Goal: Answer question/provide support: Share knowledge or assist other users

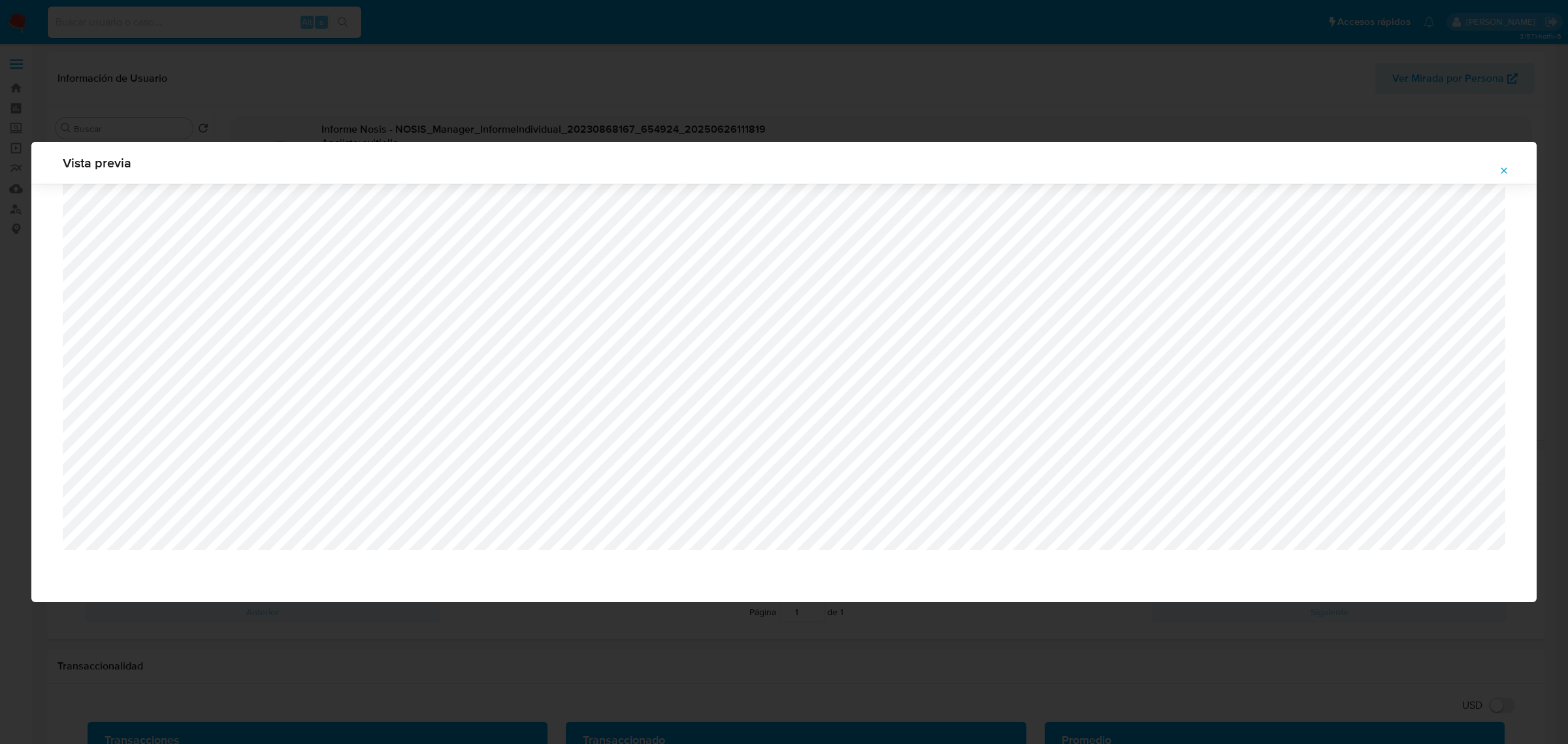
select select "10"
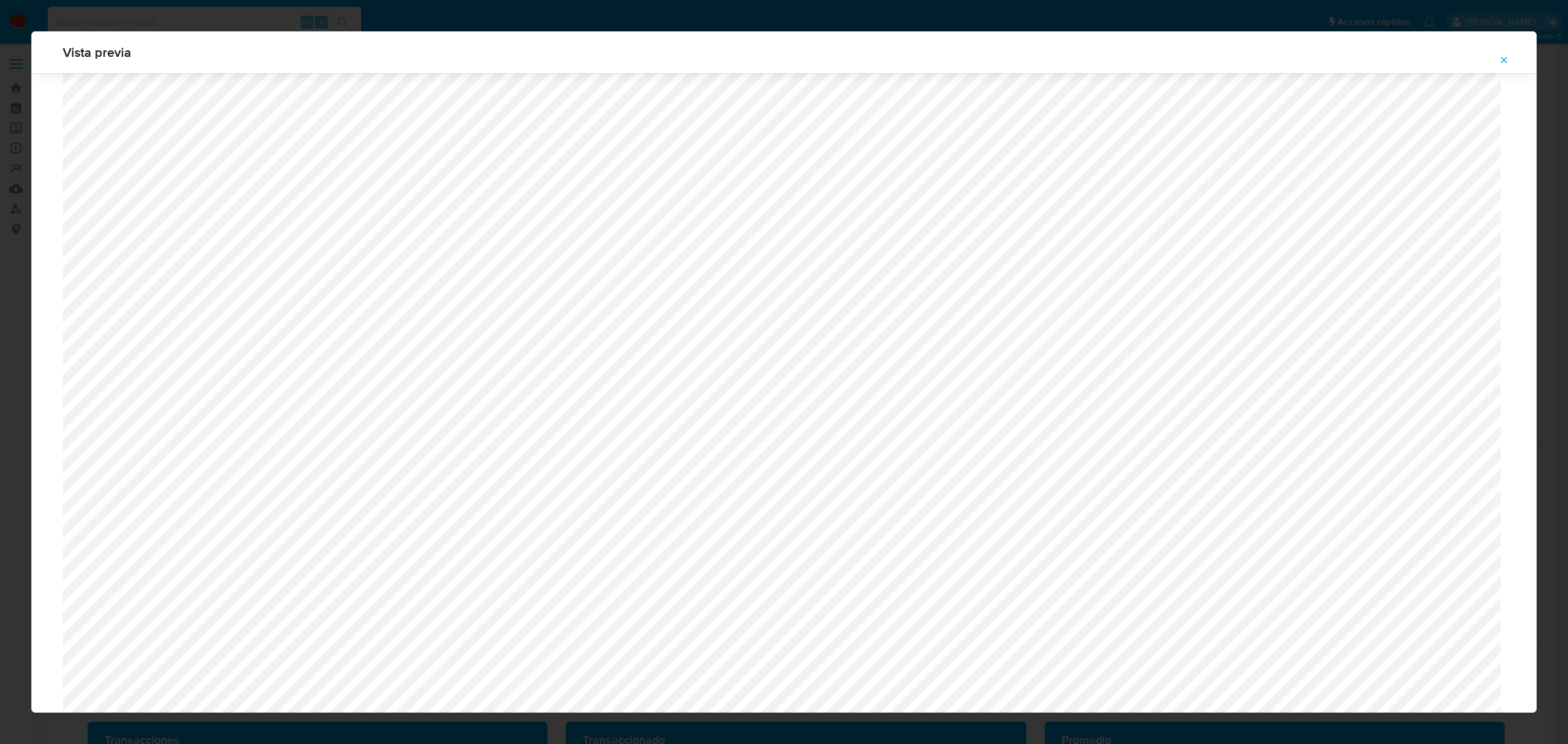
scroll to position [1362, 0]
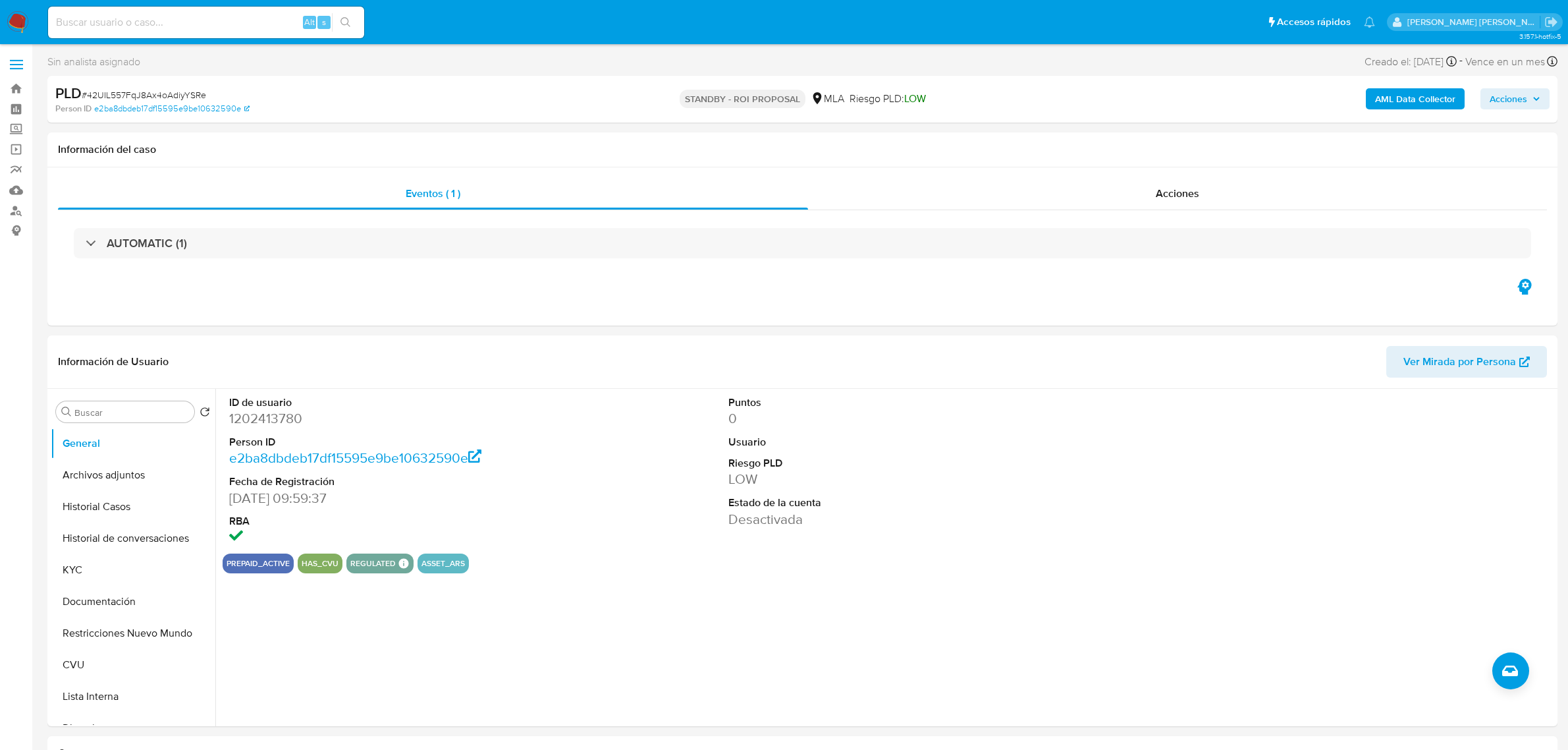
select select "10"
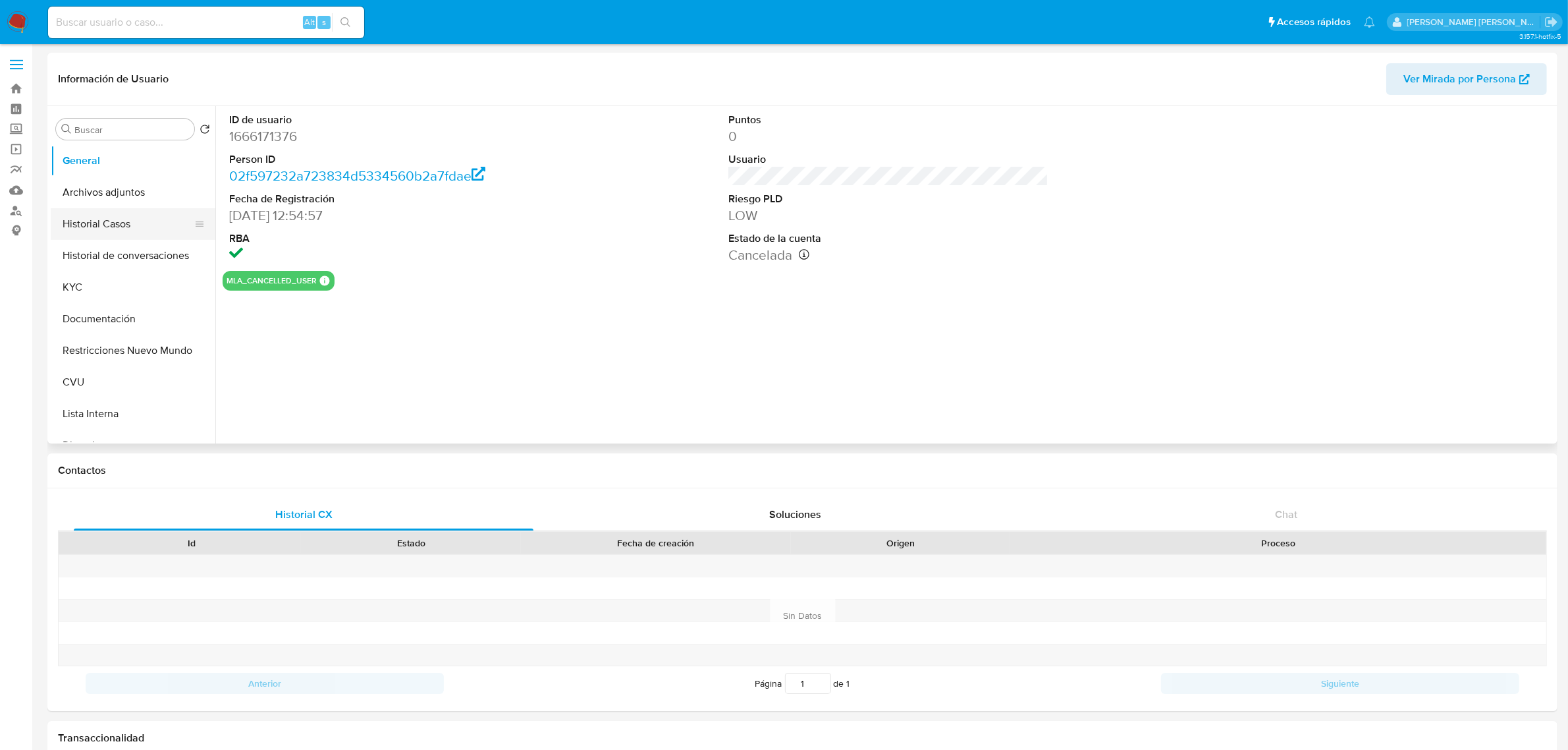
select select "10"
click at [125, 219] on button "Historial Casos" at bounding box center [128, 224] width 154 height 31
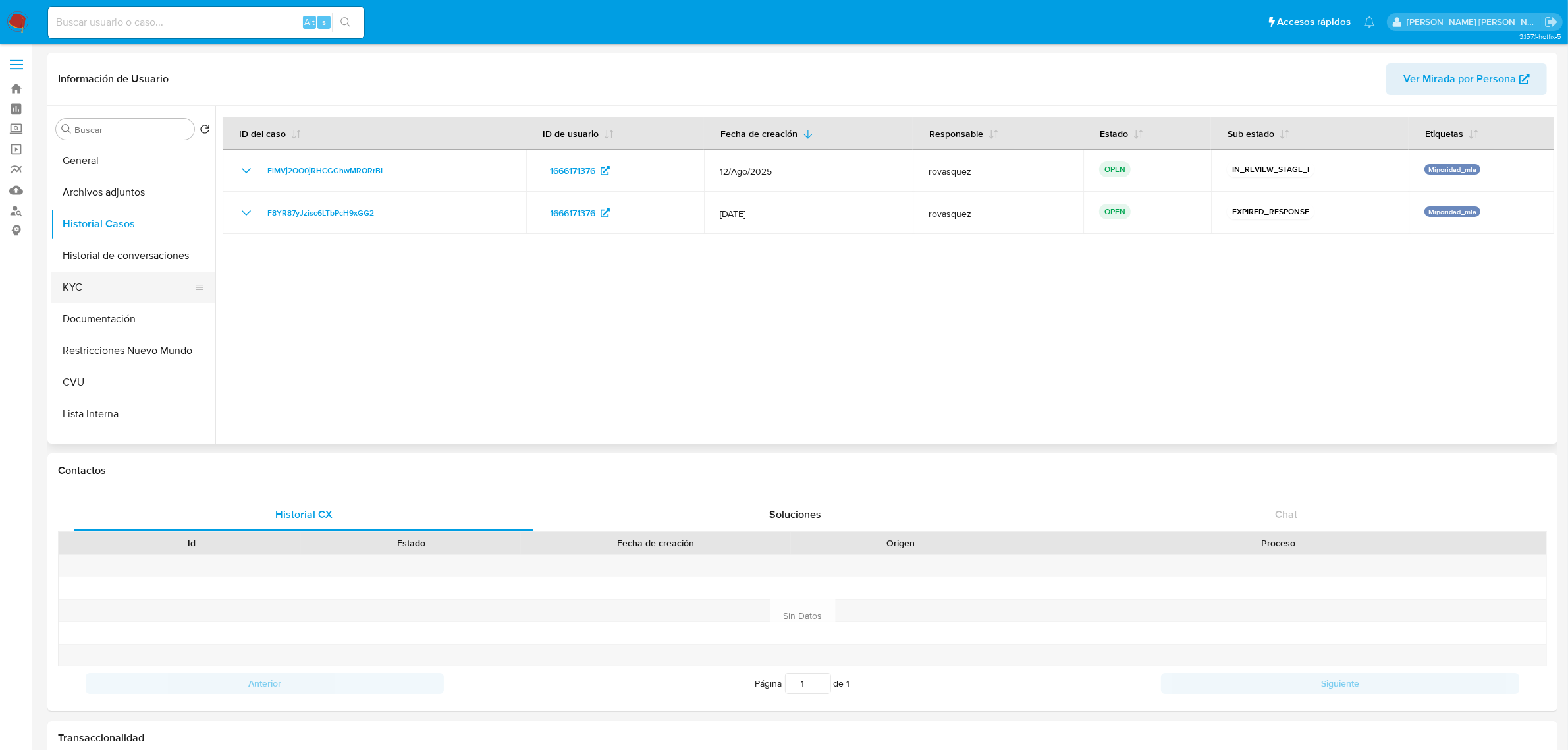
click at [69, 284] on button "KYC" at bounding box center [128, 287] width 154 height 31
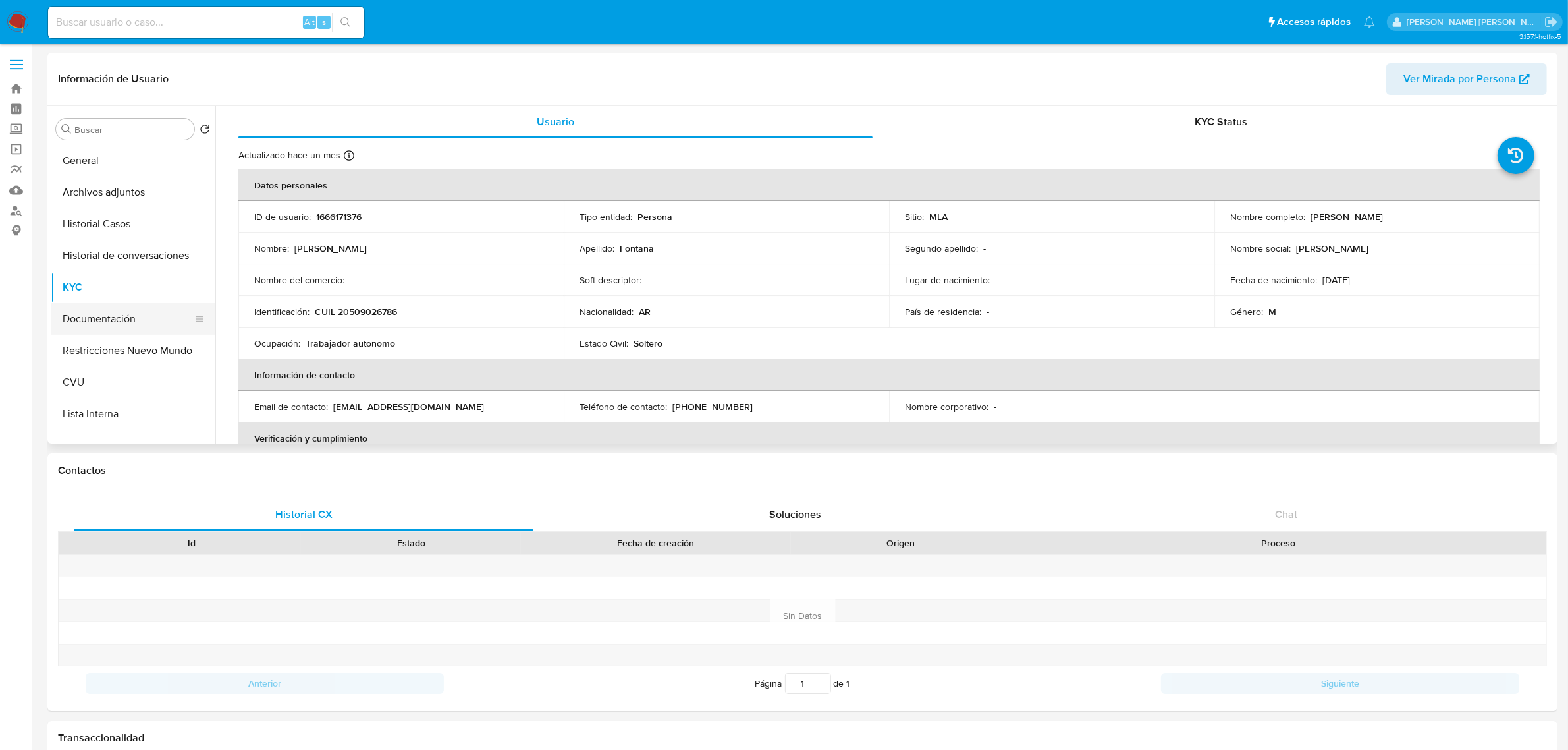
click at [120, 314] on button "Documentación" at bounding box center [128, 319] width 154 height 31
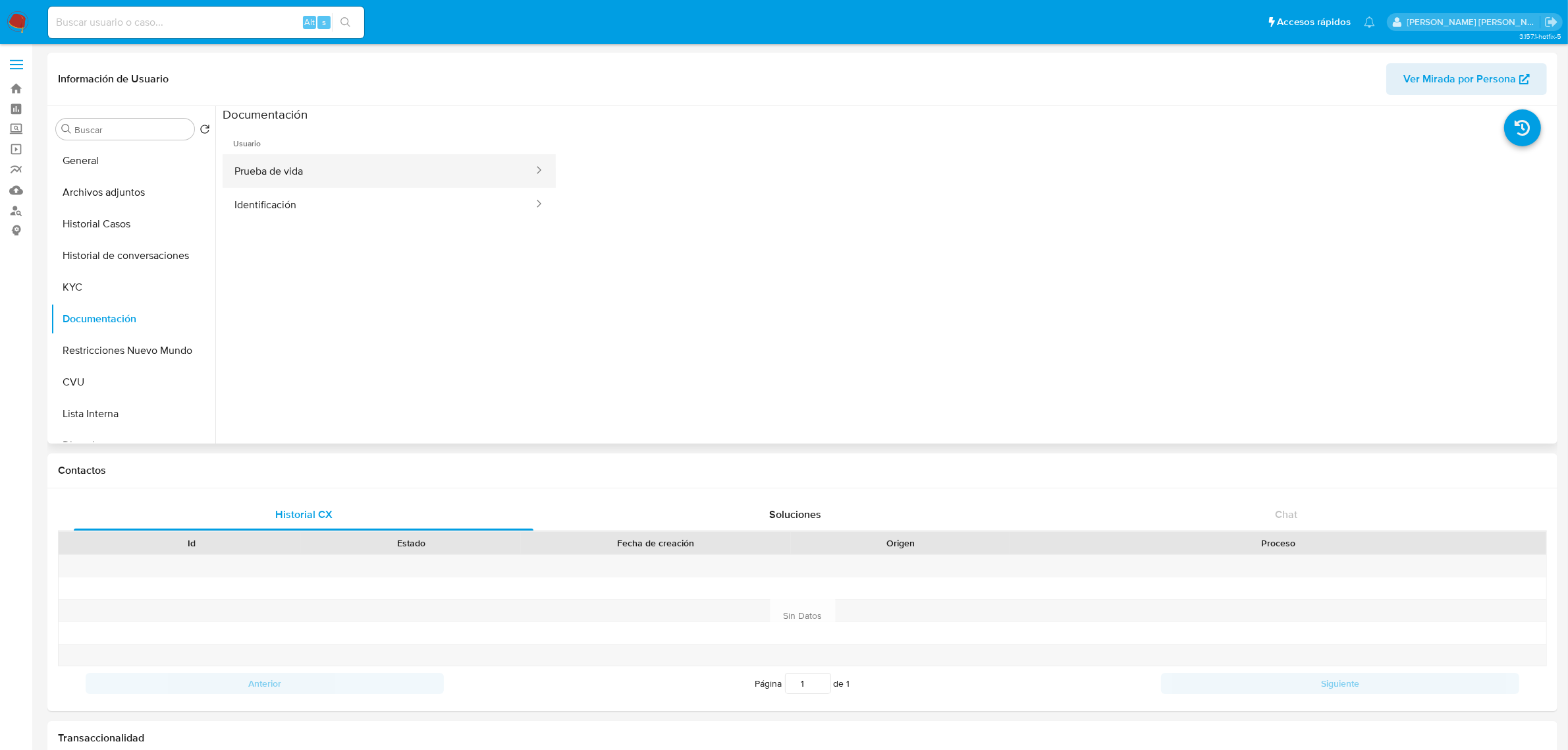
click at [386, 168] on button "Prueba de vida" at bounding box center [379, 171] width 312 height 33
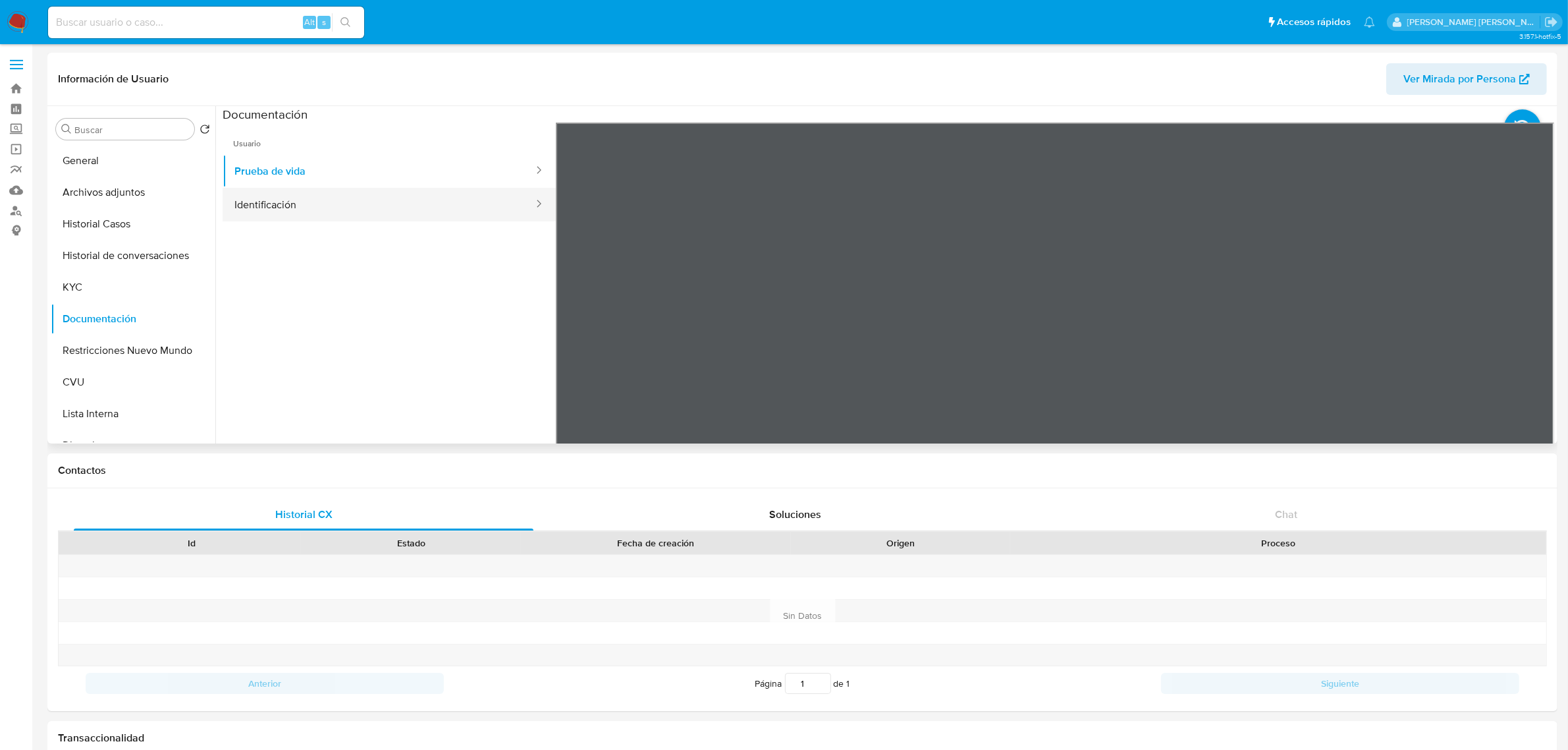
click at [367, 212] on button "Identificación" at bounding box center [379, 204] width 312 height 33
click at [1532, 331] on icon at bounding box center [1537, 337] width 26 height 26
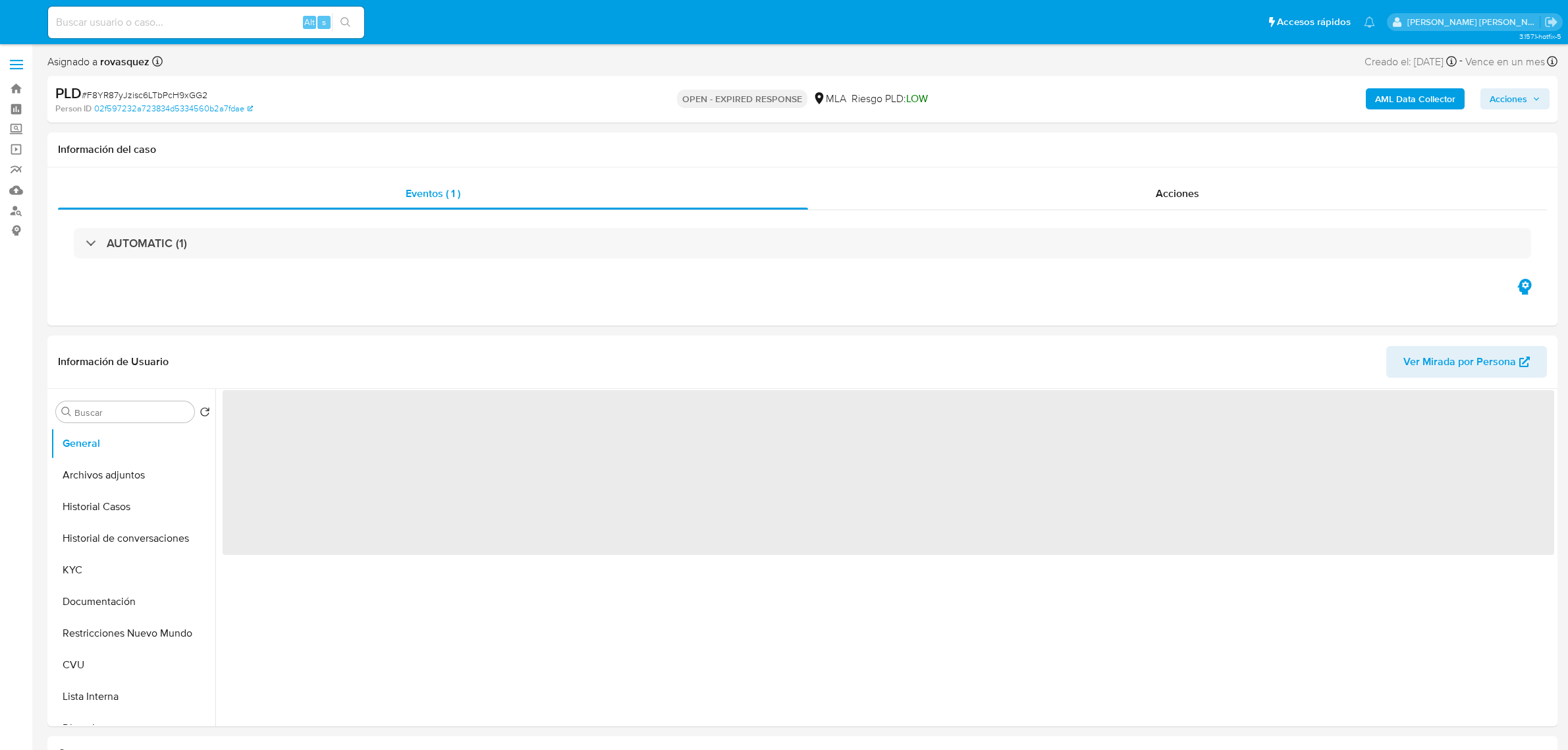
select select "10"
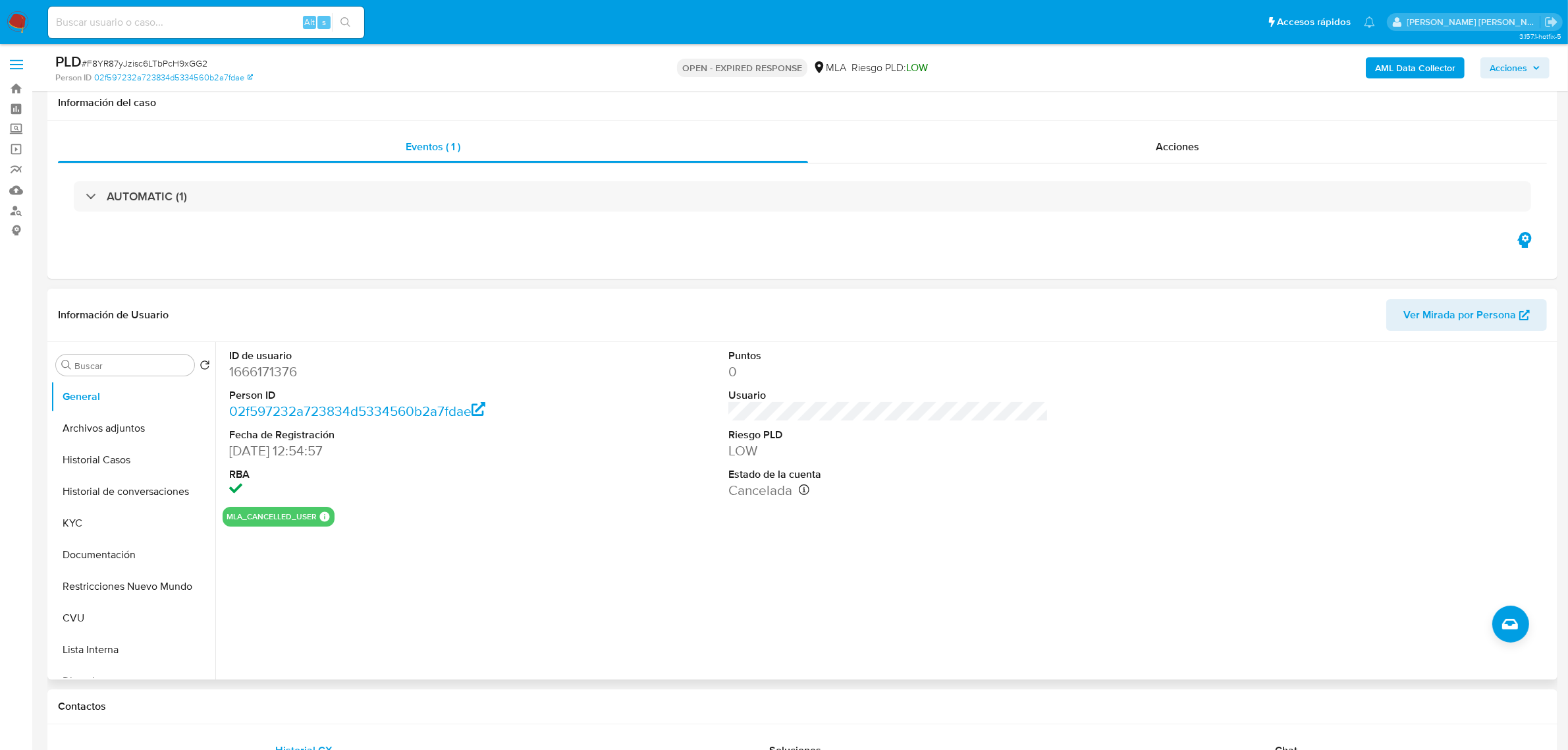
scroll to position [247, 0]
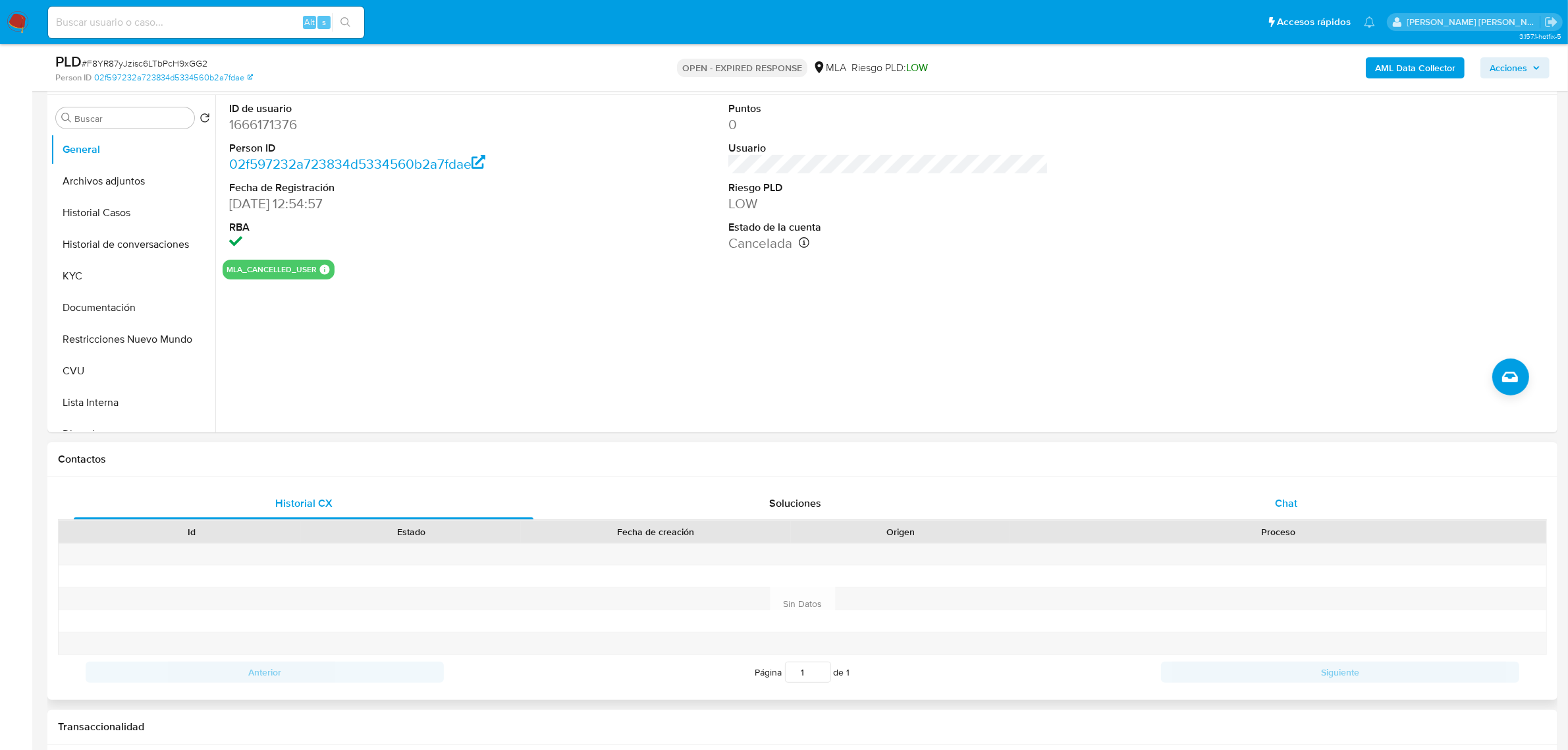
click at [1307, 505] on div "Chat" at bounding box center [1285, 503] width 459 height 31
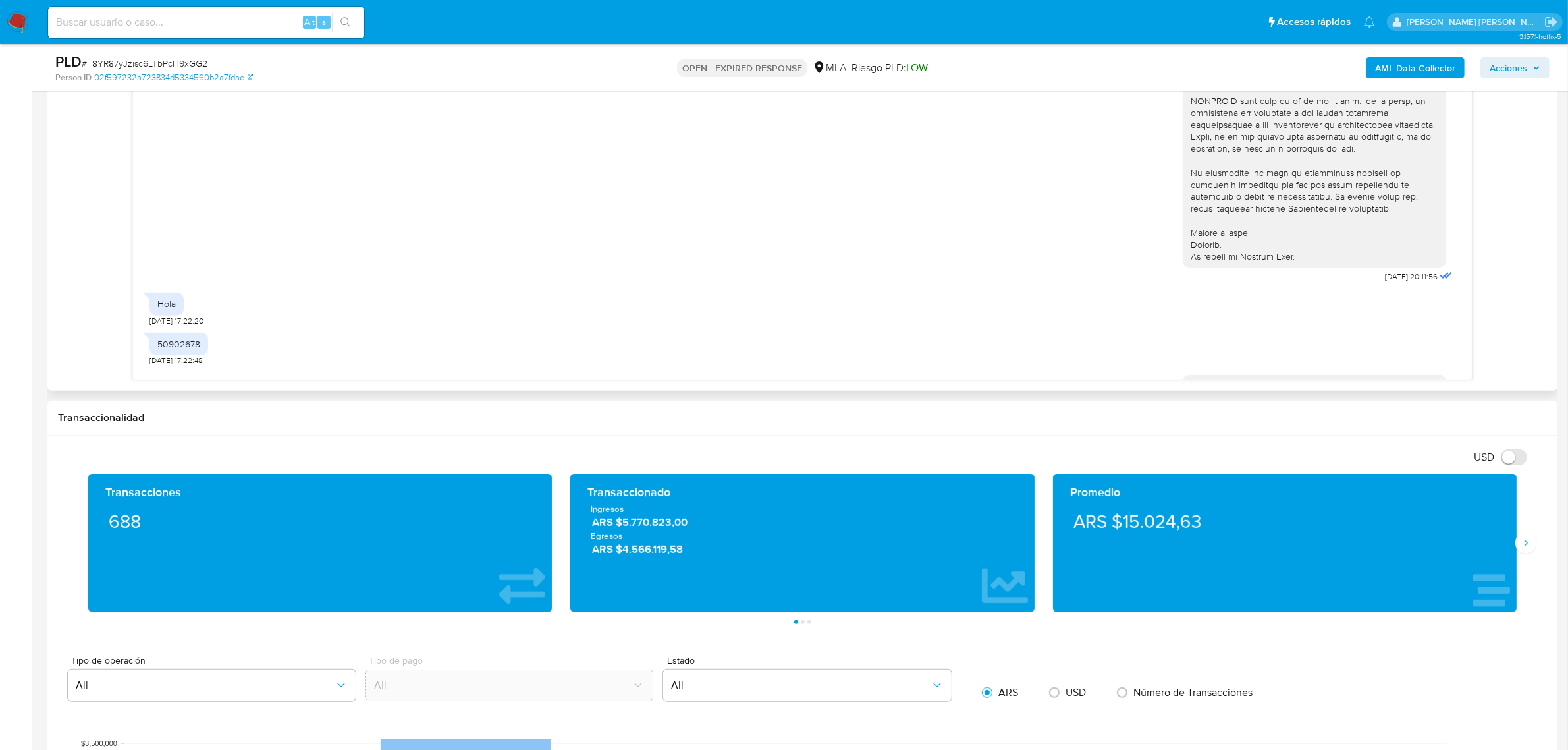
scroll to position [198, 0]
drag, startPoint x: 1397, startPoint y: 291, endPoint x: 1345, endPoint y: 291, distance: 52.0
click at [1385, 287] on span "17/07/2025 20:11:56" at bounding box center [1411, 280] width 53 height 10
drag, startPoint x: 1396, startPoint y: 295, endPoint x: 1357, endPoint y: 293, distance: 39.1
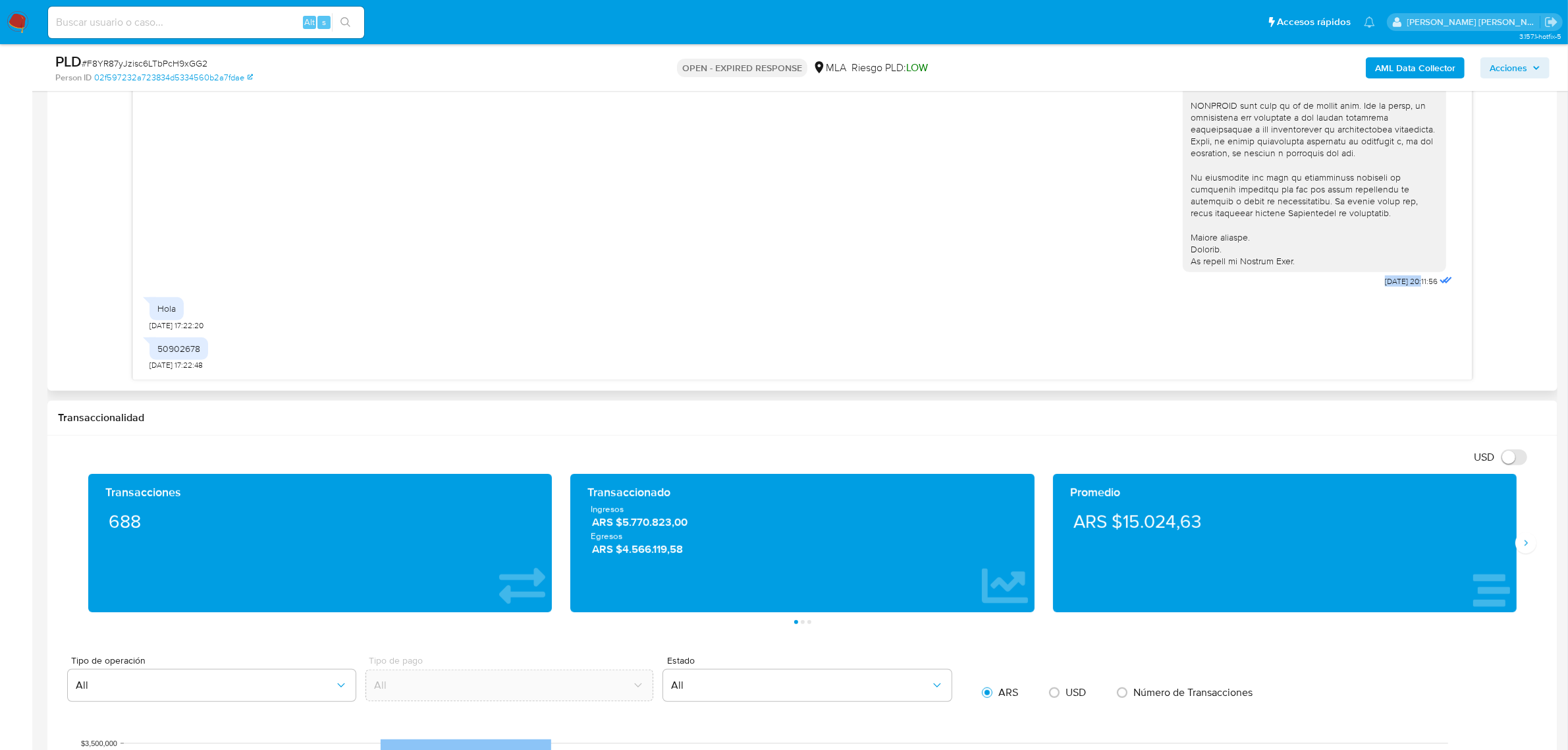
click at [1385, 287] on span "17/07/2025 20:11:56" at bounding box center [1411, 280] width 53 height 10
copy span "17/07/2025"
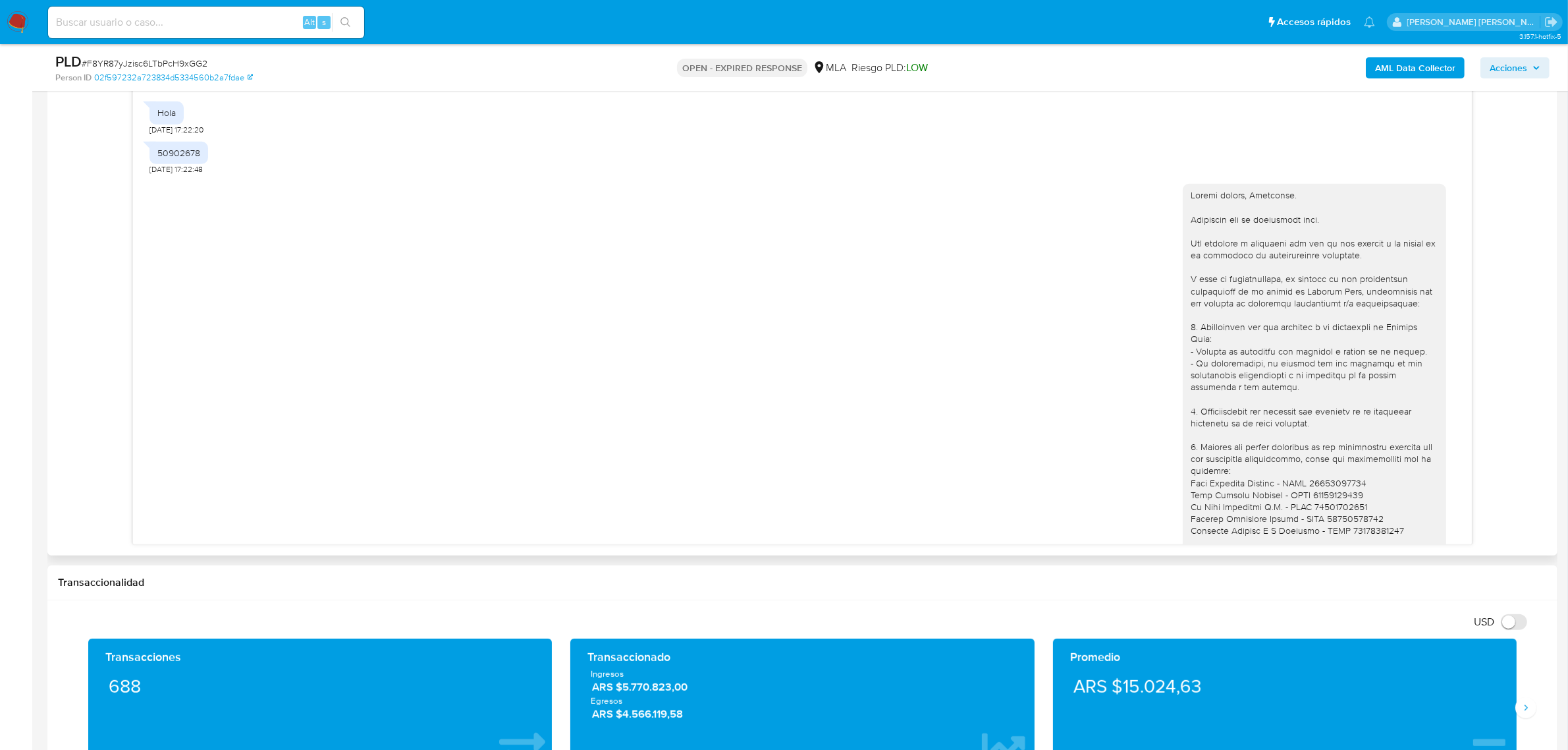
scroll to position [775, 0]
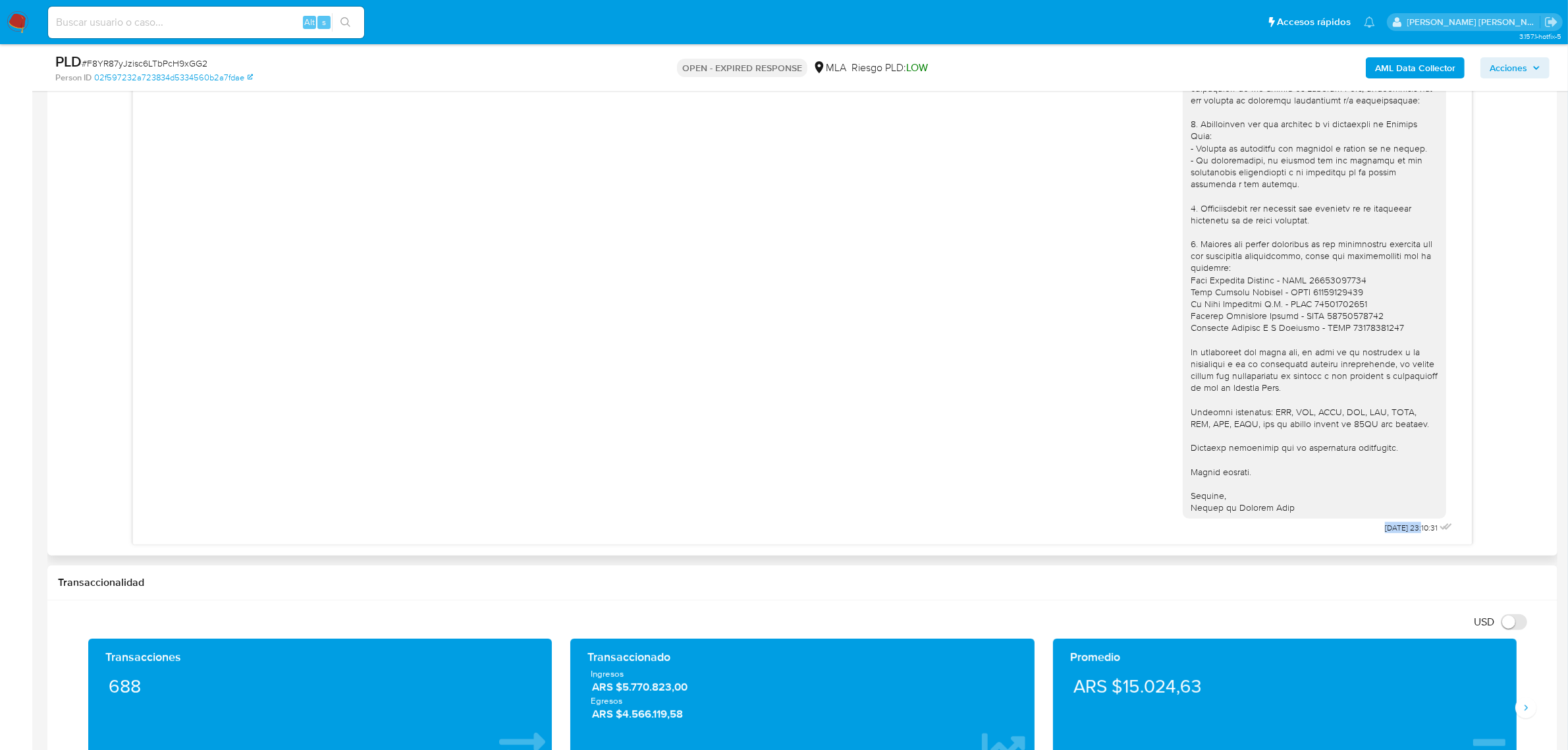
drag, startPoint x: 1397, startPoint y: 524, endPoint x: 1347, endPoint y: 525, distance: 50.0
click at [1347, 525] on div "27/08/2025 23:10:31" at bounding box center [1318, 253] width 273 height 565
copy div "Buenas tardes, Alejandro. Esperamos que te encuentres bien. Nos volvemos a cont…"
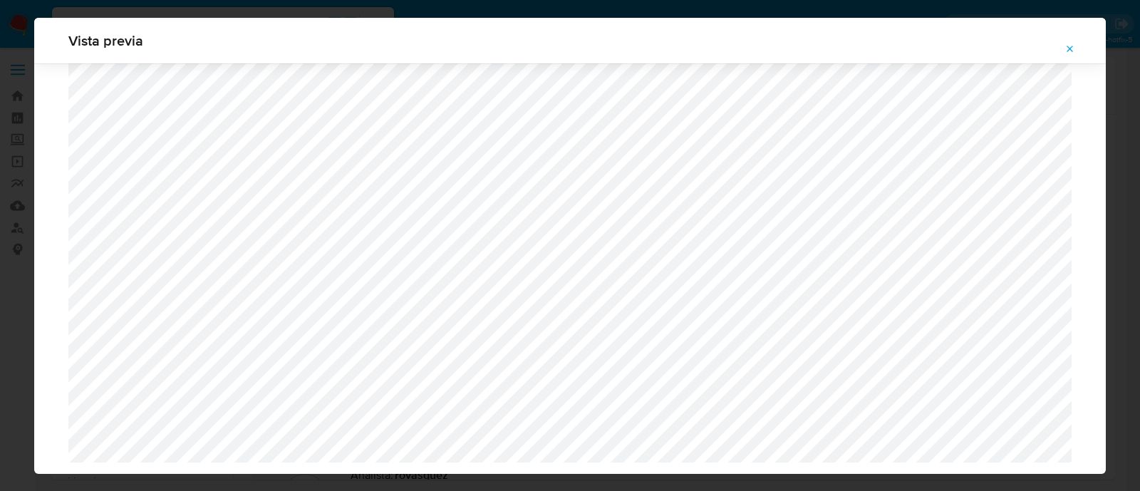
select select "10"
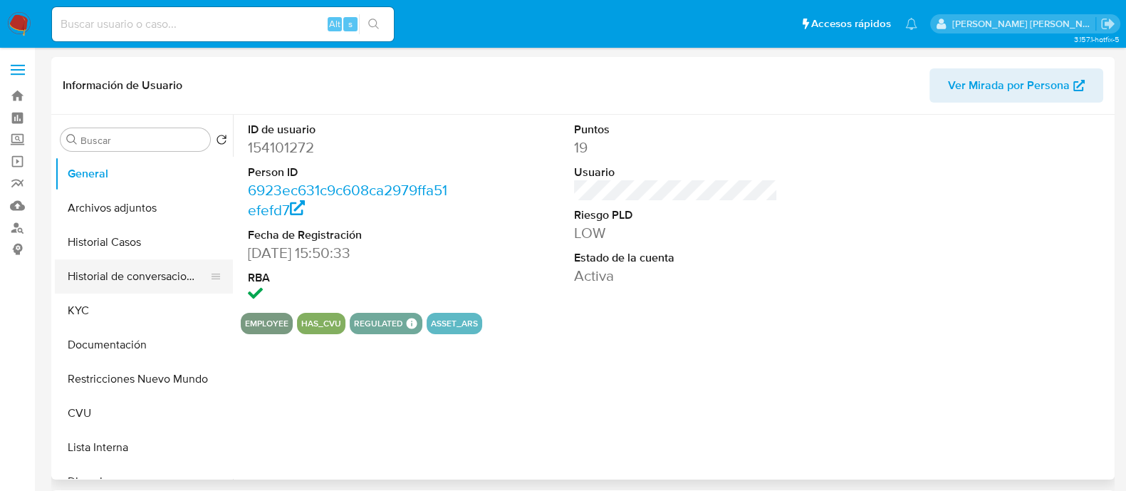
select select "10"
click at [111, 243] on button "Historial Casos" at bounding box center [138, 242] width 167 height 34
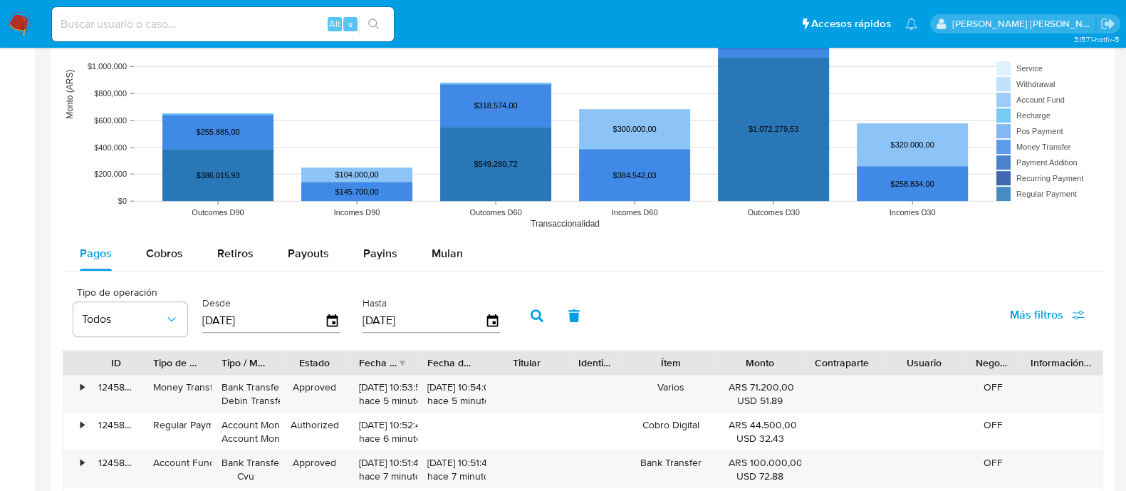
scroll to position [1246, 0]
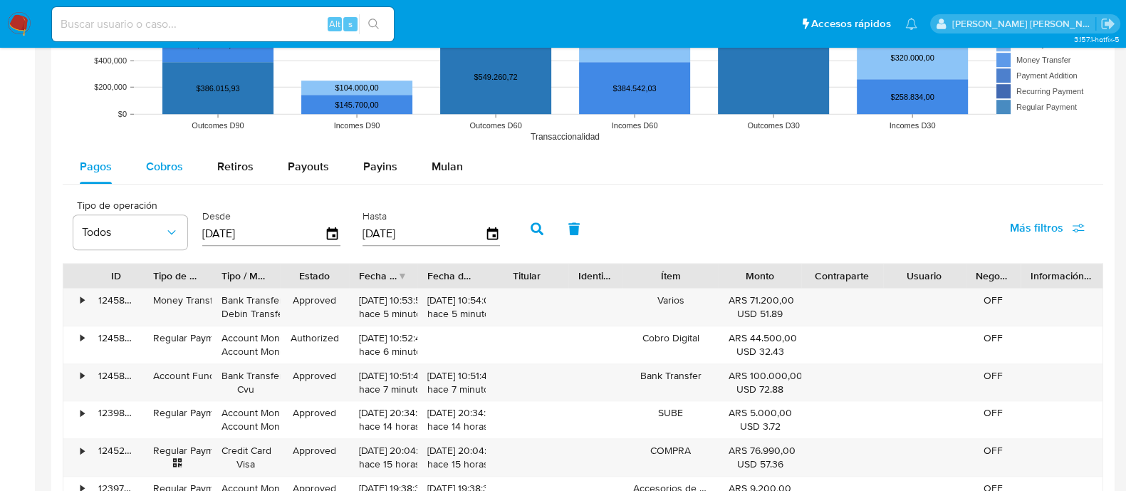
click at [161, 176] on div "Cobros" at bounding box center [164, 167] width 37 height 34
select select "10"
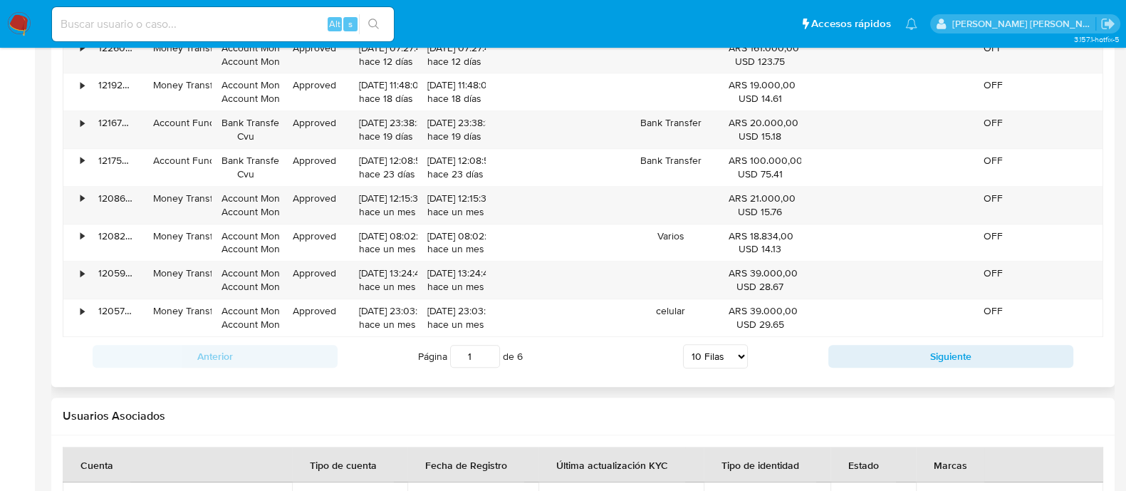
scroll to position [1603, 0]
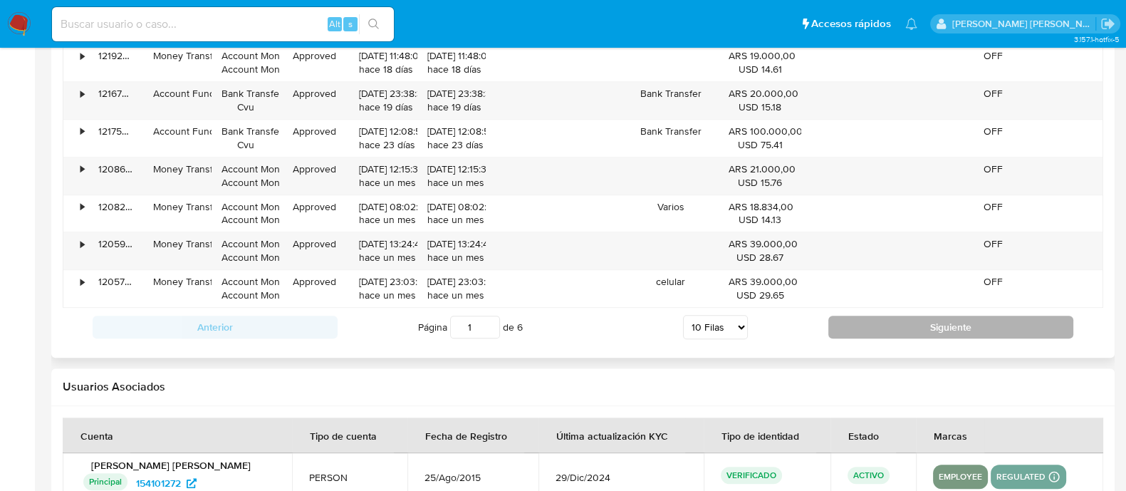
click at [871, 329] on button "Siguiente" at bounding box center [950, 327] width 245 height 23
type input "2"
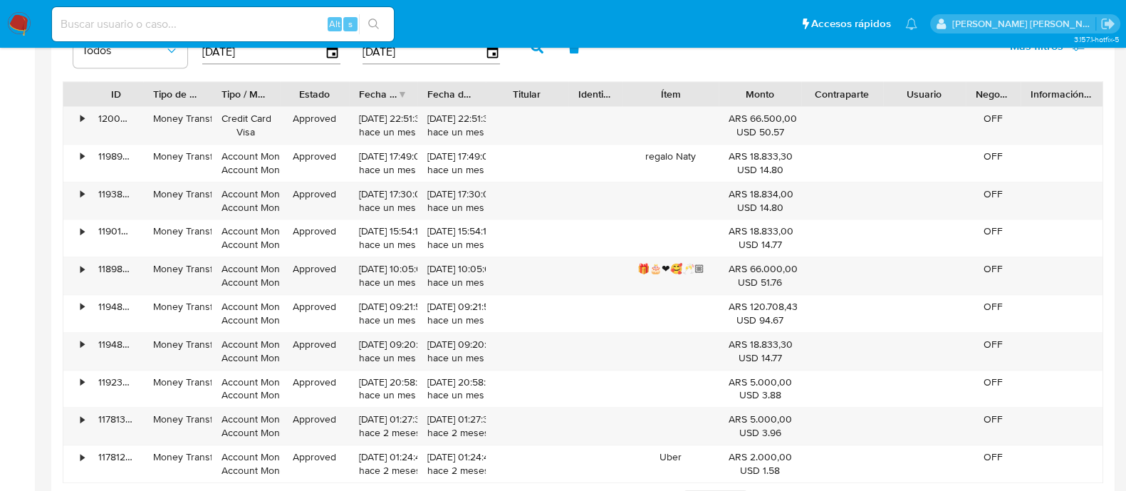
scroll to position [1424, 0]
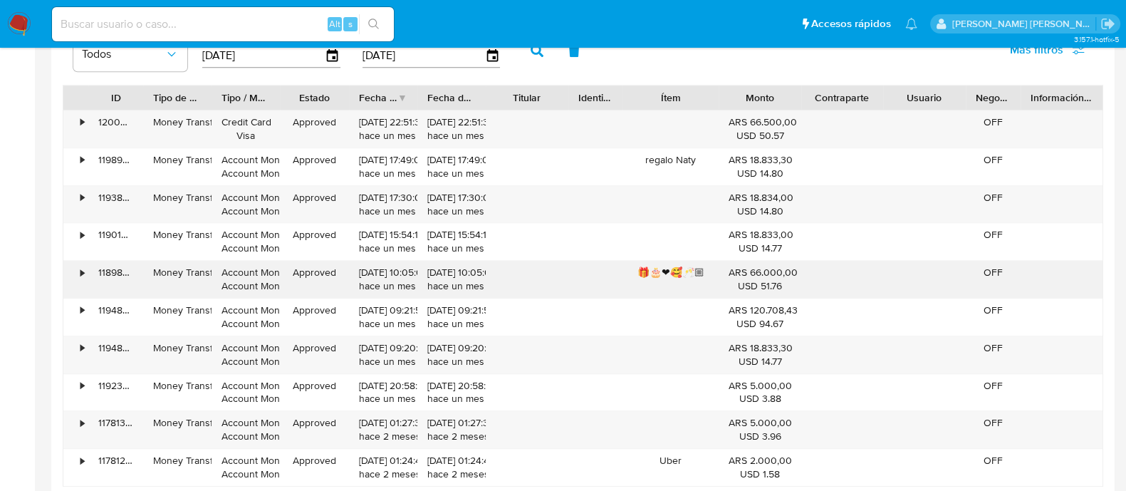
click at [702, 268] on div "🎁🎂❤🥰🥂🏼" at bounding box center [671, 279] width 96 height 37
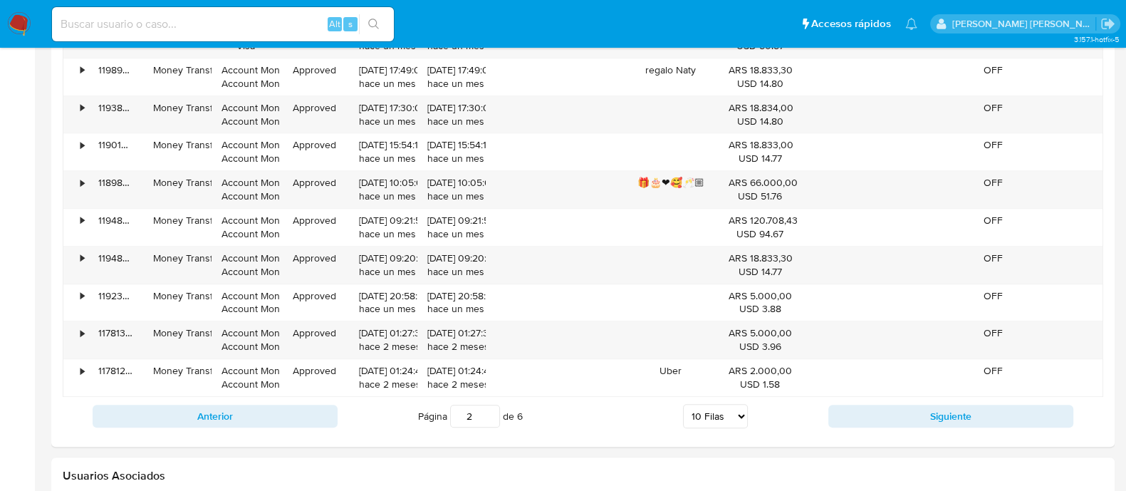
scroll to position [1603, 0]
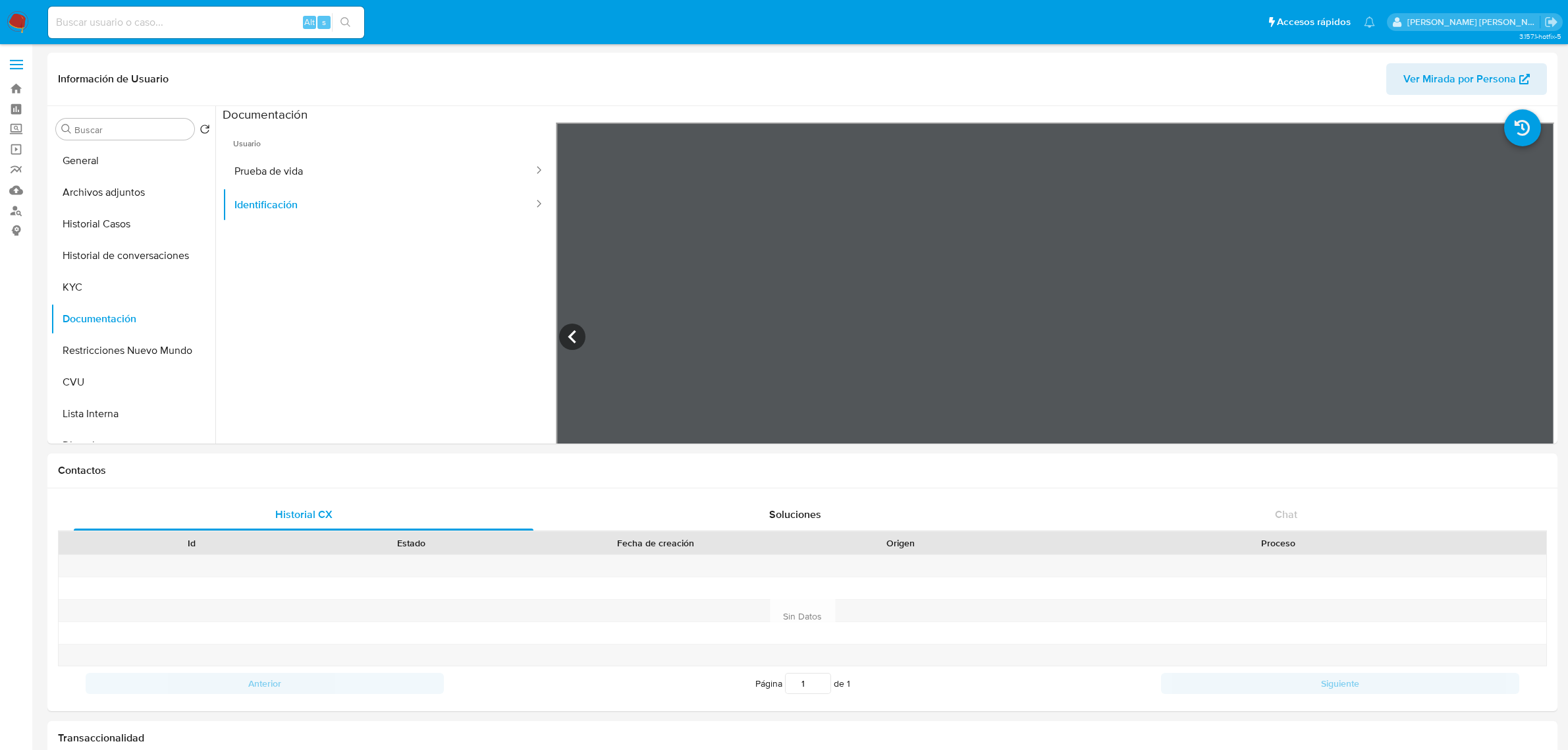
select select "10"
click at [100, 278] on button "KYC" at bounding box center [128, 287] width 154 height 31
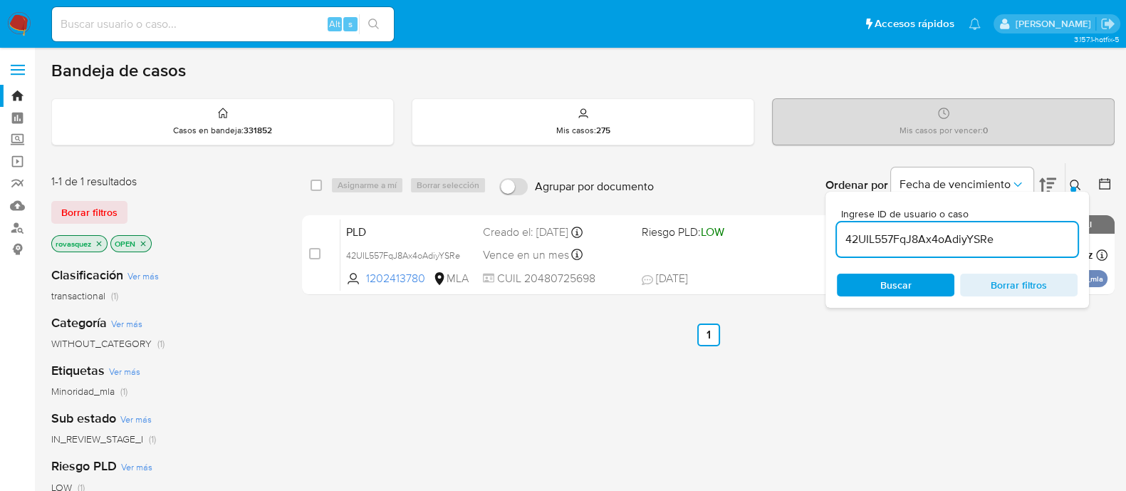
click at [932, 241] on input "42UIL557FqJ8Ax4oAdiyYSRe" at bounding box center [957, 239] width 241 height 19
click at [932, 240] on input "42UIL557FqJ8Ax4oAdiyYSRe" at bounding box center [957, 239] width 241 height 19
paste input "F8YR87yJzisc6LTbPcH9xGG2"
type input "F8YR87yJzisc6LTbPcH9xGG2"
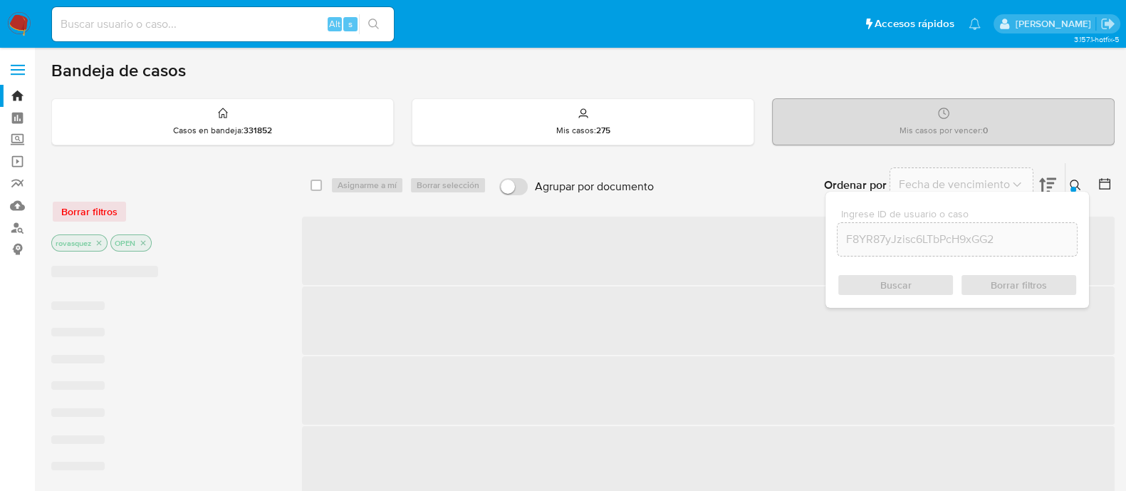
click at [895, 282] on div "Buscar Borrar filtros" at bounding box center [957, 285] width 241 height 23
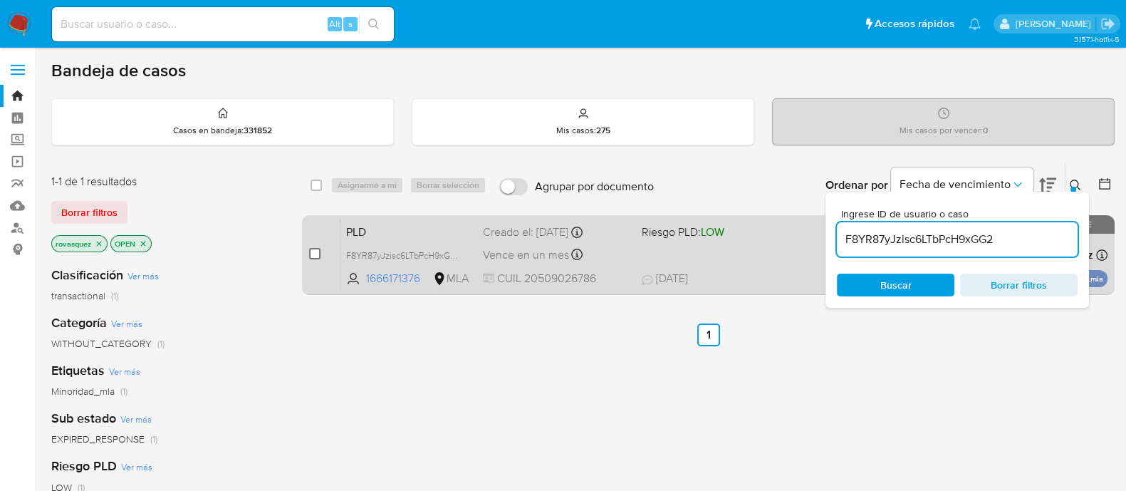
click at [313, 256] on input "checkbox" at bounding box center [314, 253] width 11 height 11
checkbox input "true"
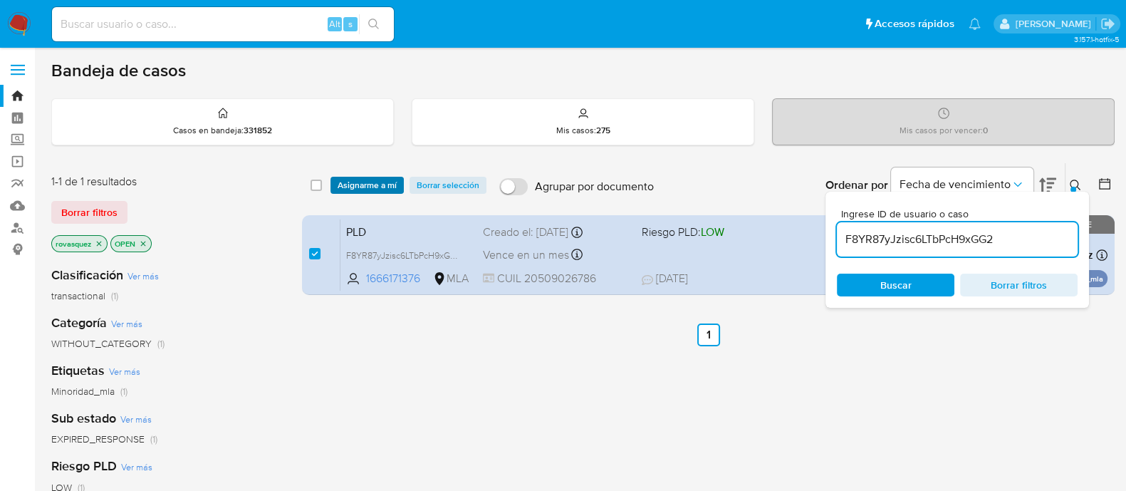
click at [361, 186] on span "Asignarme a mí" at bounding box center [367, 185] width 59 height 14
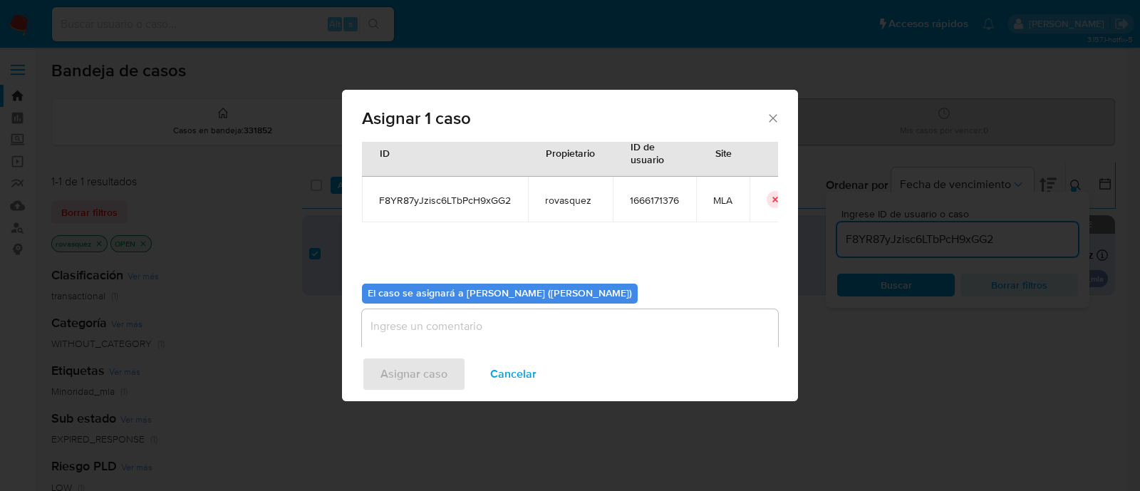
scroll to position [73, 0]
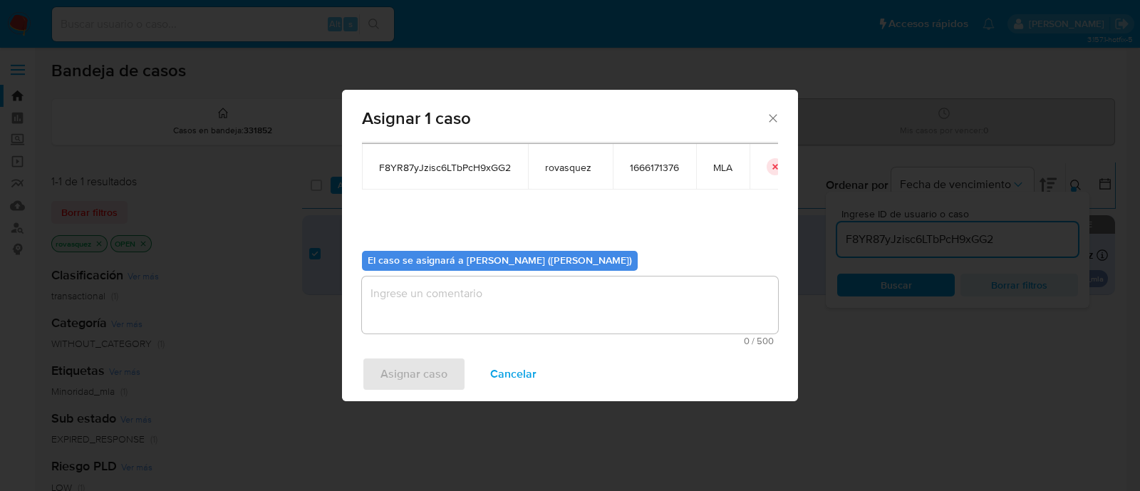
click at [520, 291] on textarea "assign-modal" at bounding box center [570, 304] width 416 height 57
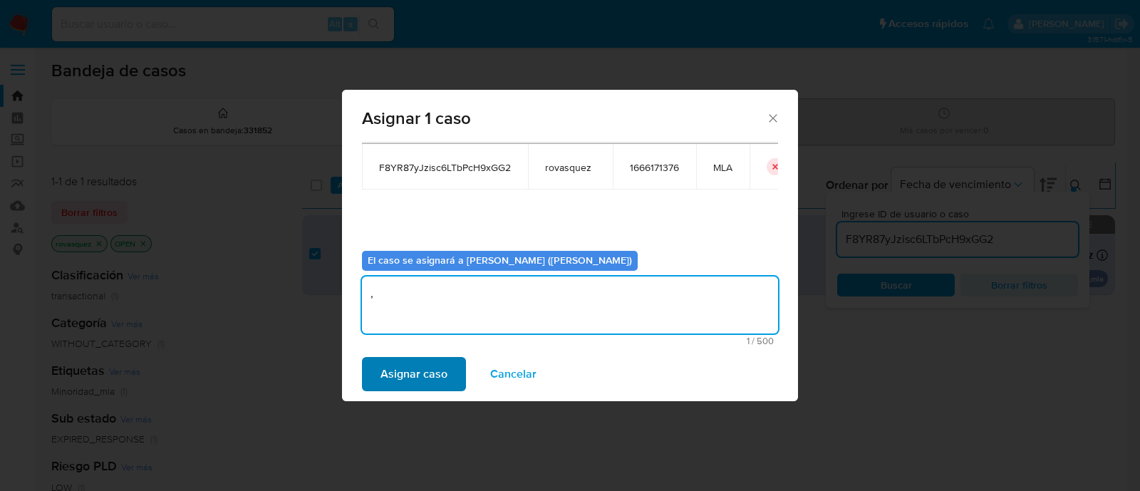
type textarea ","
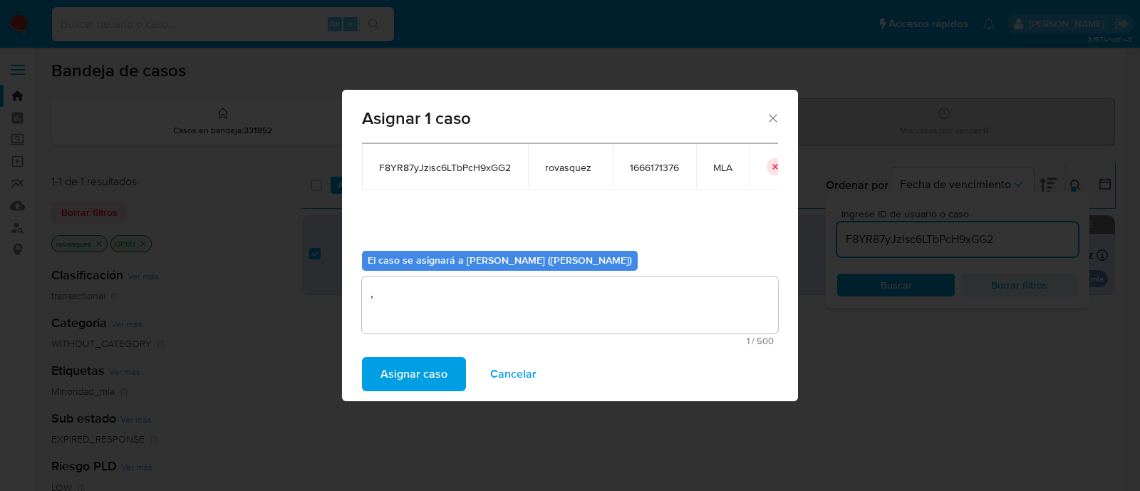
click at [429, 371] on span "Asignar caso" at bounding box center [413, 373] width 67 height 31
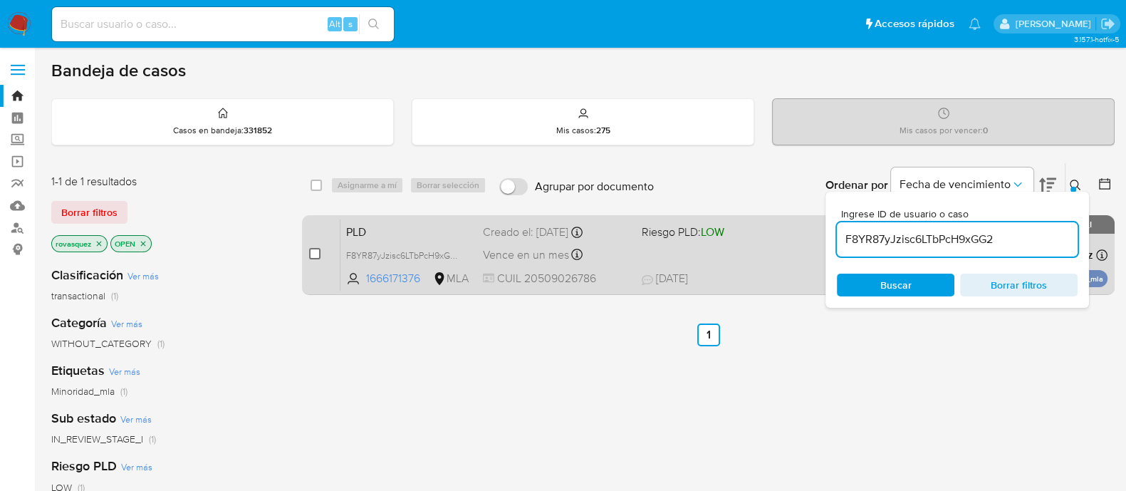
click at [312, 253] on input "checkbox" at bounding box center [314, 253] width 11 height 11
checkbox input "true"
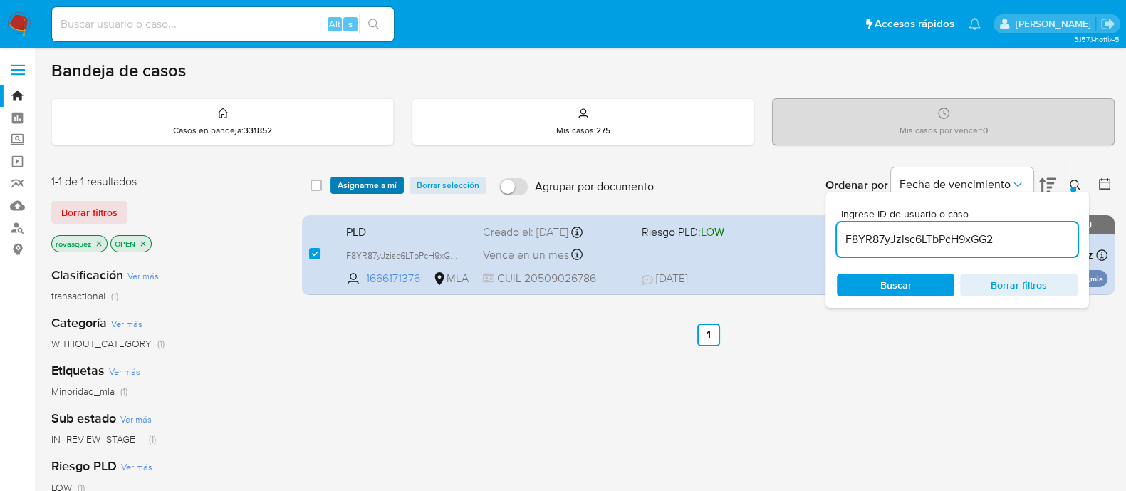
click at [370, 178] on span "Asignarme a mí" at bounding box center [367, 185] width 59 height 14
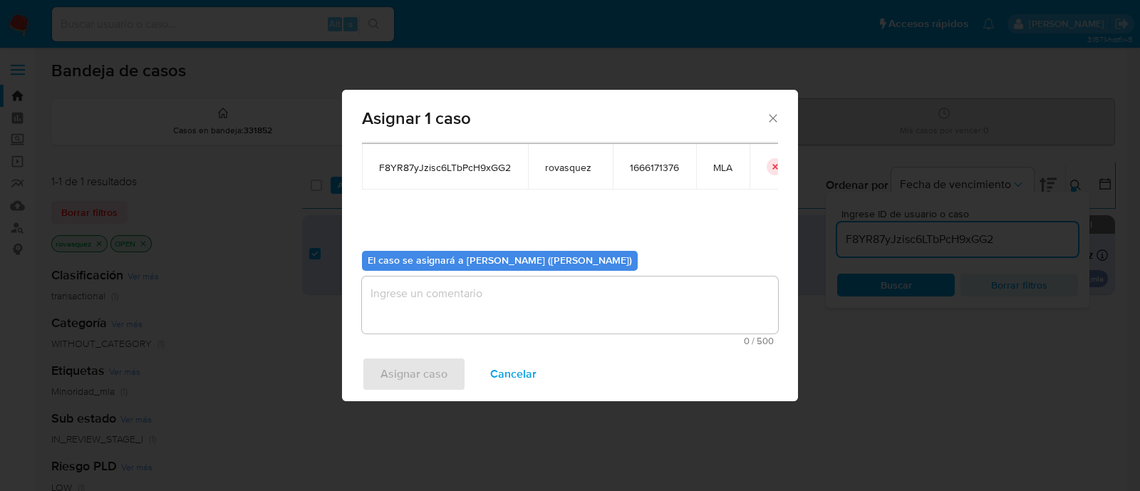
click at [452, 300] on textarea "assign-modal" at bounding box center [570, 304] width 416 height 57
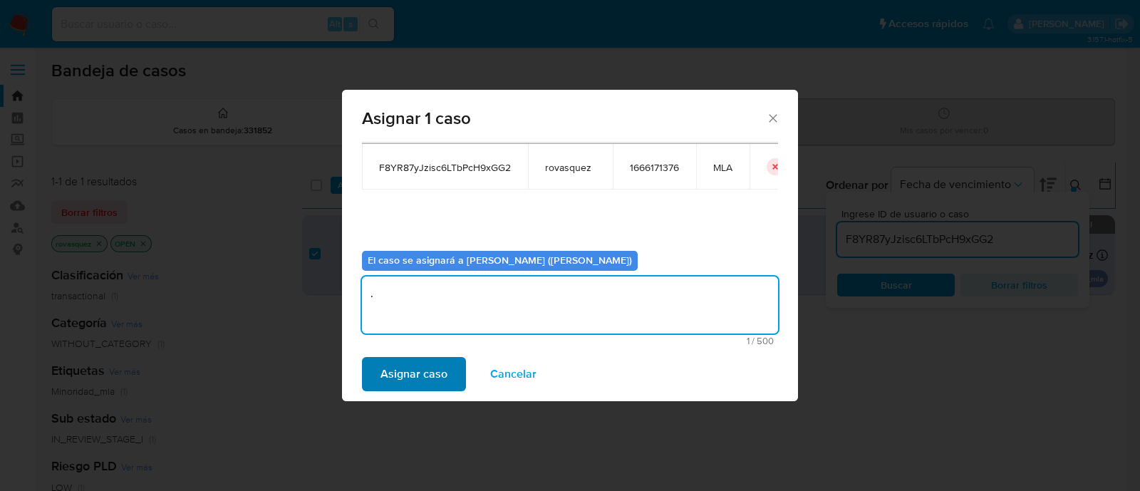
type textarea "."
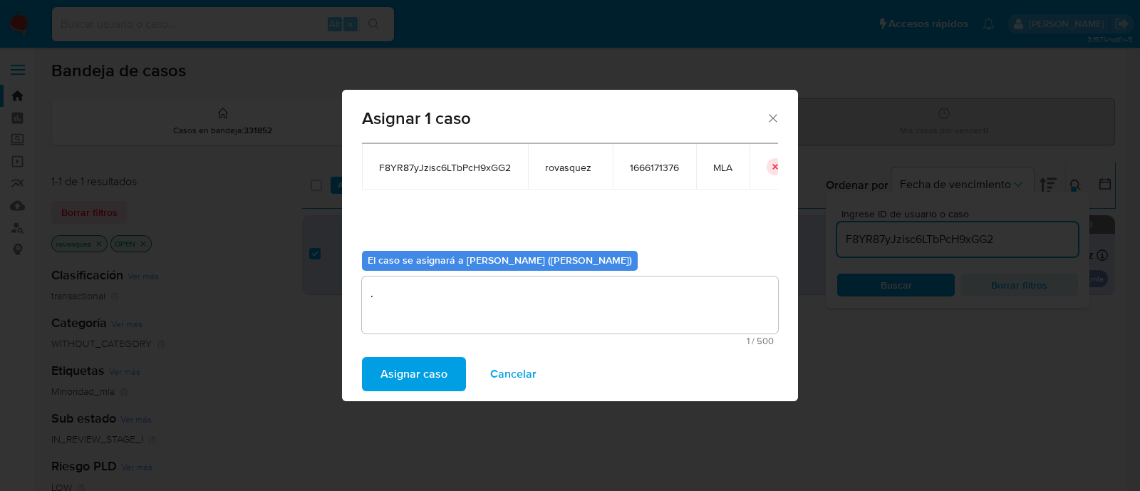
click at [410, 378] on span "Asignar caso" at bounding box center [413, 373] width 67 height 31
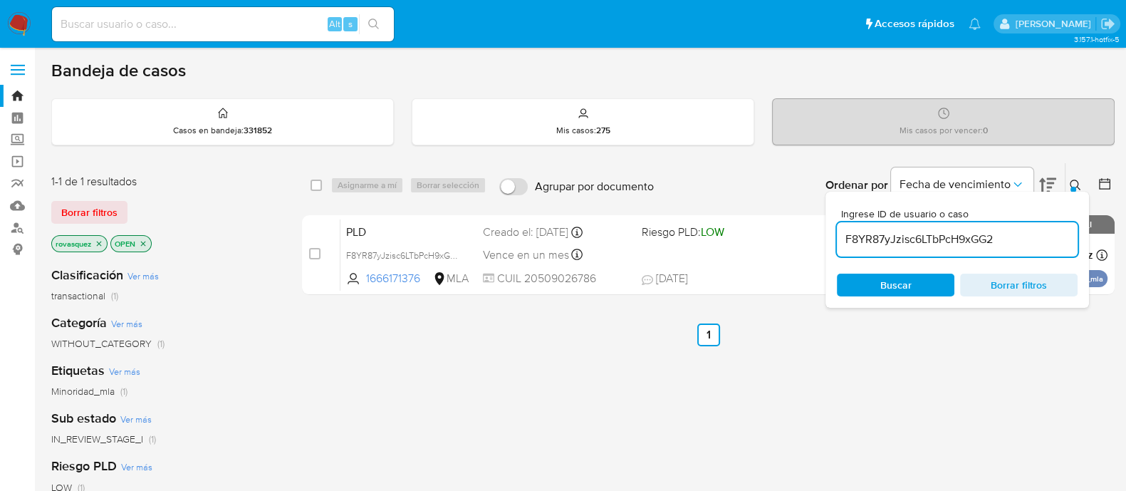
click at [1045, 367] on div "select-all-cases-checkbox Asignarme a mí Borrar selección Agrupar por documento…" at bounding box center [708, 484] width 813 height 645
click at [905, 241] on input "F8YR87yJzisc6LTbPcH9xGG2" at bounding box center [957, 239] width 241 height 19
paste input "hbsF1NR28fh0NEwhZ7sdy47X"
type input "hbsF1NR28fh0NEwhZ7sdy47X"
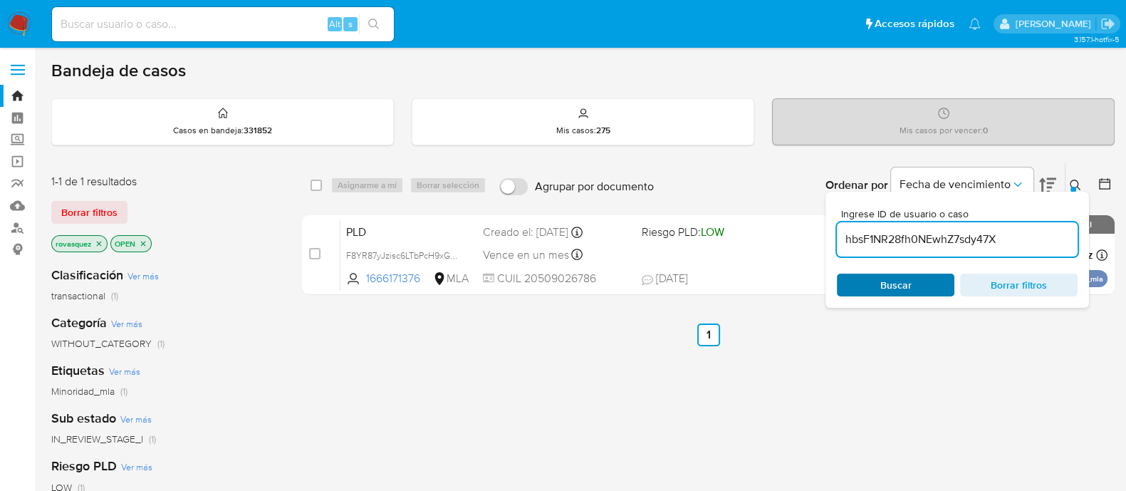
click at [892, 283] on span "Buscar" at bounding box center [895, 285] width 31 height 23
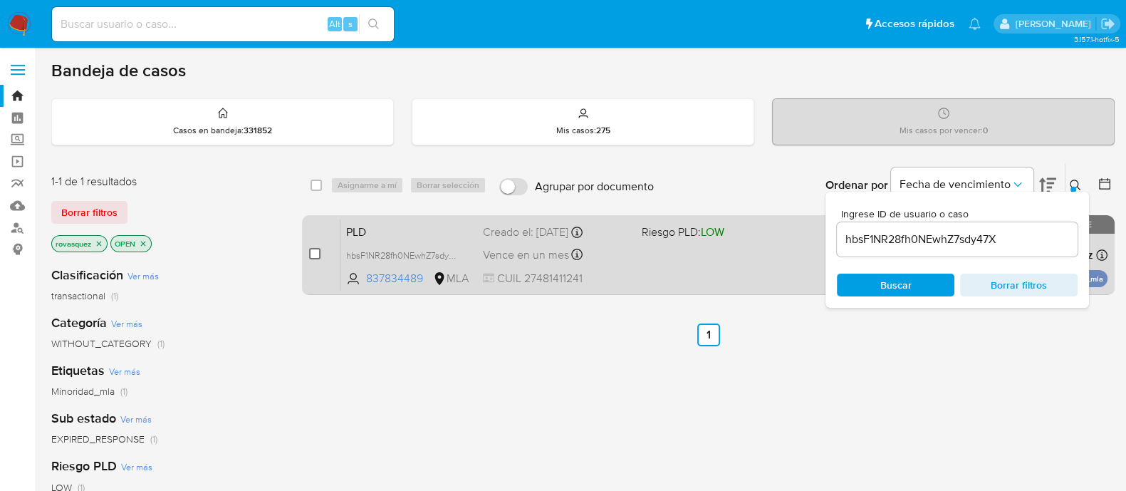
click at [313, 255] on input "checkbox" at bounding box center [314, 253] width 11 height 11
checkbox input "true"
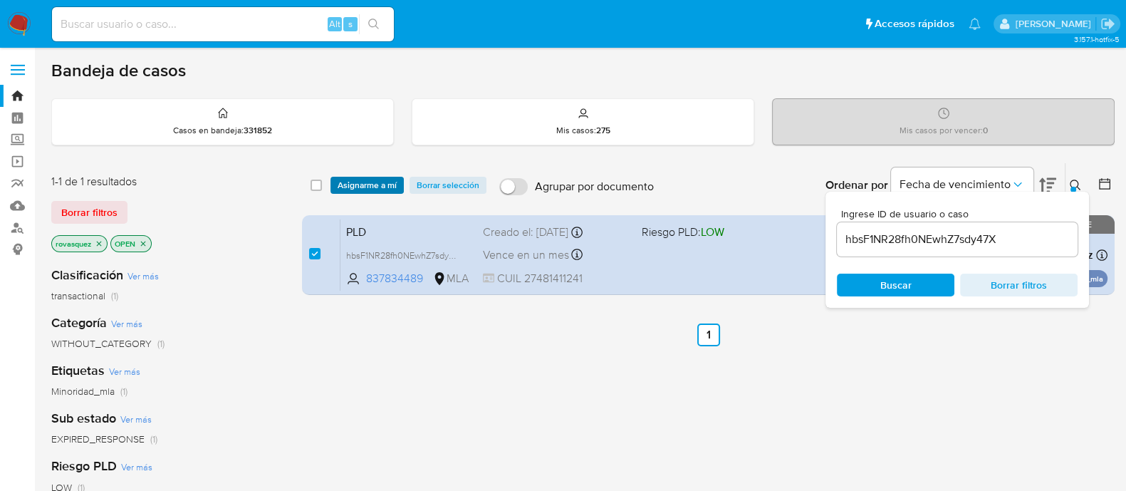
click at [377, 187] on span "Asignarme a mí" at bounding box center [367, 185] width 59 height 14
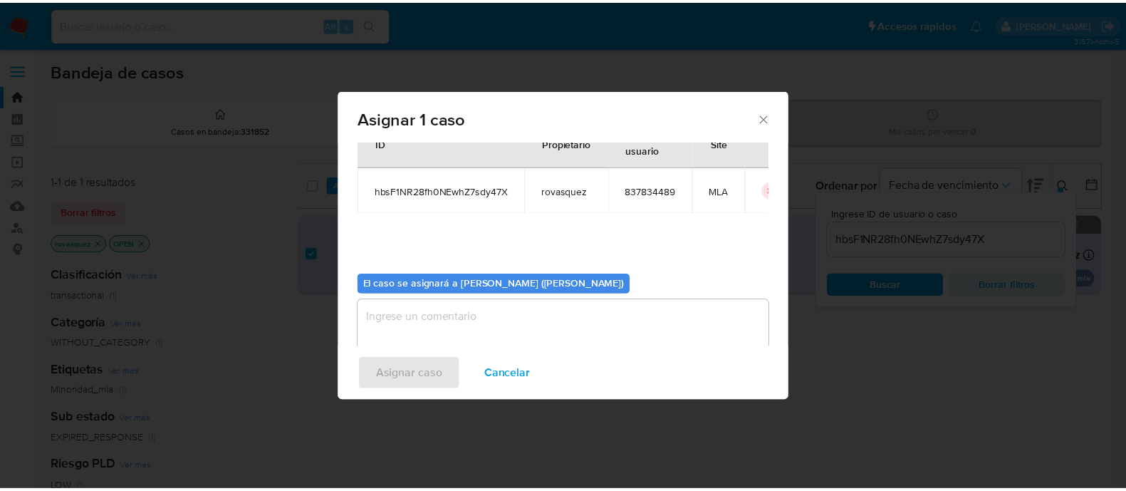
scroll to position [73, 0]
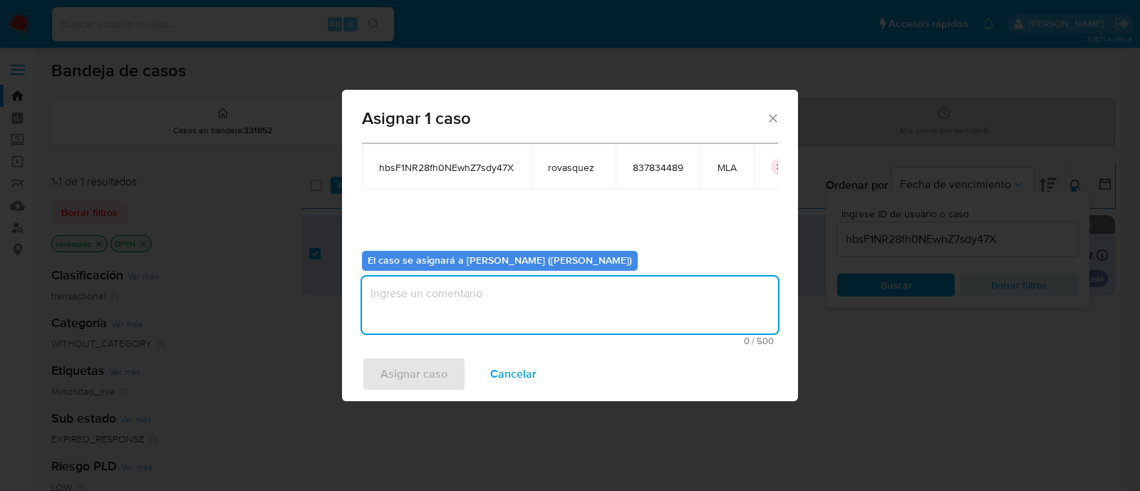
click at [573, 315] on textarea "assign-modal" at bounding box center [570, 304] width 416 height 57
type textarea "."
click at [422, 385] on span "Asignar caso" at bounding box center [413, 373] width 67 height 31
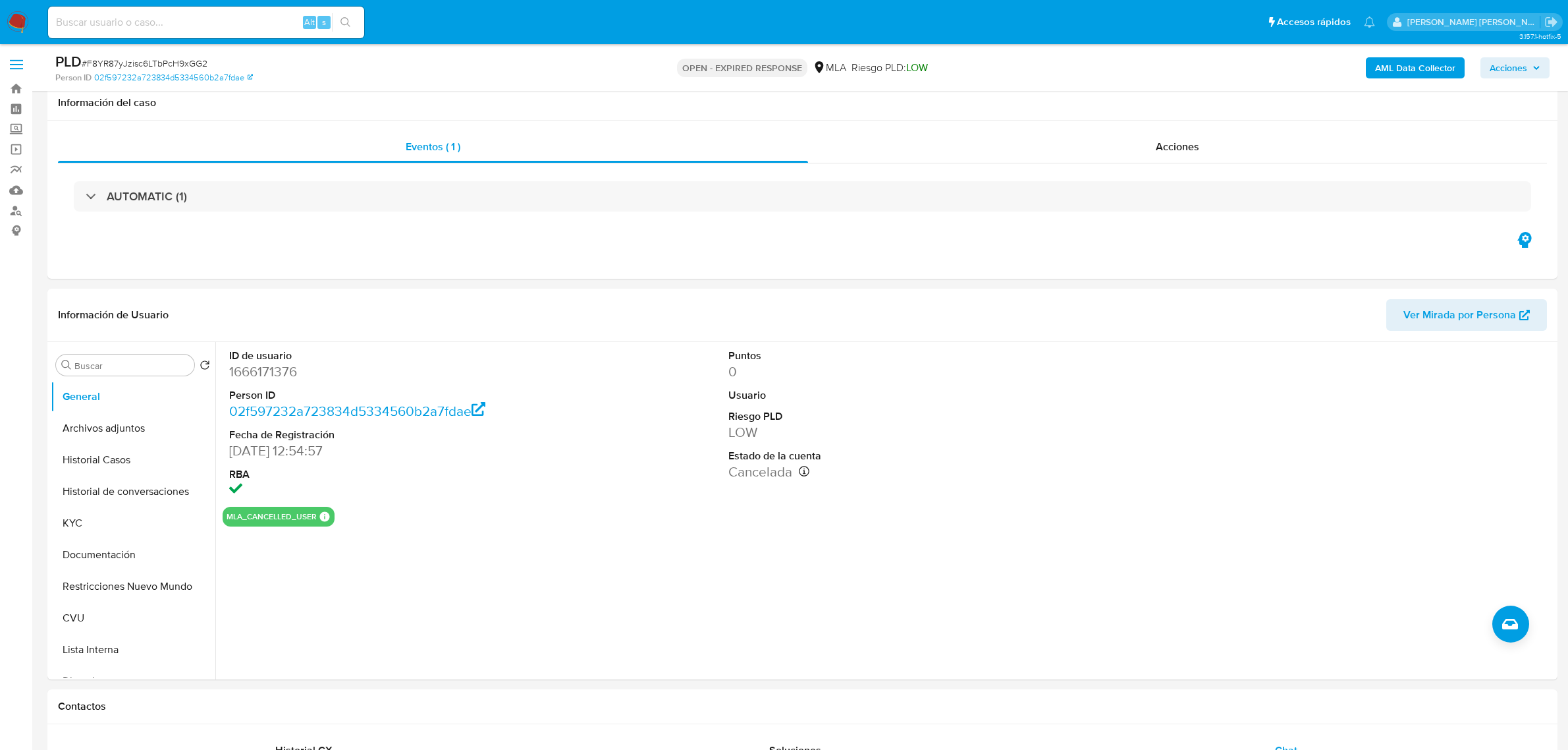
select select "10"
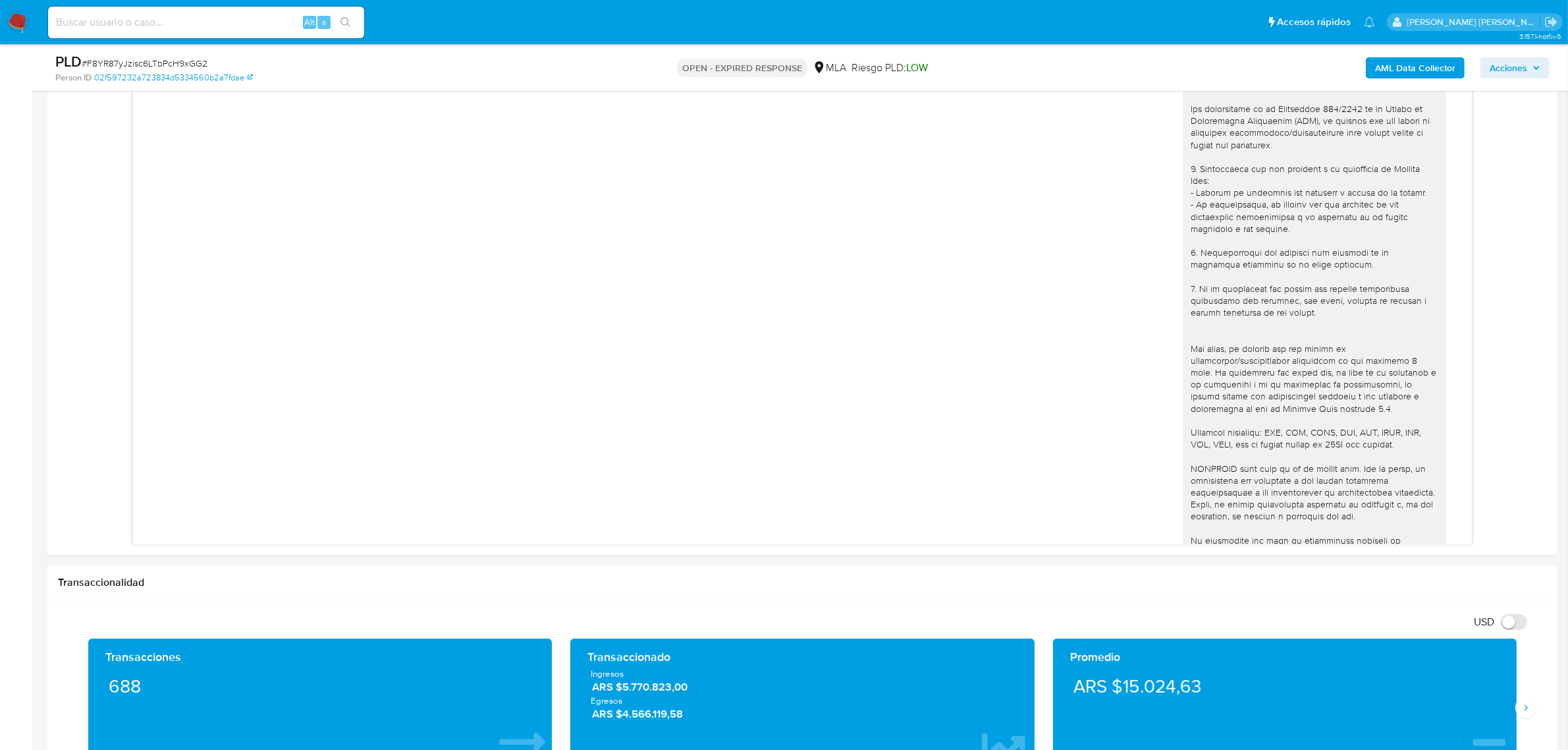
scroll to position [775, 0]
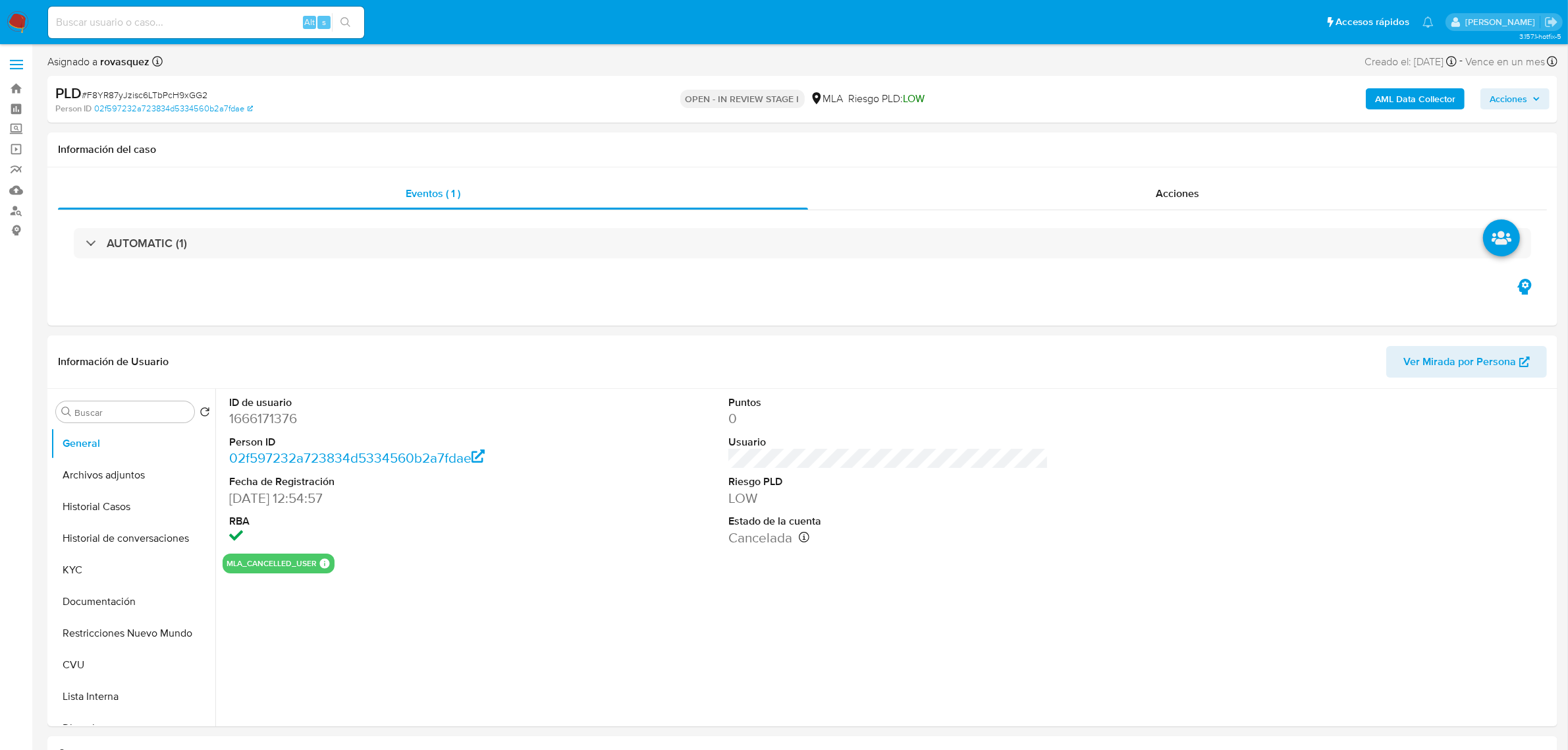
select select "10"
click at [700, 551] on div "ID de usuario 1666171376 Person ID 02f597232a723834d5334560b2a7fdae Fecha de Re…" at bounding box center [888, 471] width 1331 height 165
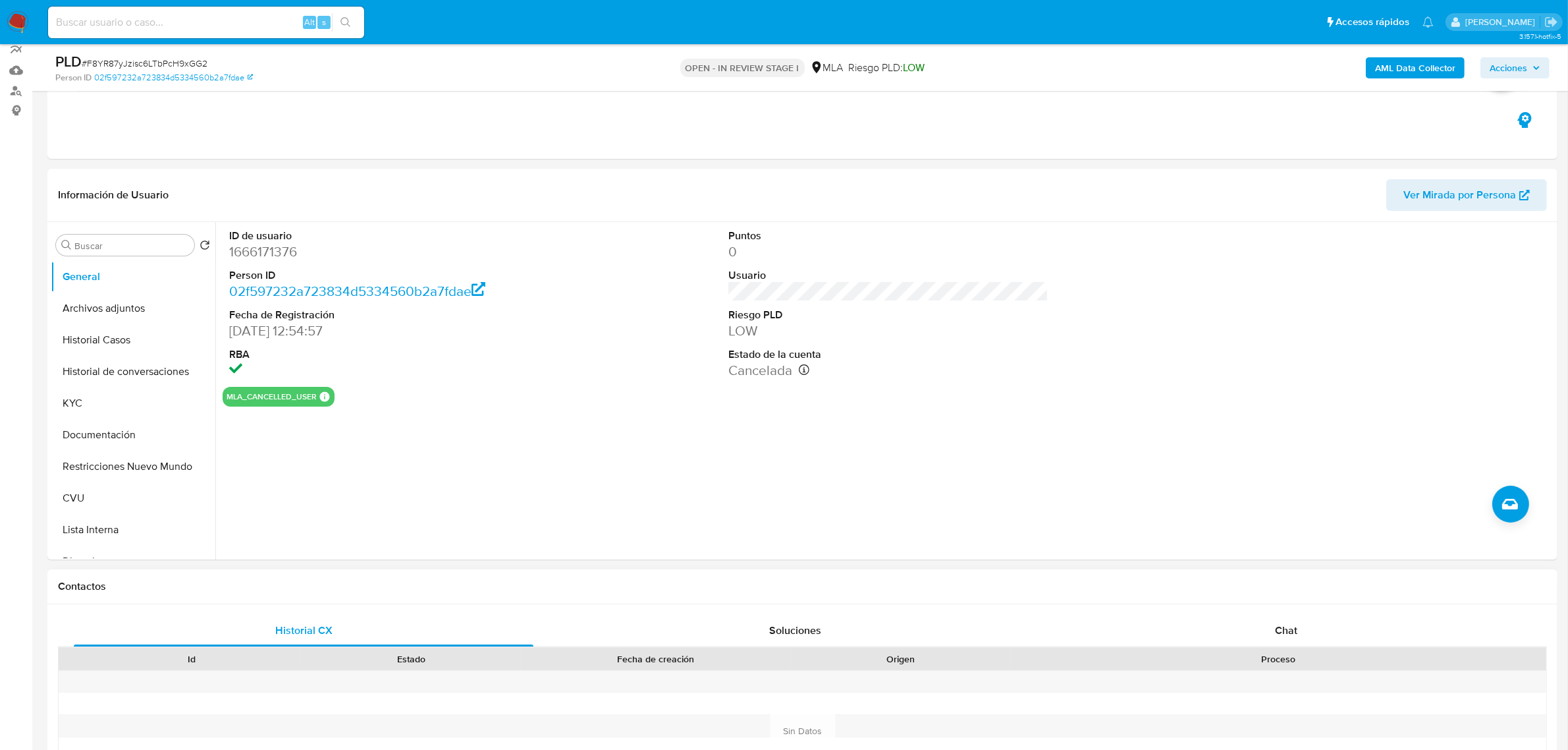
scroll to position [329, 0]
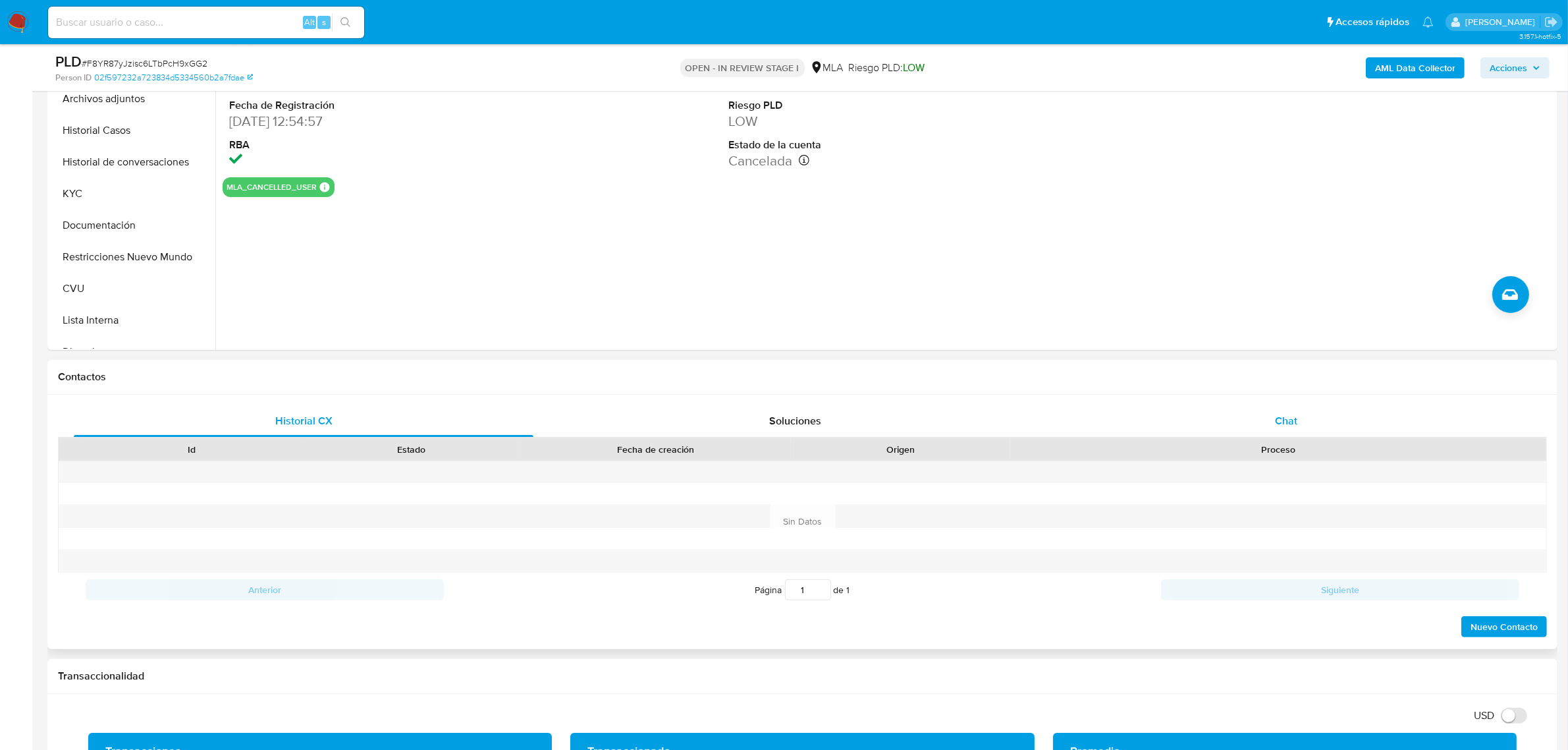
click at [1299, 420] on div "Chat" at bounding box center [1285, 421] width 459 height 31
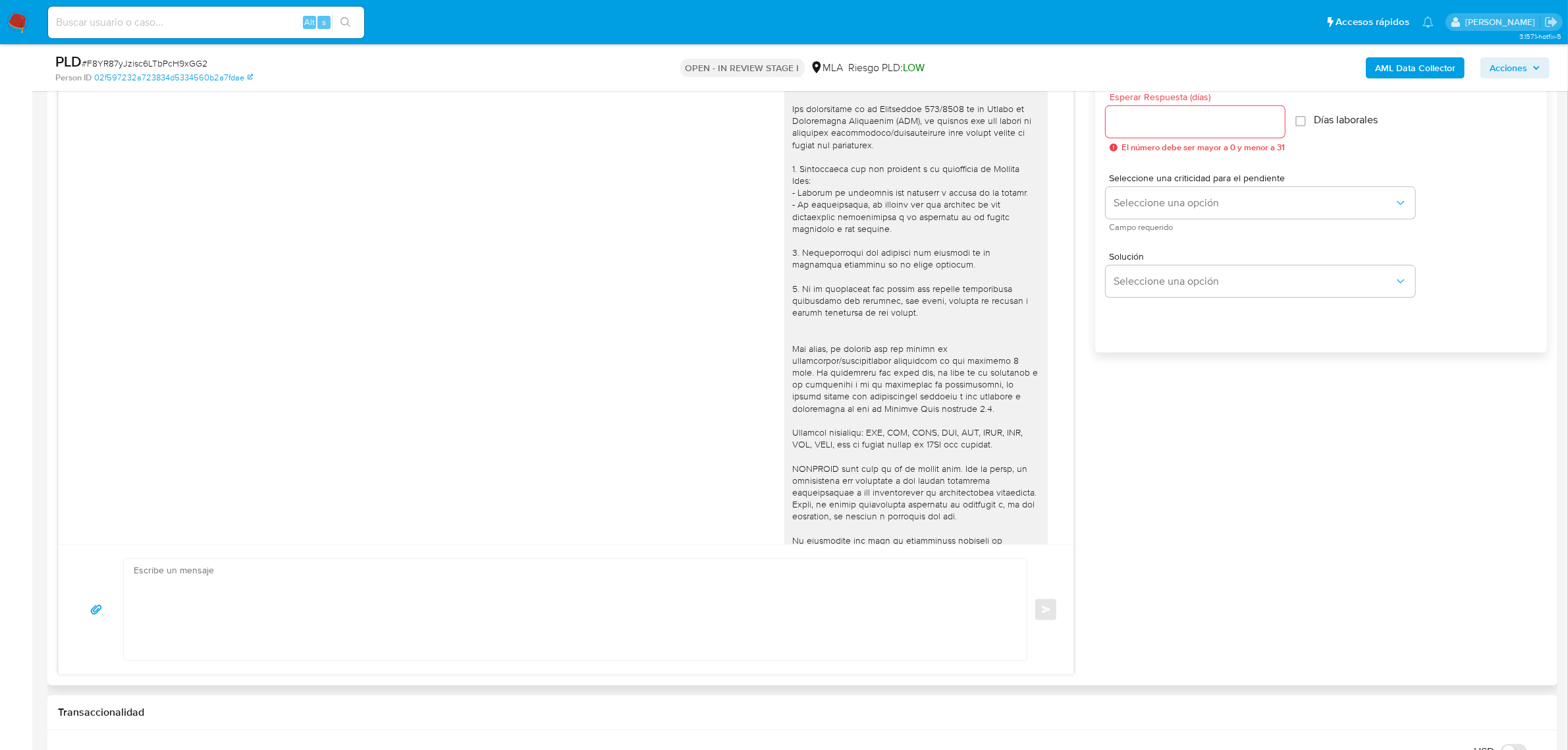
scroll to position [775, 0]
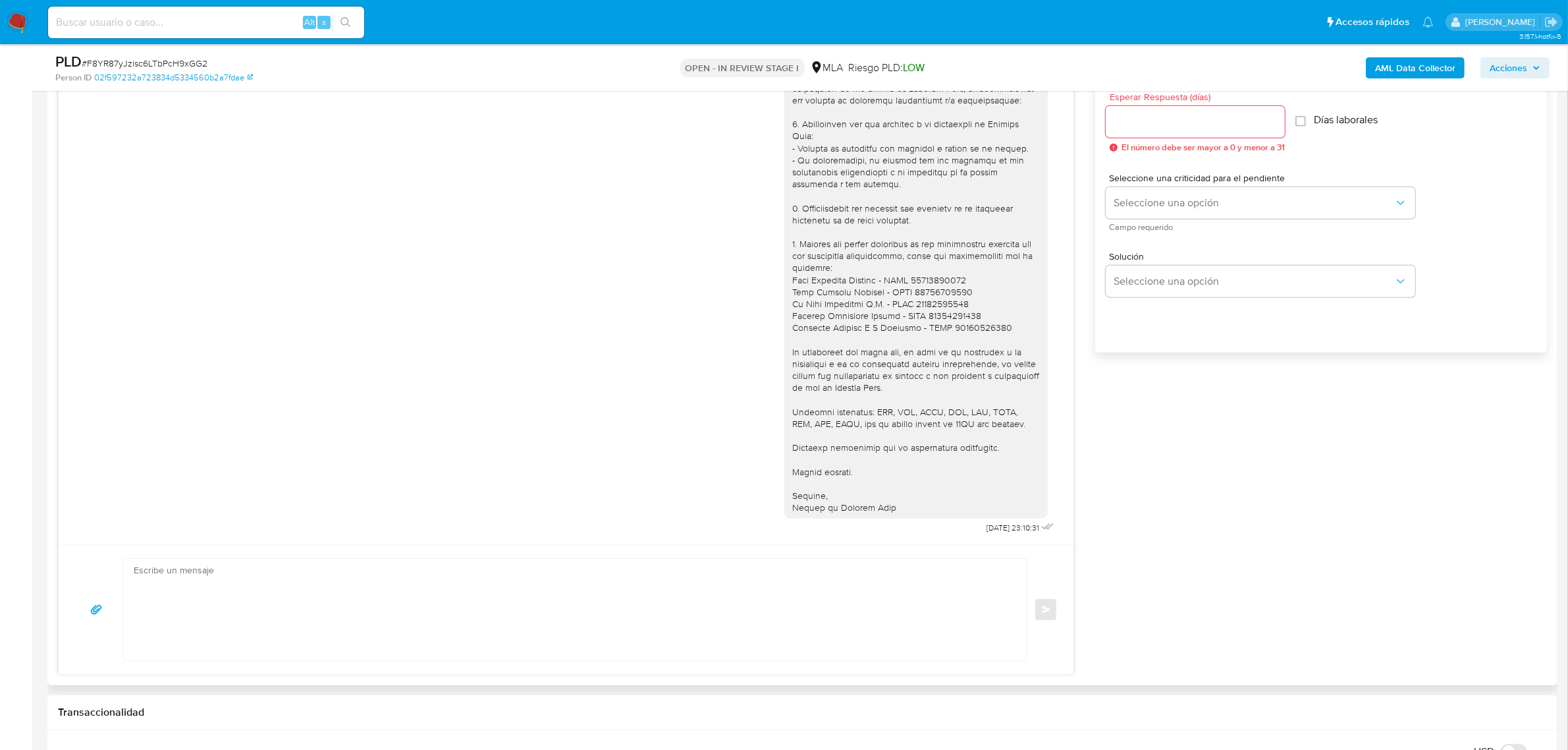
click at [195, 584] on textarea at bounding box center [572, 609] width 876 height 102
paste textarea "Hola, Muchas gracias por la respuesta. Analizamos tu caso y notamos que la info…"
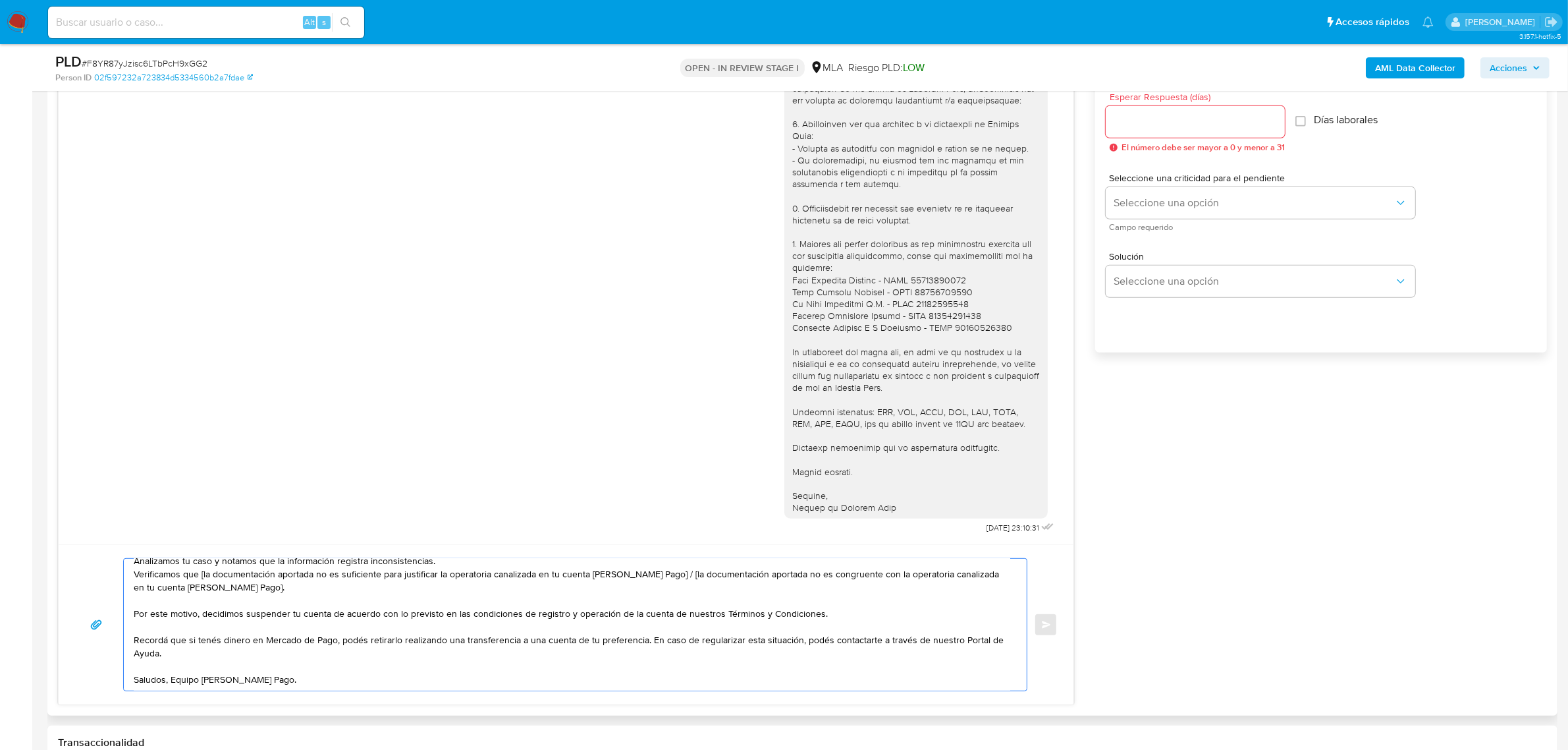
scroll to position [48, 0]
click at [170, 680] on textarea "Hola, Muchas gracias por la respuesta. Analizamos tu caso y notamos que la info…" at bounding box center [572, 624] width 876 height 131
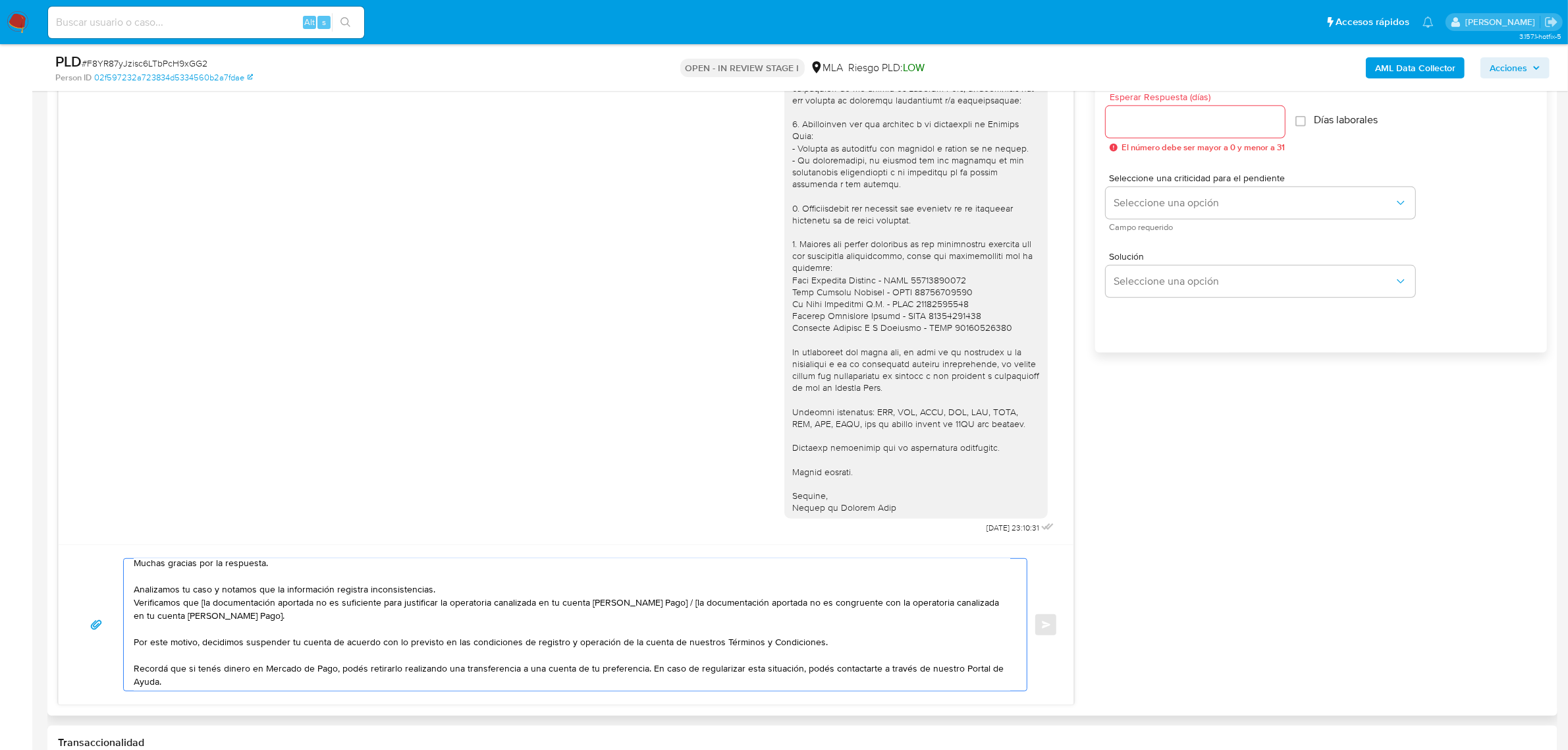
scroll to position [0, 0]
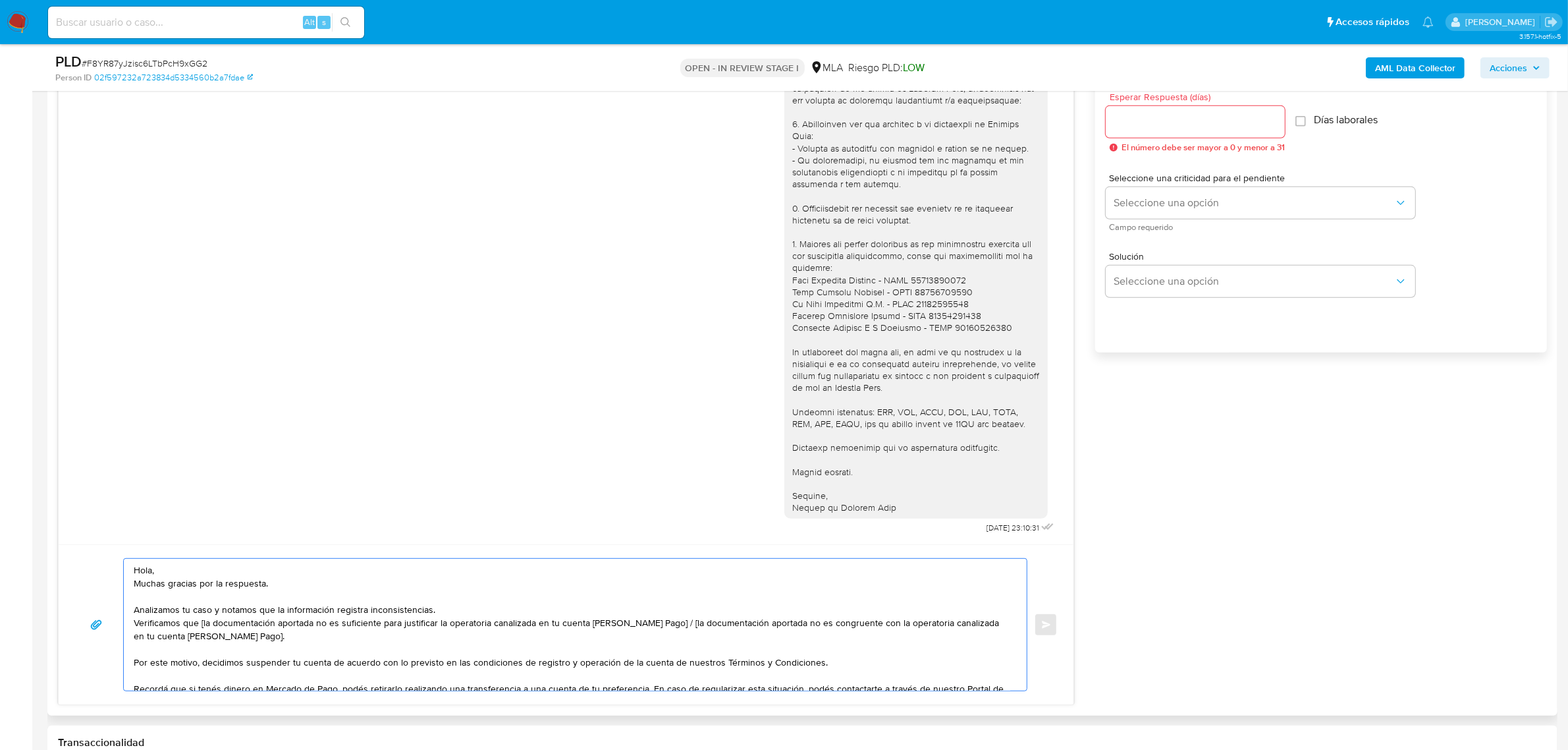
click at [187, 572] on textarea "Hola, Muchas gracias por la respuesta. Analizamos tu caso y notamos que la info…" at bounding box center [572, 624] width 876 height 131
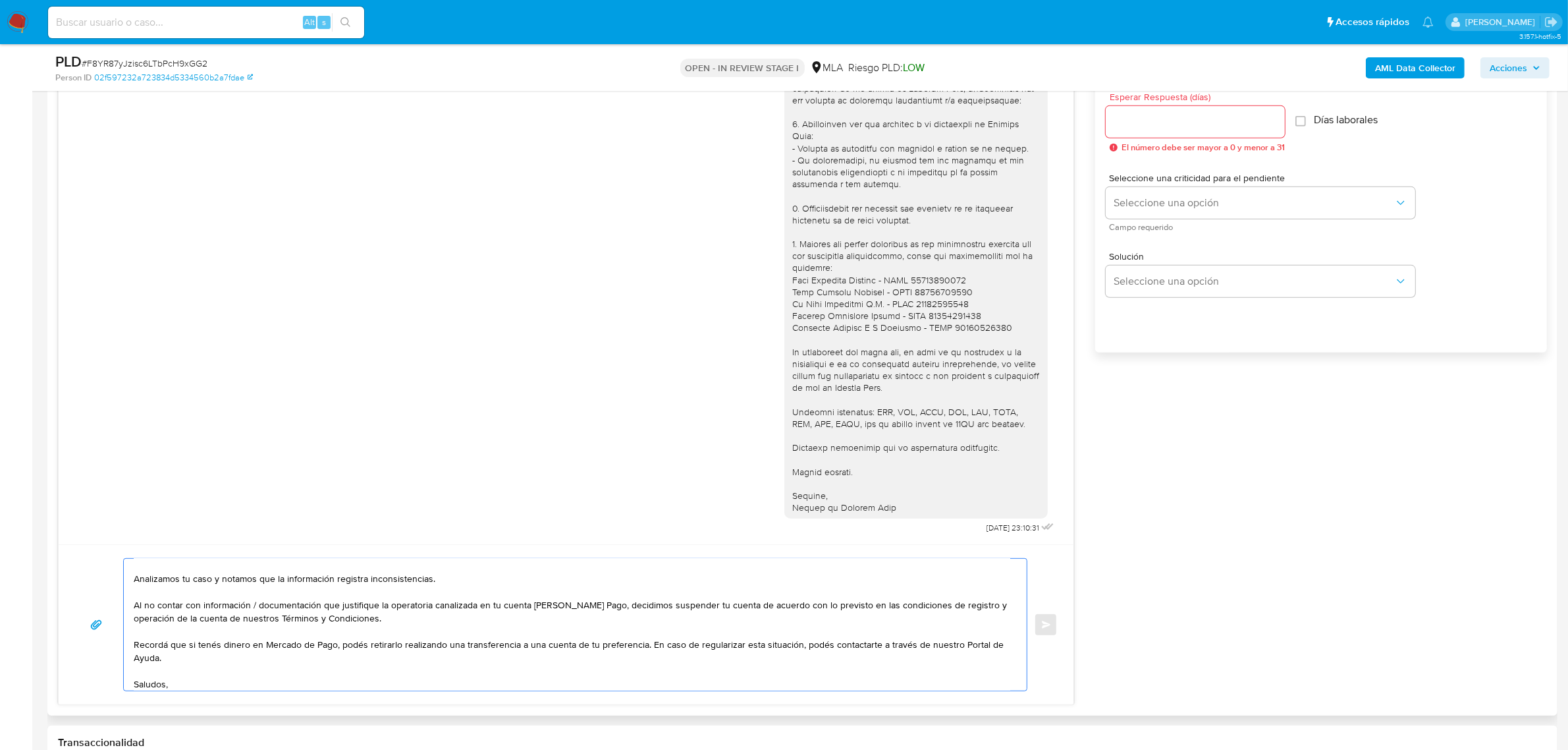
scroll to position [35, 0]
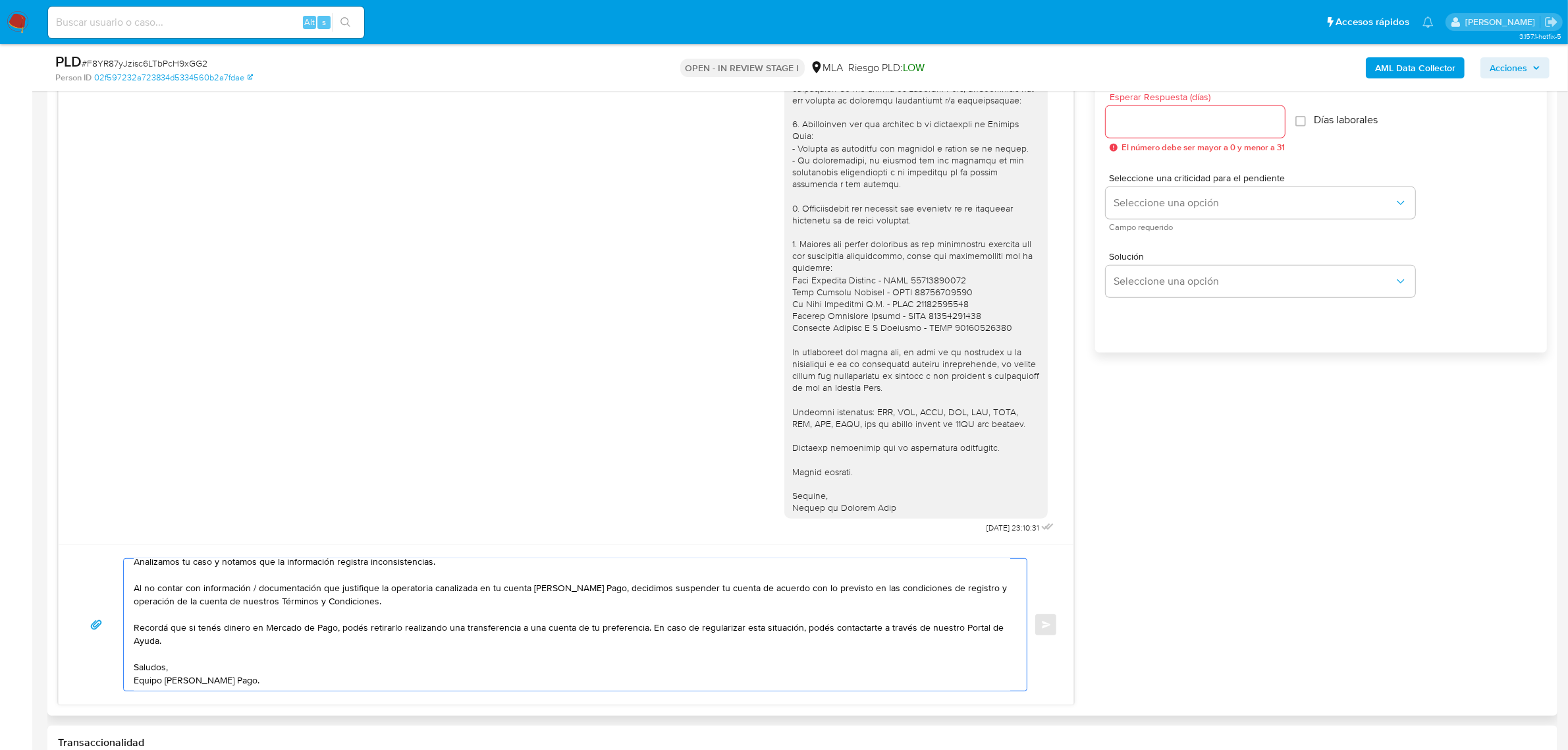
drag, startPoint x: 644, startPoint y: 630, endPoint x: 651, endPoint y: 643, distance: 14.8
click at [651, 643] on textarea "Hola, Alejandro. Analizamos tu caso y notamos que la información registra incon…" at bounding box center [572, 624] width 876 height 131
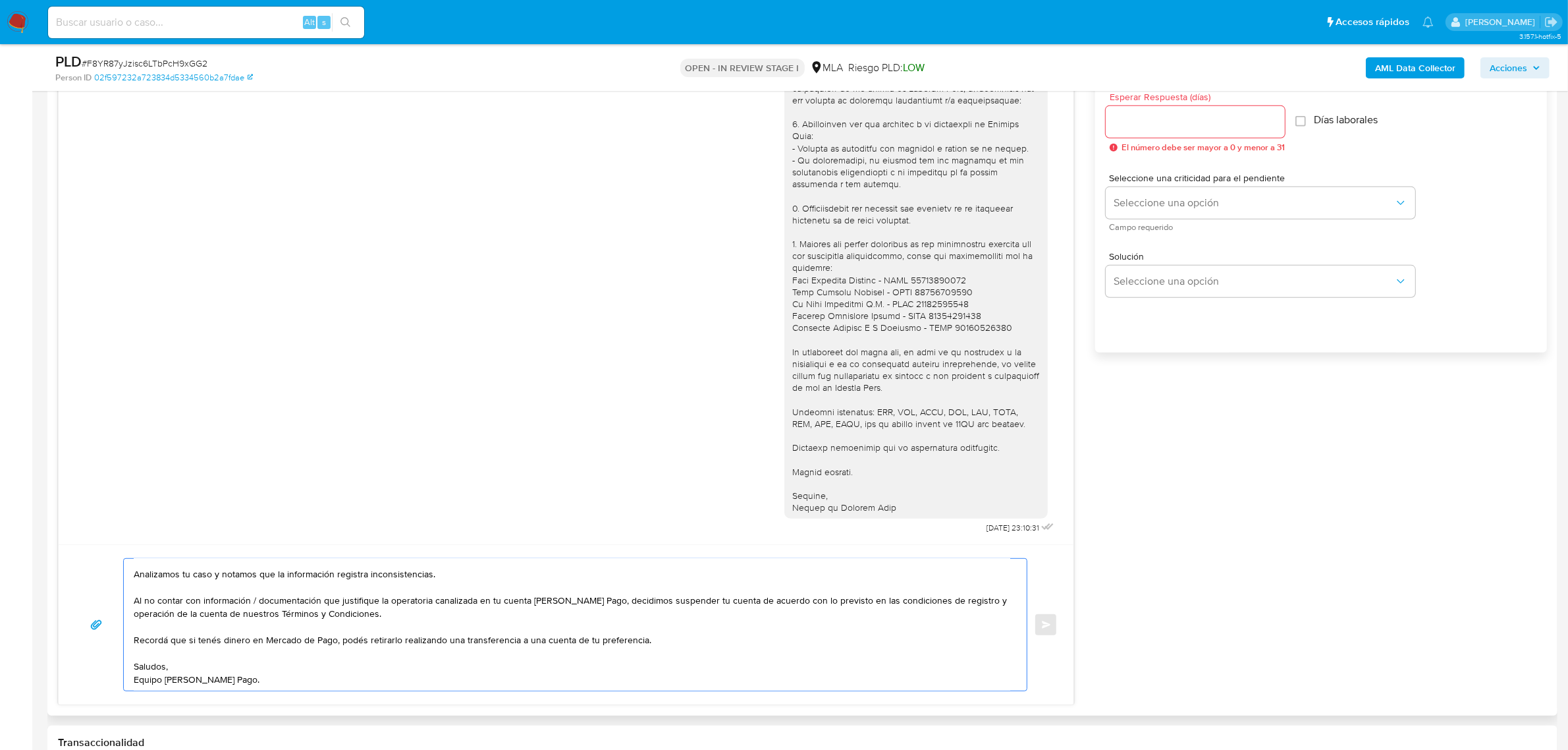
scroll to position [22, 0]
click at [459, 623] on textarea "Hola, Alejandro. Analizamos tu caso y notamos que la información registra incon…" at bounding box center [572, 624] width 876 height 131
paste textarea "En caso de regularizar esta situación, podés contactarte a través de nuestro Po…"
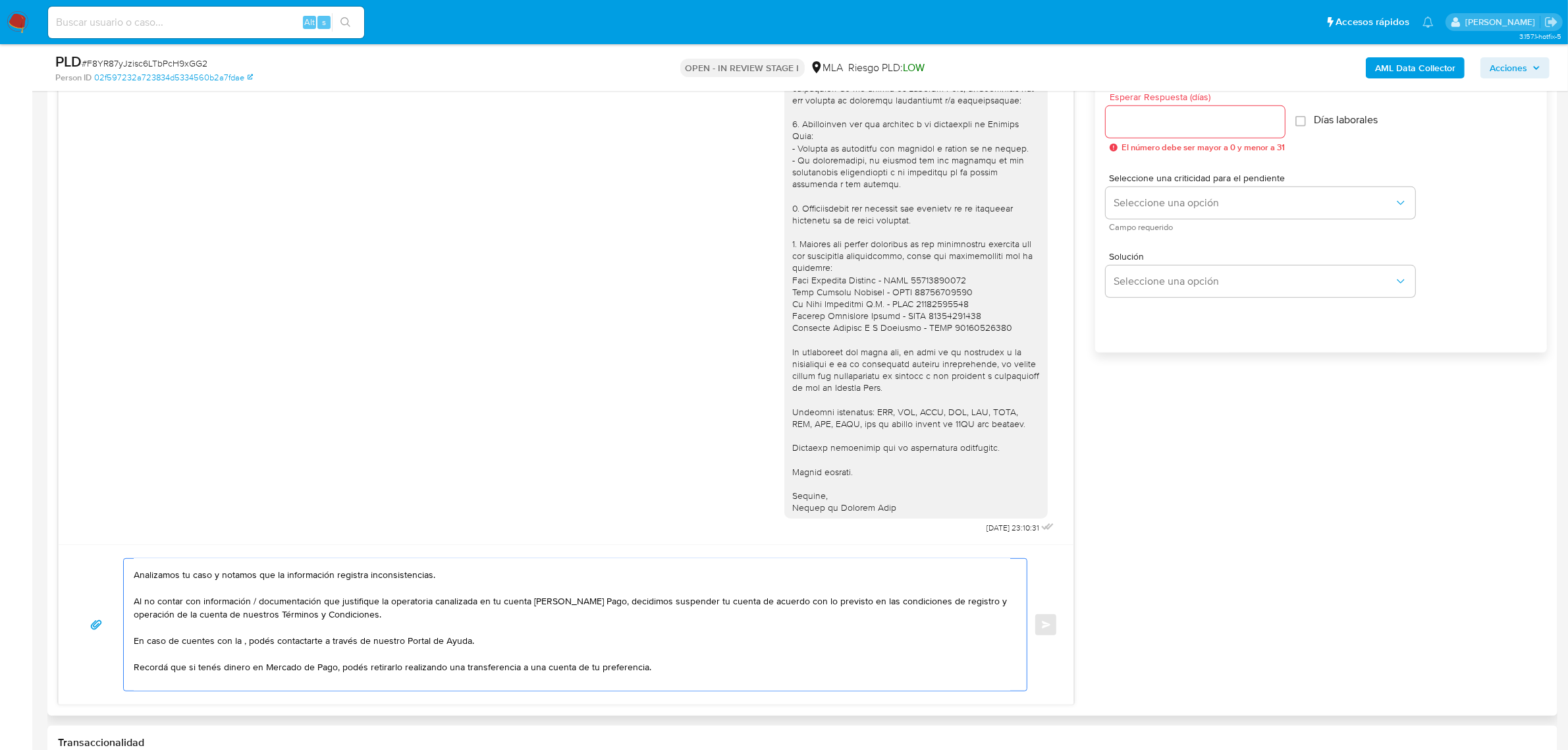
paste textarea "información / documentación"
click at [673, 639] on textarea "Hola, Alejandro. Analizamos tu caso y notamos que la información registra incon…" at bounding box center [572, 624] width 876 height 131
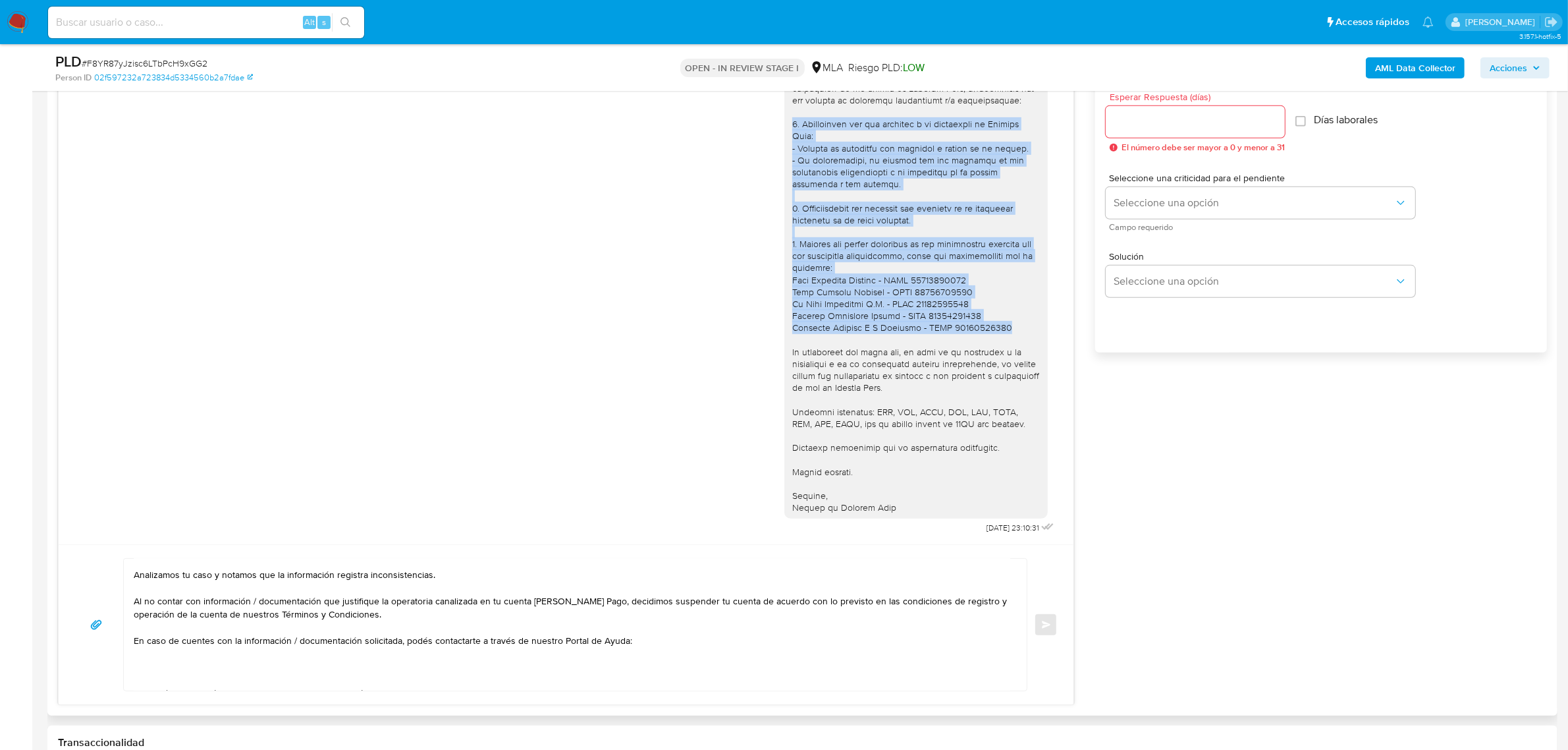
drag, startPoint x: 1001, startPoint y: 331, endPoint x: 766, endPoint y: 120, distance: 315.8
click at [766, 120] on div "27/08/2025 23:10:31" at bounding box center [566, 253] width 982 height 565
copy div "1. Descripción del uso otorgado a la aplicación de Mercado Pago: - Detalla la a…"
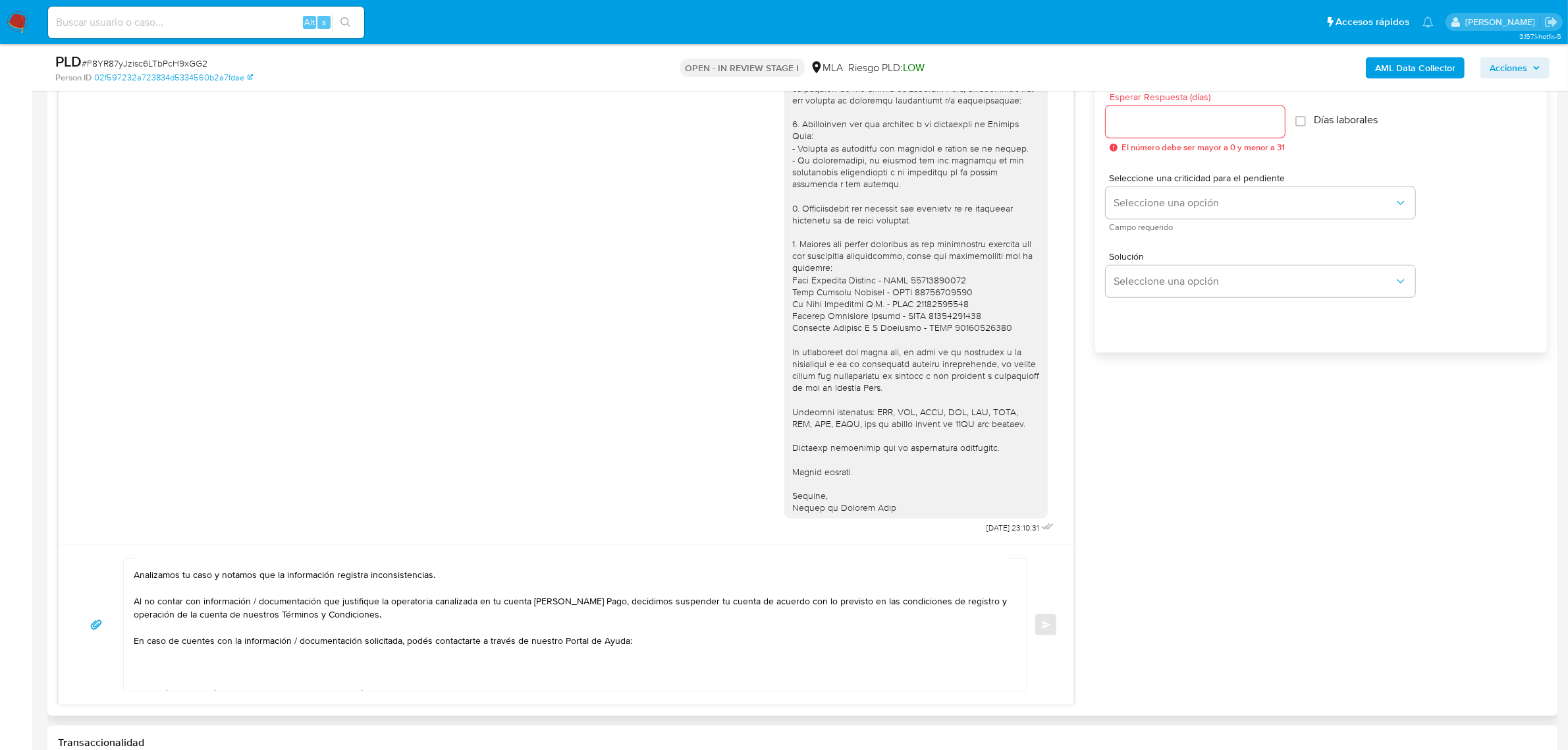
click at [148, 675] on textarea "Hola, Alejandro. Analizamos tu caso y notamos que la información registra incon…" at bounding box center [572, 624] width 876 height 131
click at [178, 644] on textarea "Hola, Alejandro. Analizamos tu caso y notamos que la información registra incon…" at bounding box center [572, 624] width 876 height 131
paste textarea "1. Descripción del uso otorgado a la aplicación de Mercado Pago: - Detalla la a…"
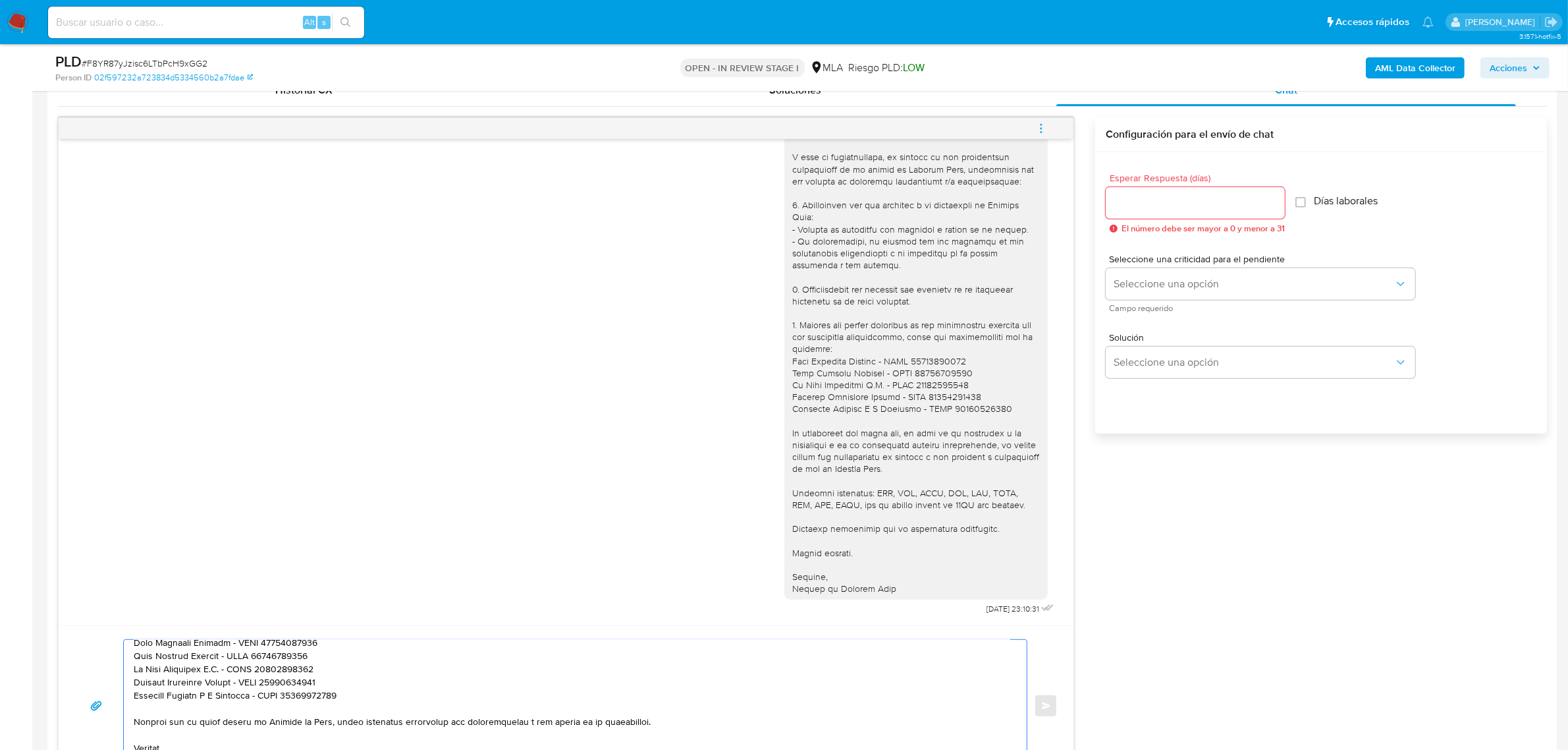
scroll to position [658, 0]
type textarea "Hola, Alejandro. Analizamos tu caso y notamos que la información registra incon…"
click at [1169, 198] on input "Esperar Respuesta (días)" at bounding box center [1195, 204] width 179 height 18
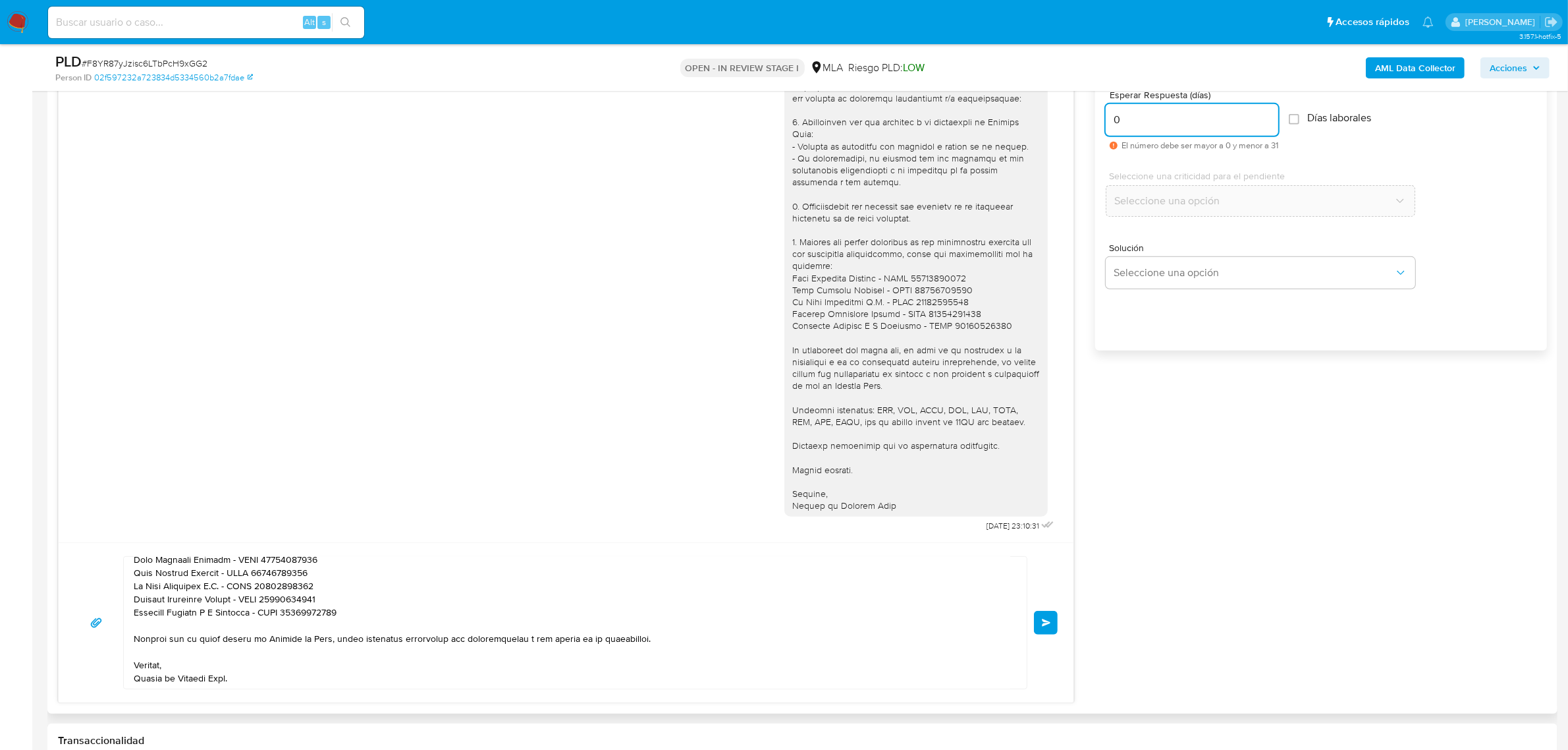
scroll to position [823, 0]
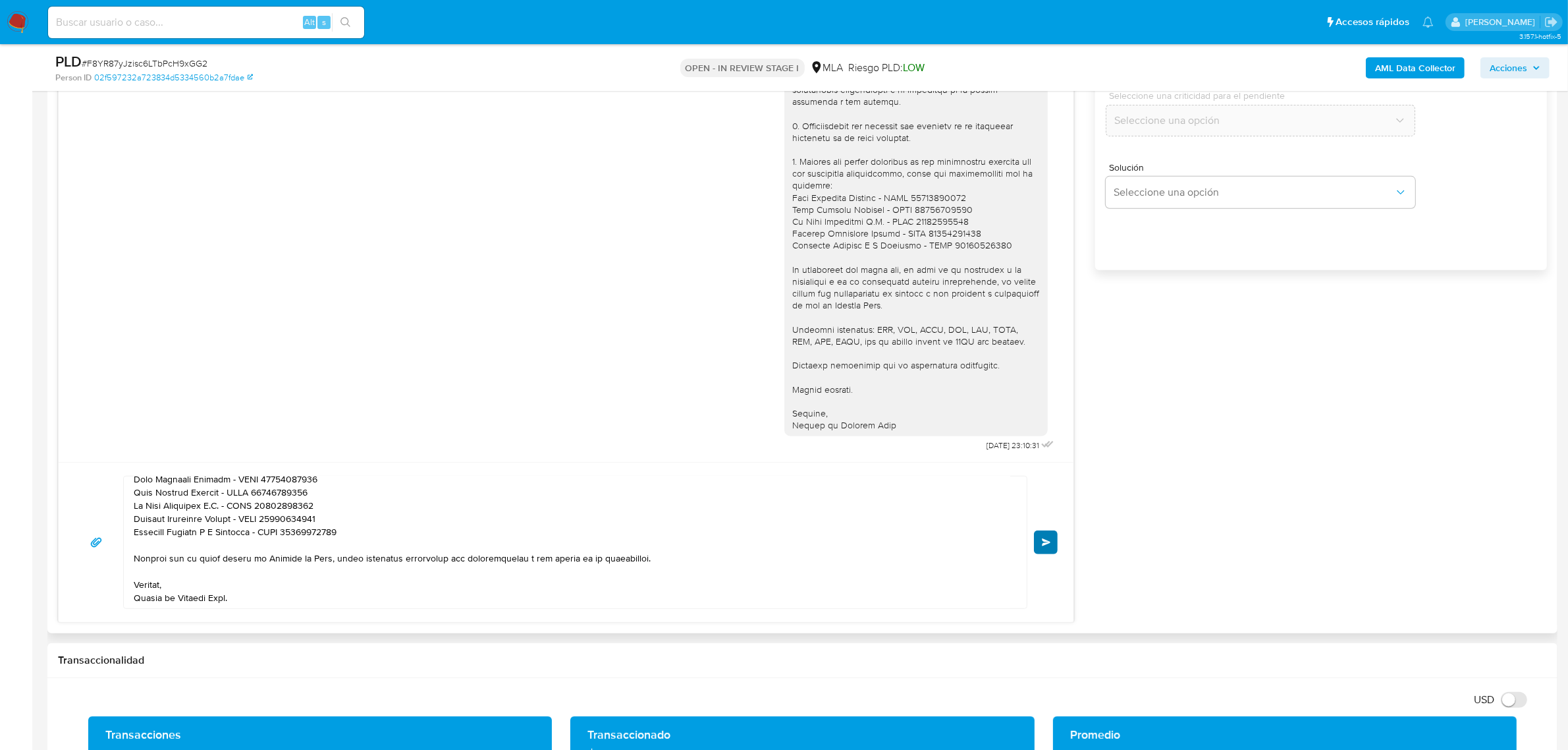
type input "0"
click at [1052, 547] on button "Enviar" at bounding box center [1046, 542] width 24 height 24
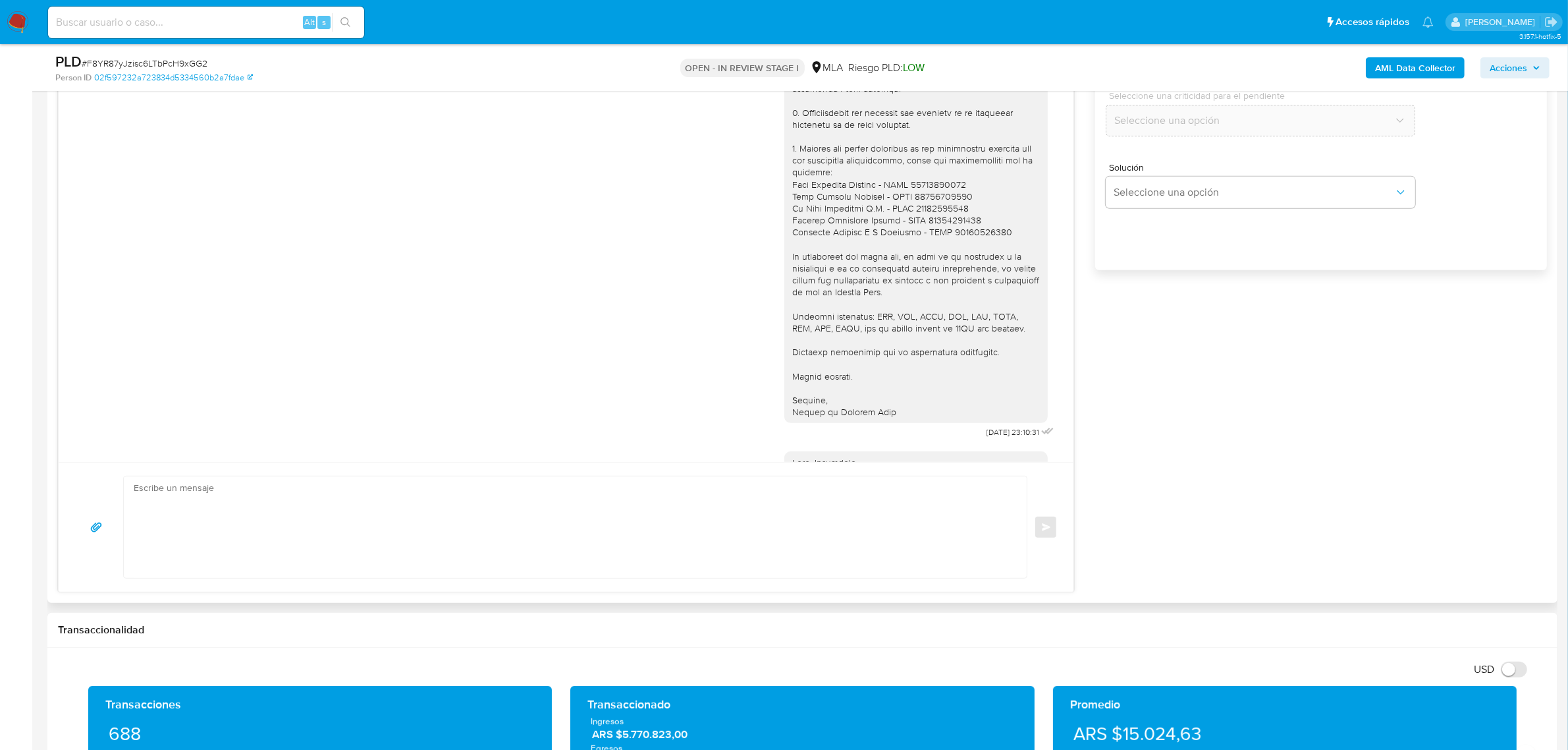
scroll to position [1293, 0]
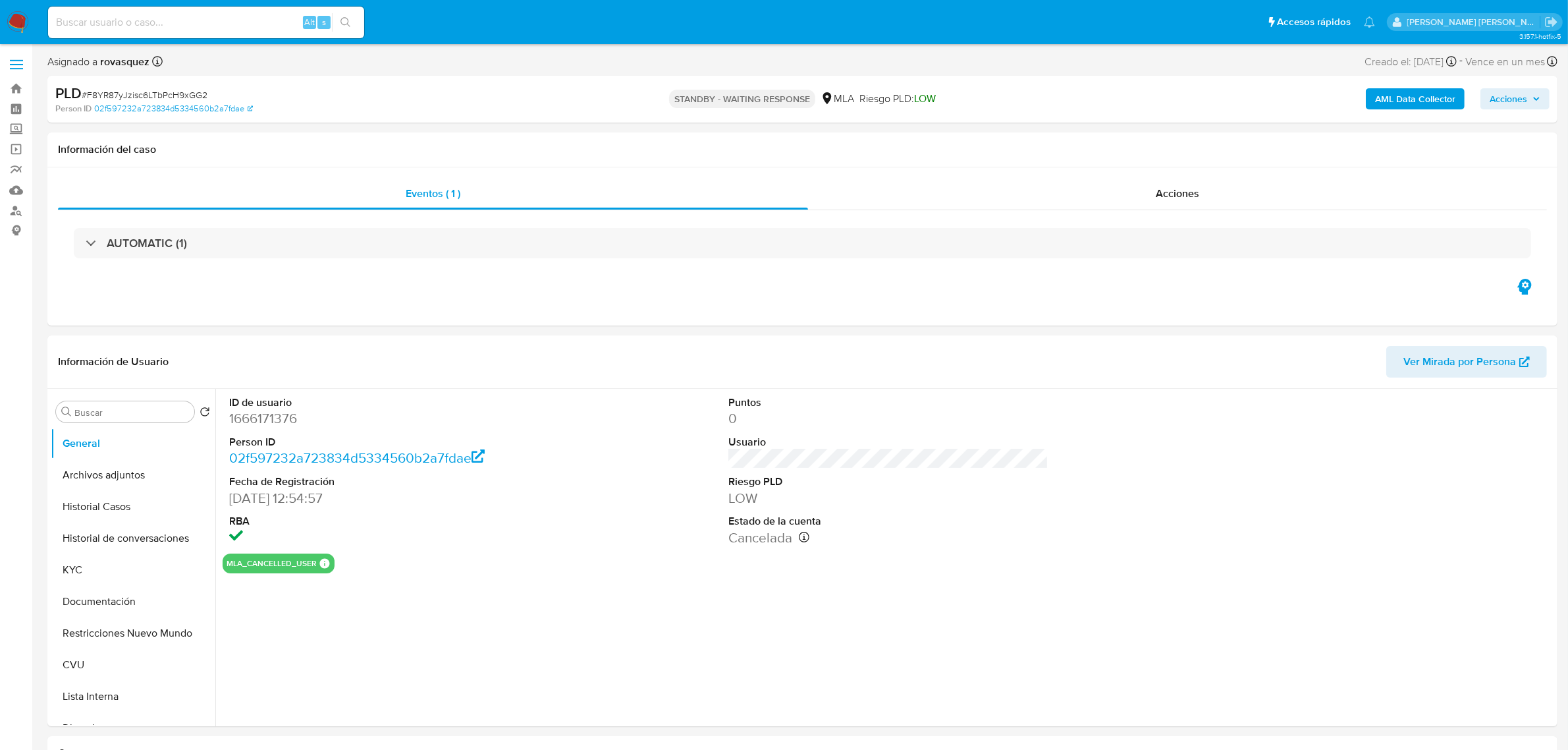
select select "10"
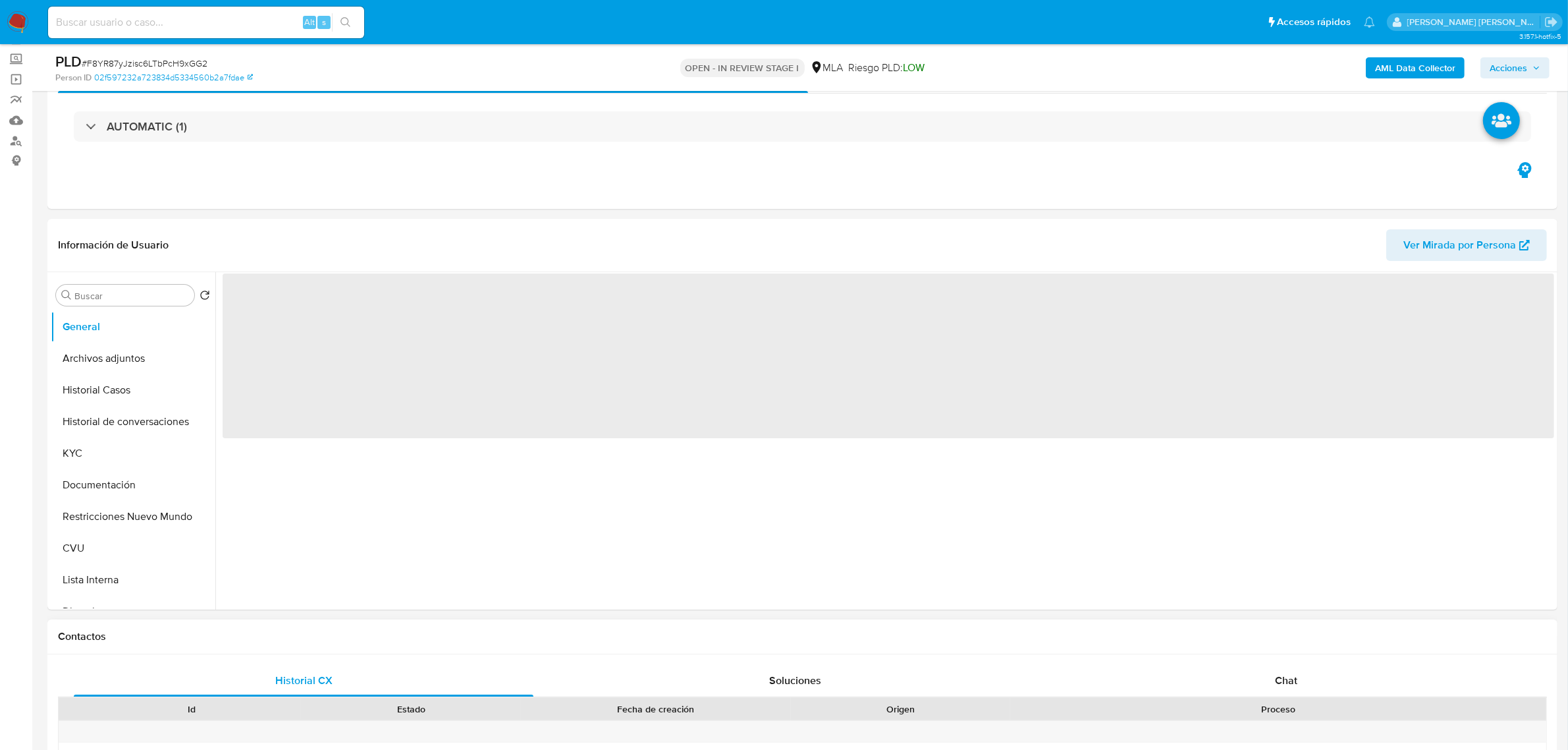
scroll to position [247, 0]
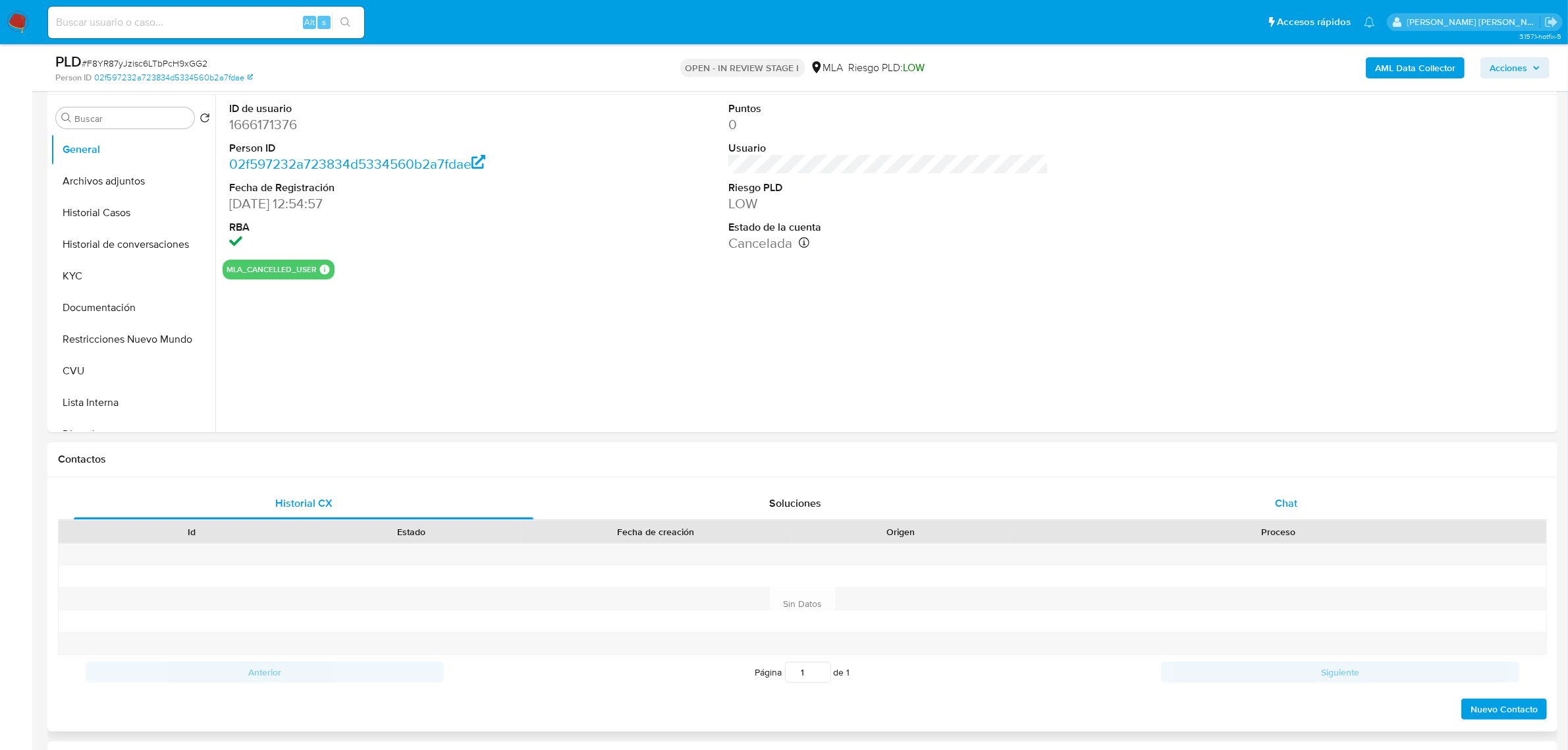
select select "10"
click at [1292, 504] on span "Chat" at bounding box center [1286, 503] width 22 height 15
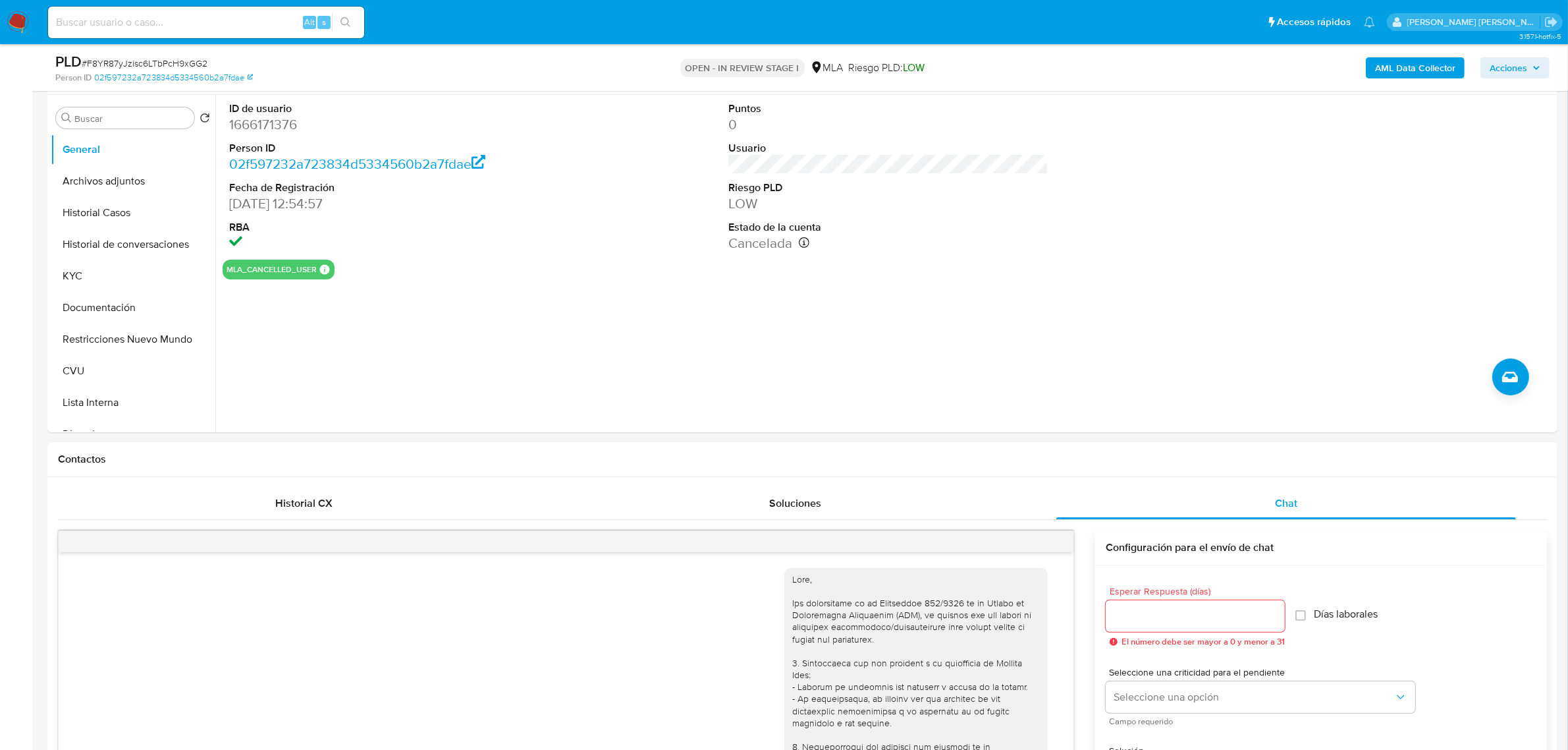
scroll to position [1293, 0]
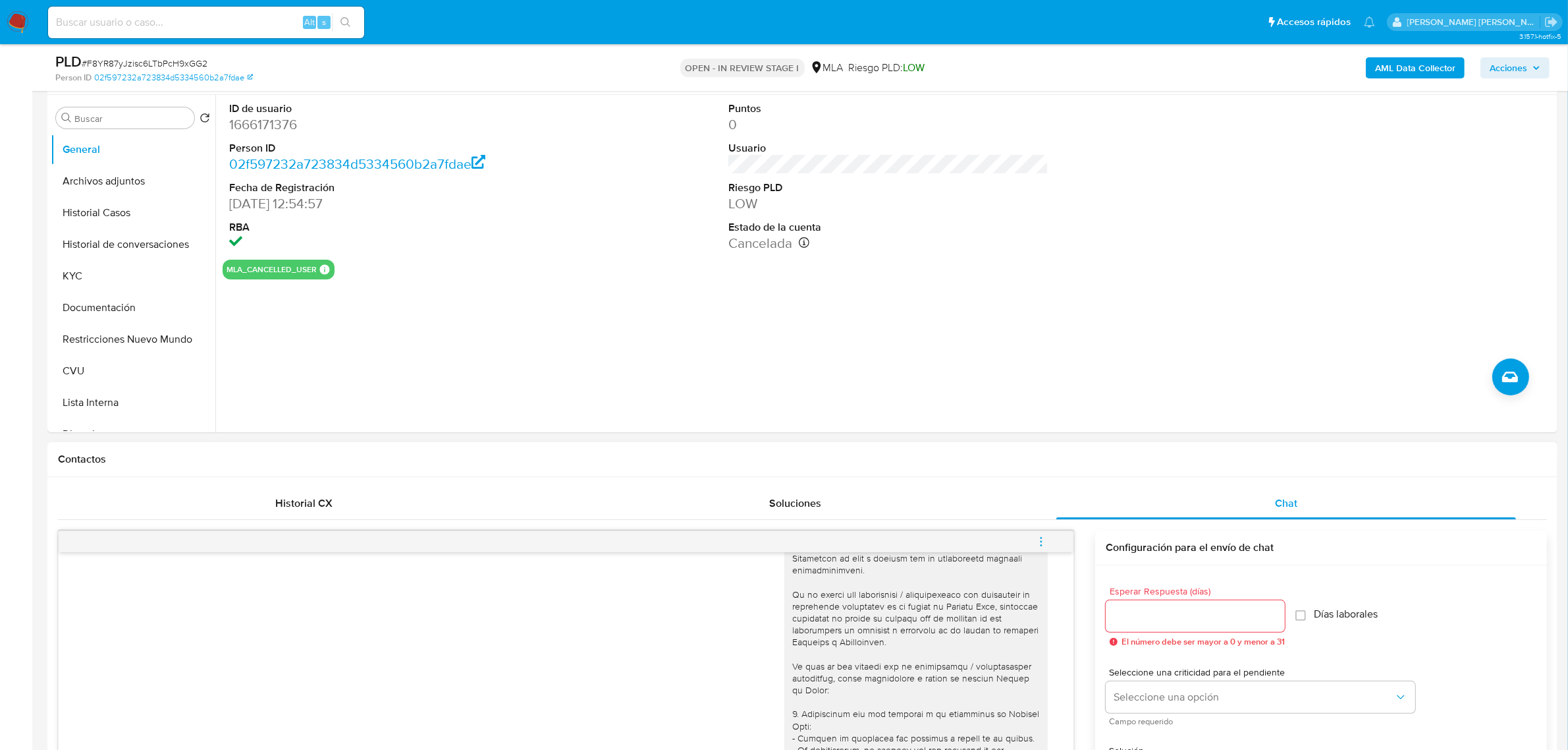
click at [1038, 547] on icon "menu-action" at bounding box center [1041, 541] width 12 height 12
click at [966, 514] on li "Cerrar conversación" at bounding box center [952, 517] width 135 height 24
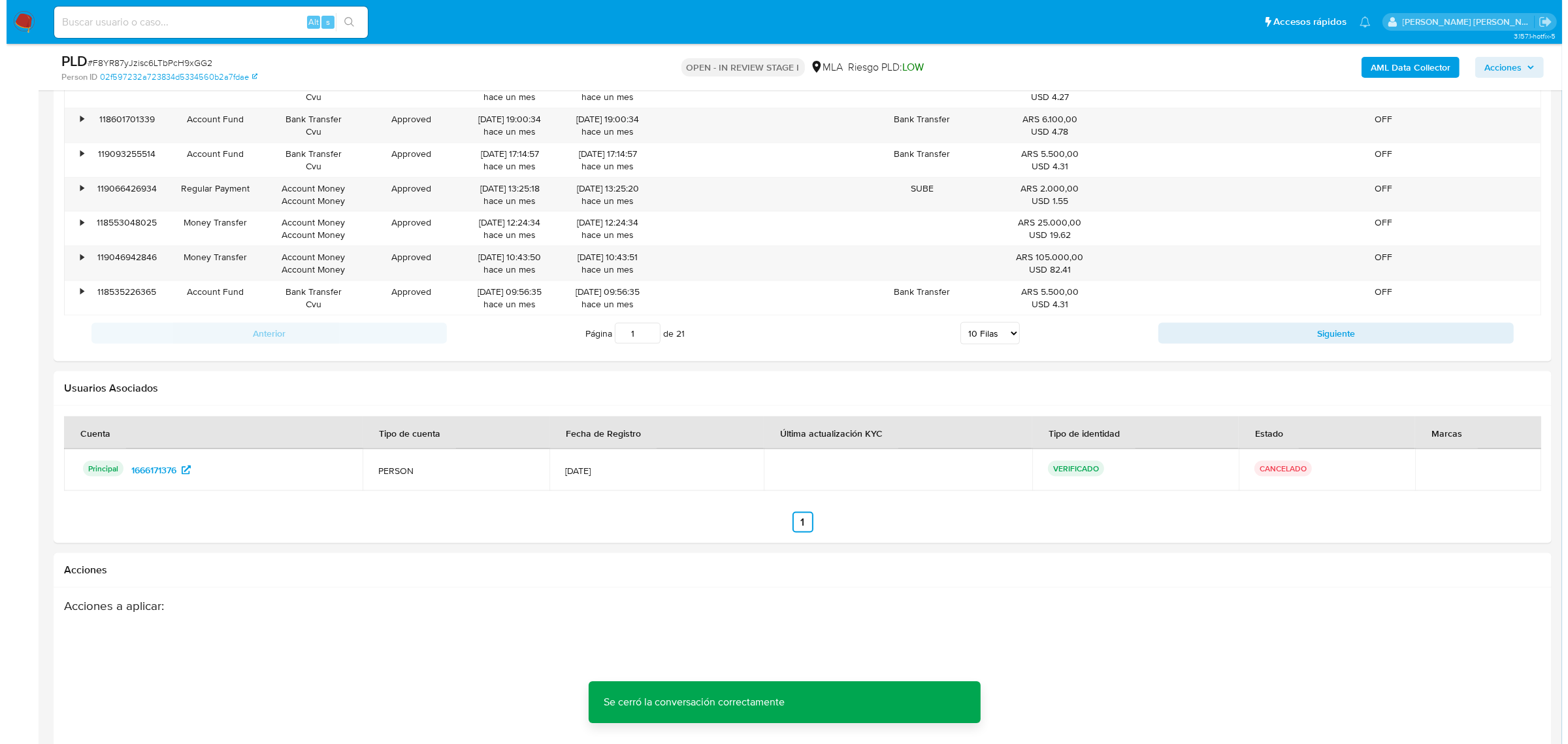
scroll to position [2300, 0]
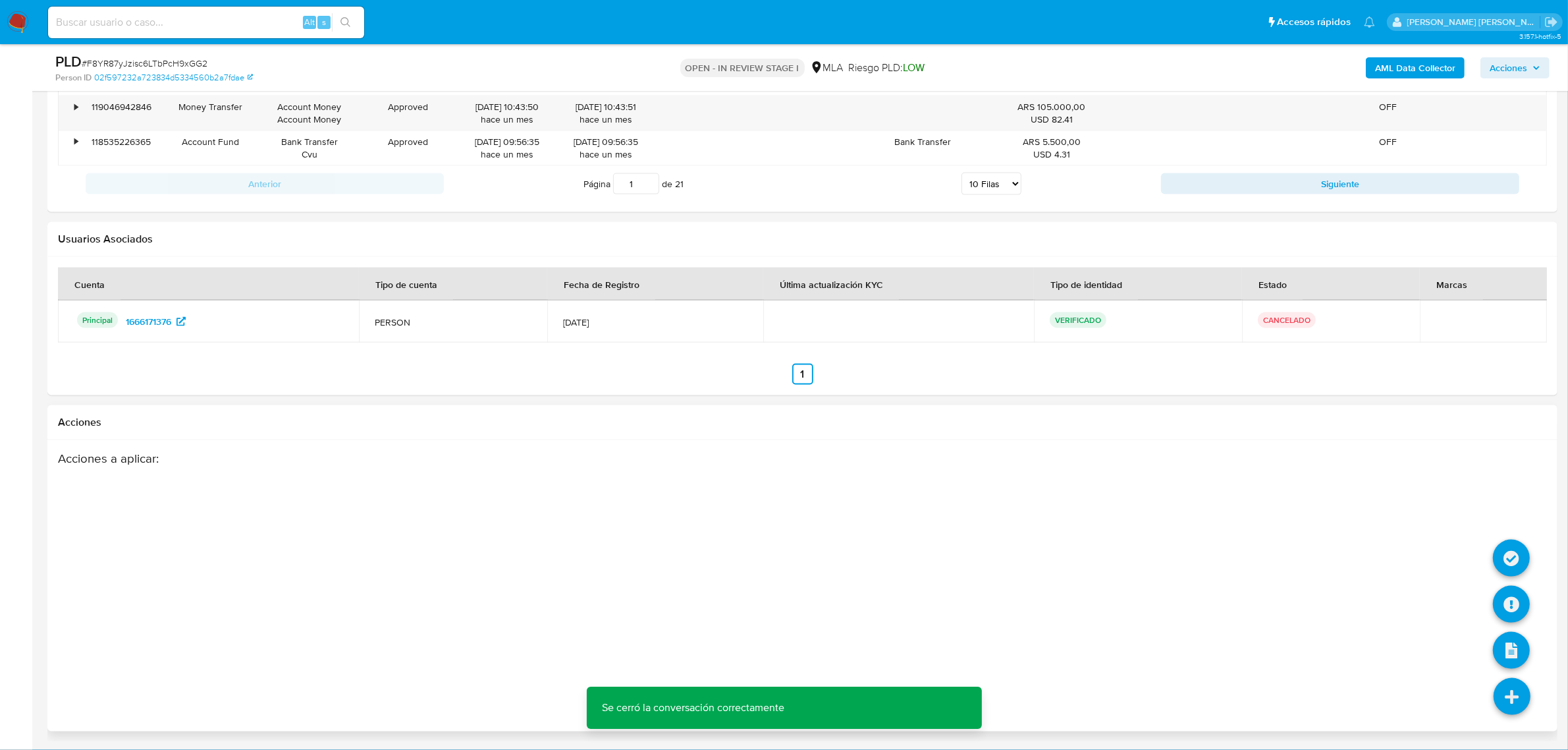
click at [1518, 705] on icon at bounding box center [1512, 696] width 37 height 37
click at [1518, 607] on icon at bounding box center [1512, 604] width 37 height 37
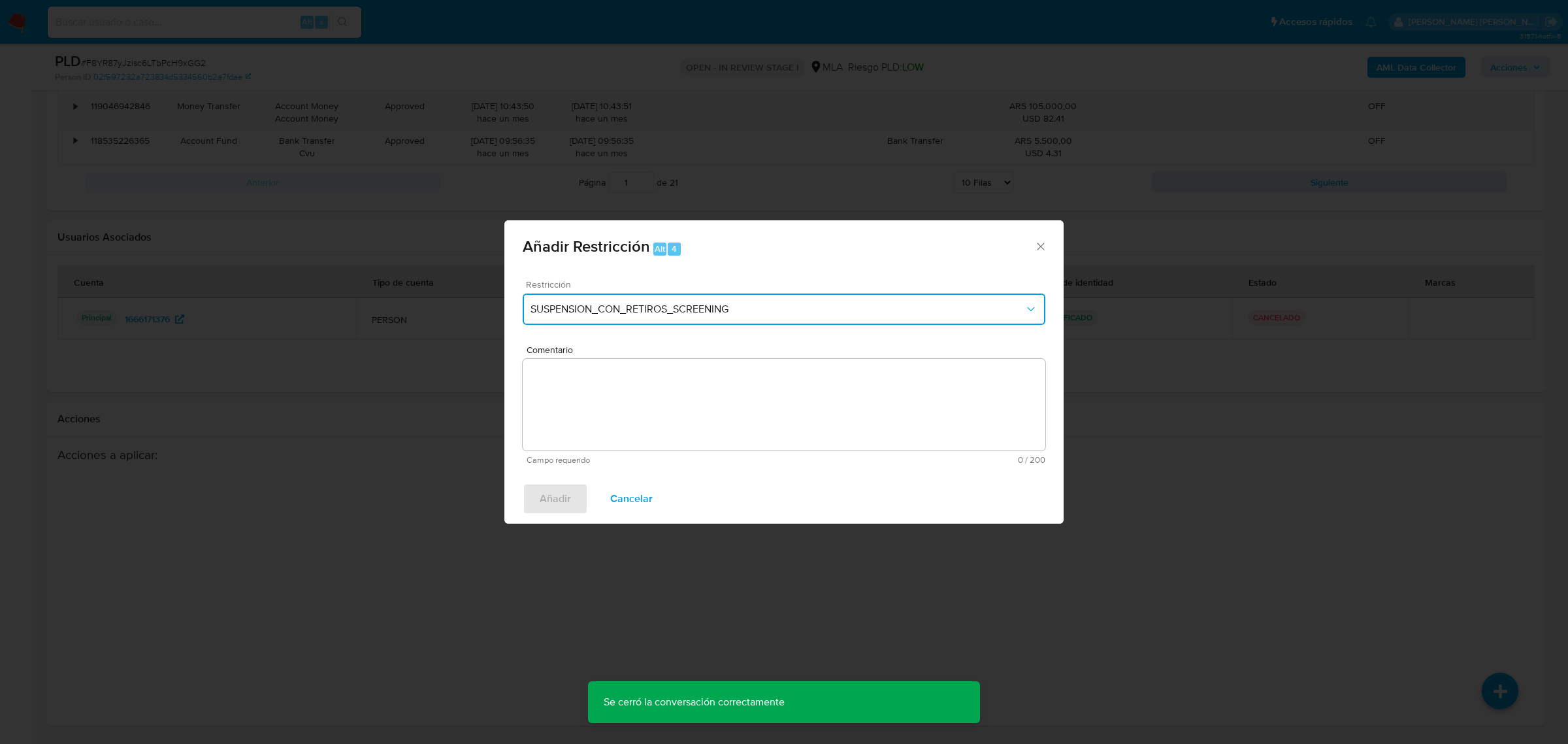
click at [640, 314] on span "SUSPENSION_CON_RETIROS_SCREENING" at bounding box center [777, 309] width 494 height 13
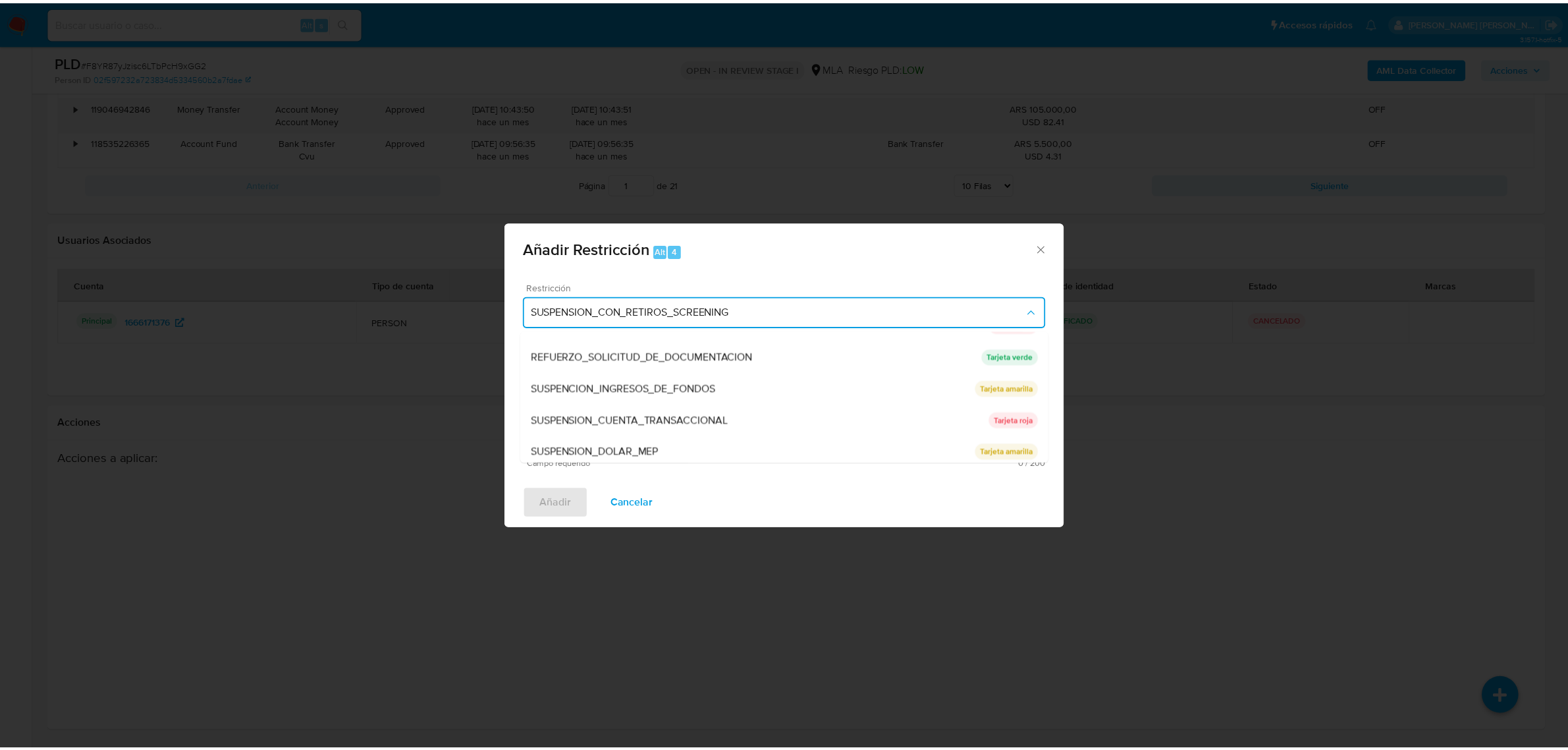
scroll to position [278, 0]
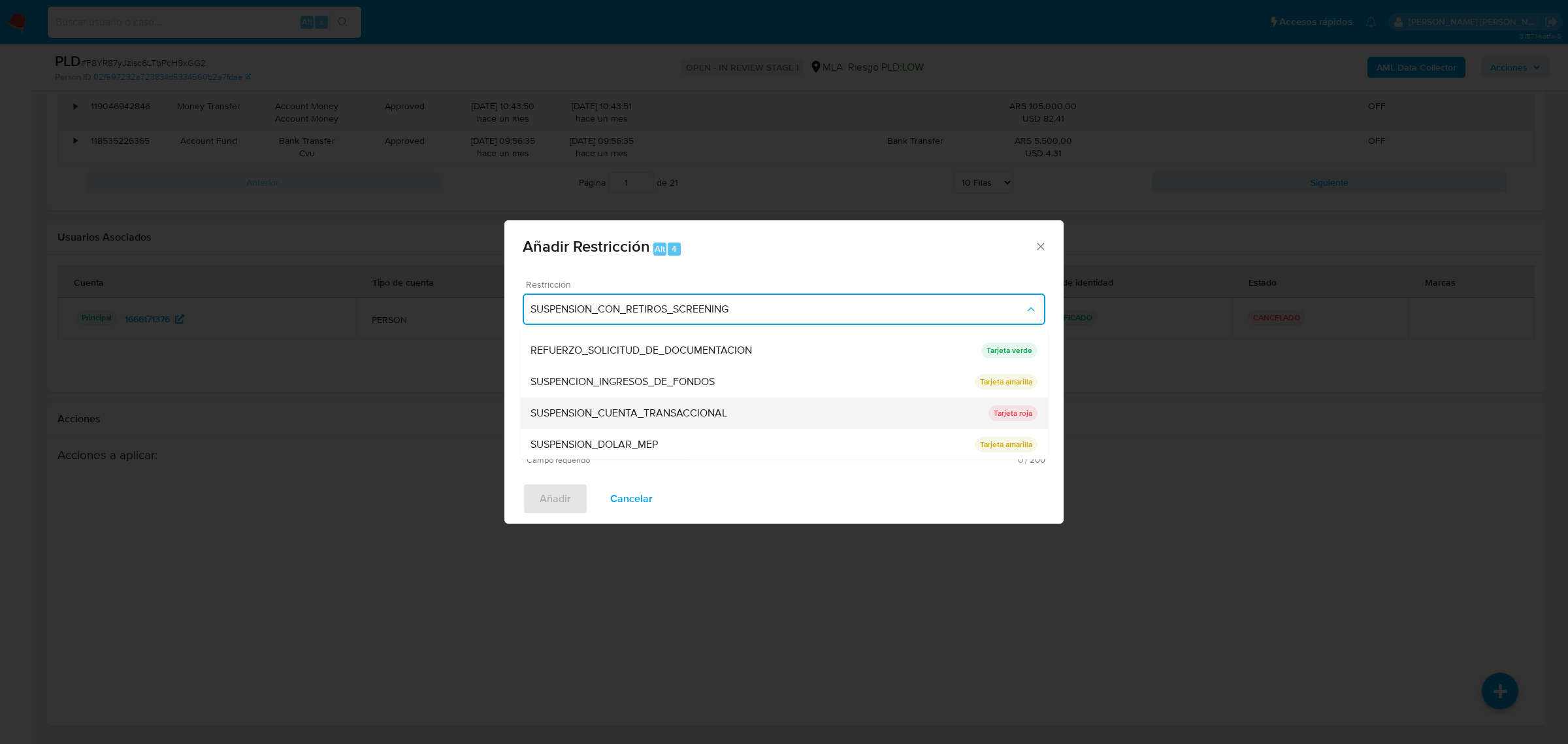
click at [703, 412] on span "SUSPENSION_CUENTA_TRANSACCIONAL" at bounding box center [628, 412] width 196 height 13
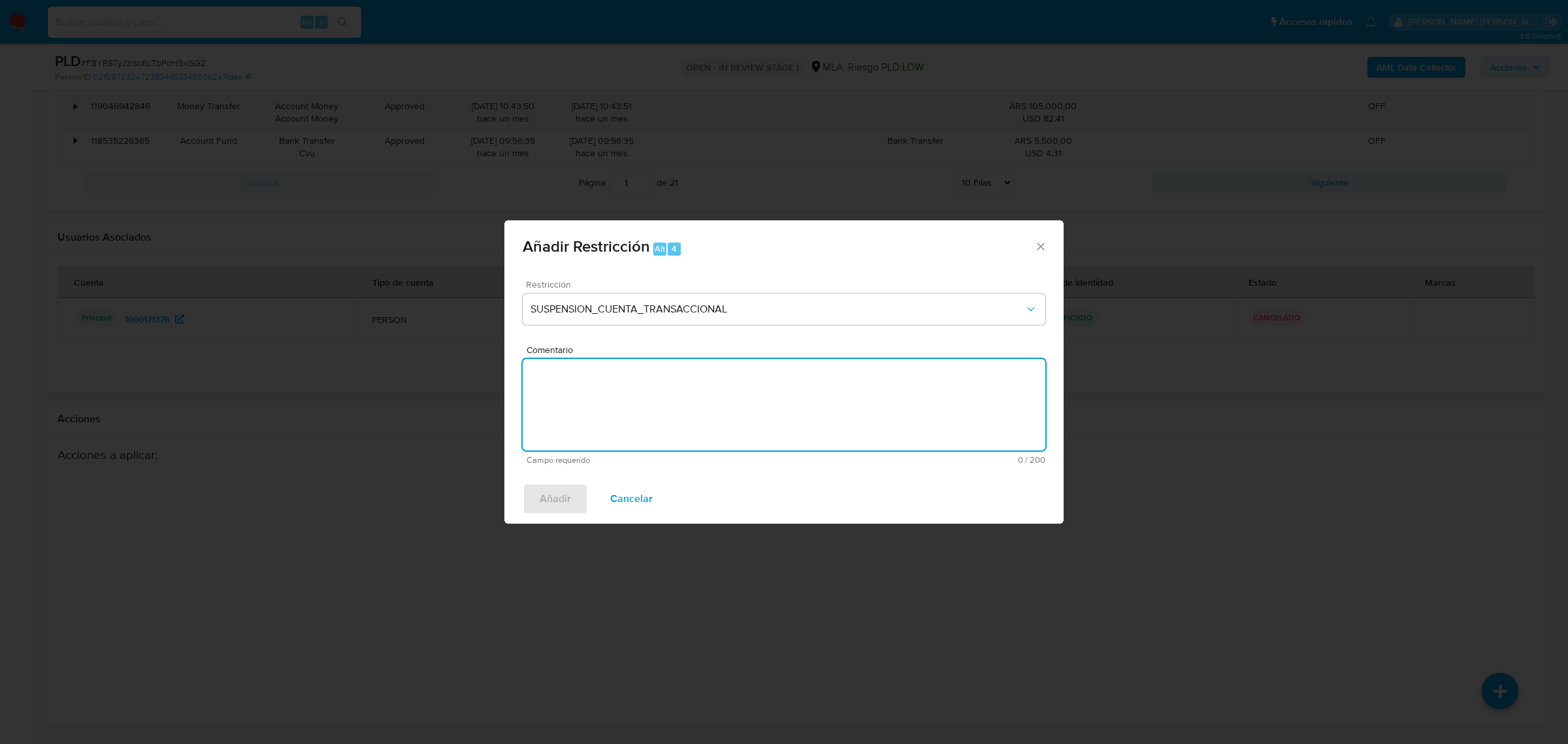
click at [634, 405] on textarea "Comentario" at bounding box center [784, 405] width 523 height 92
type textarea "aml"
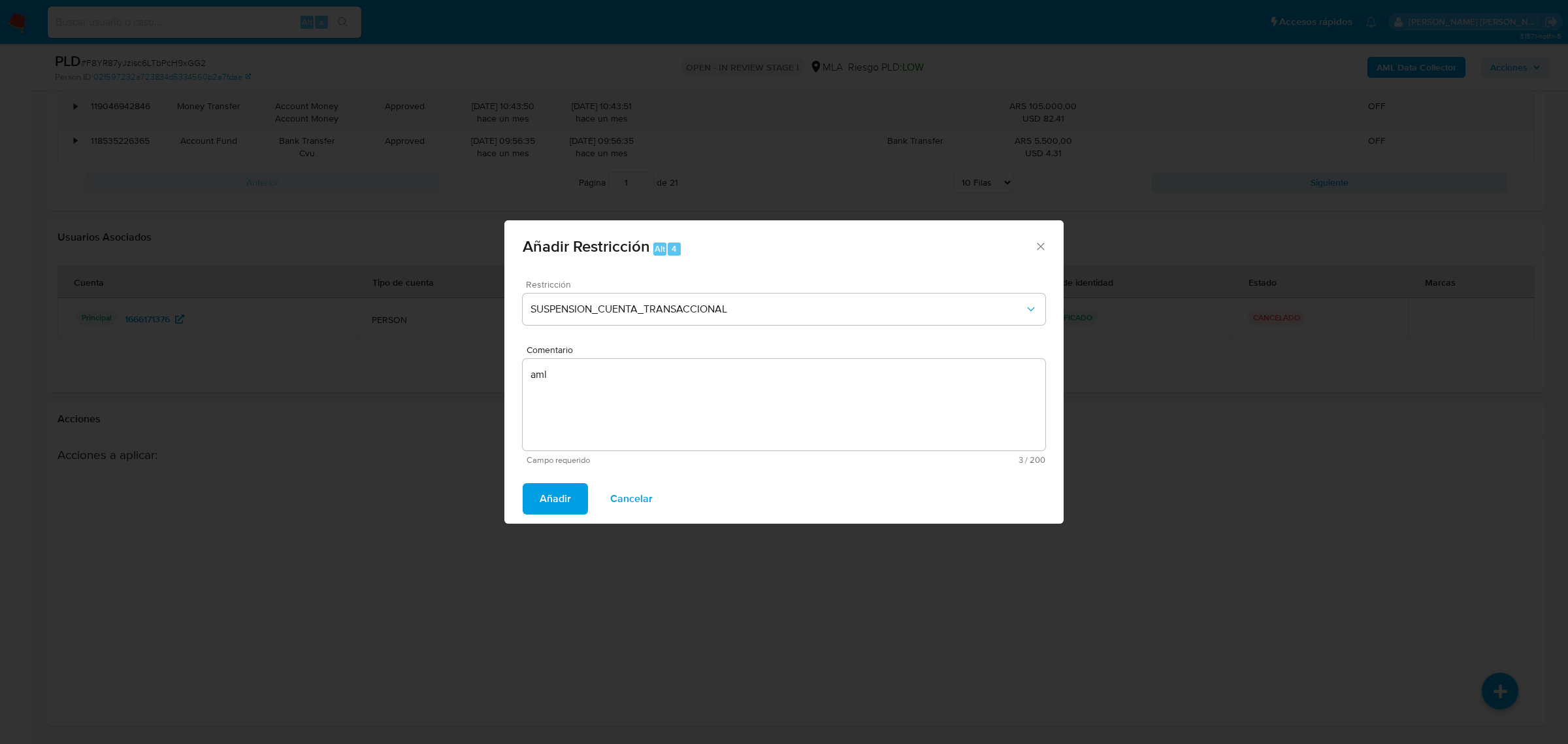
click at [557, 498] on span "Añadir" at bounding box center [555, 498] width 31 height 28
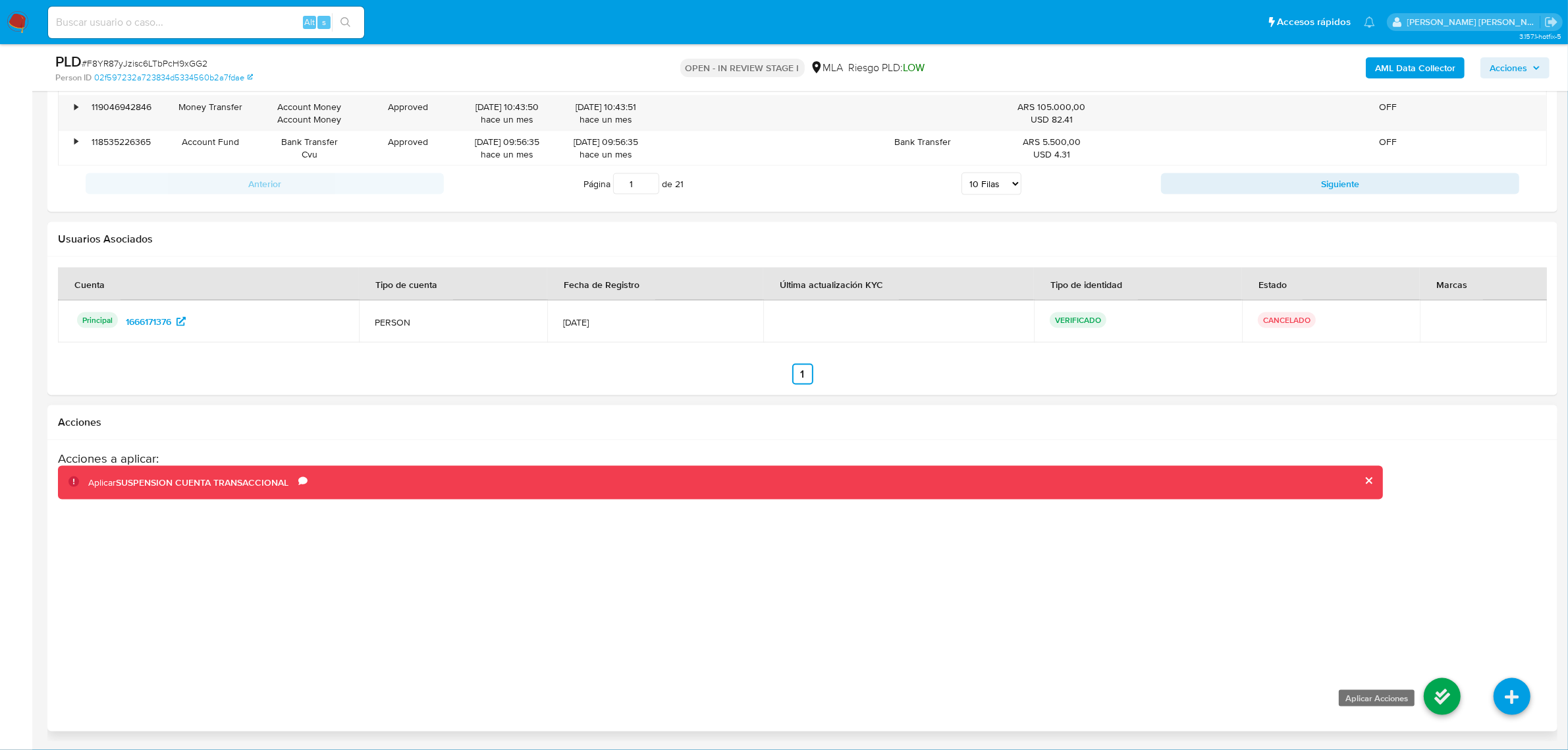
click at [1455, 695] on icon at bounding box center [1442, 696] width 37 height 37
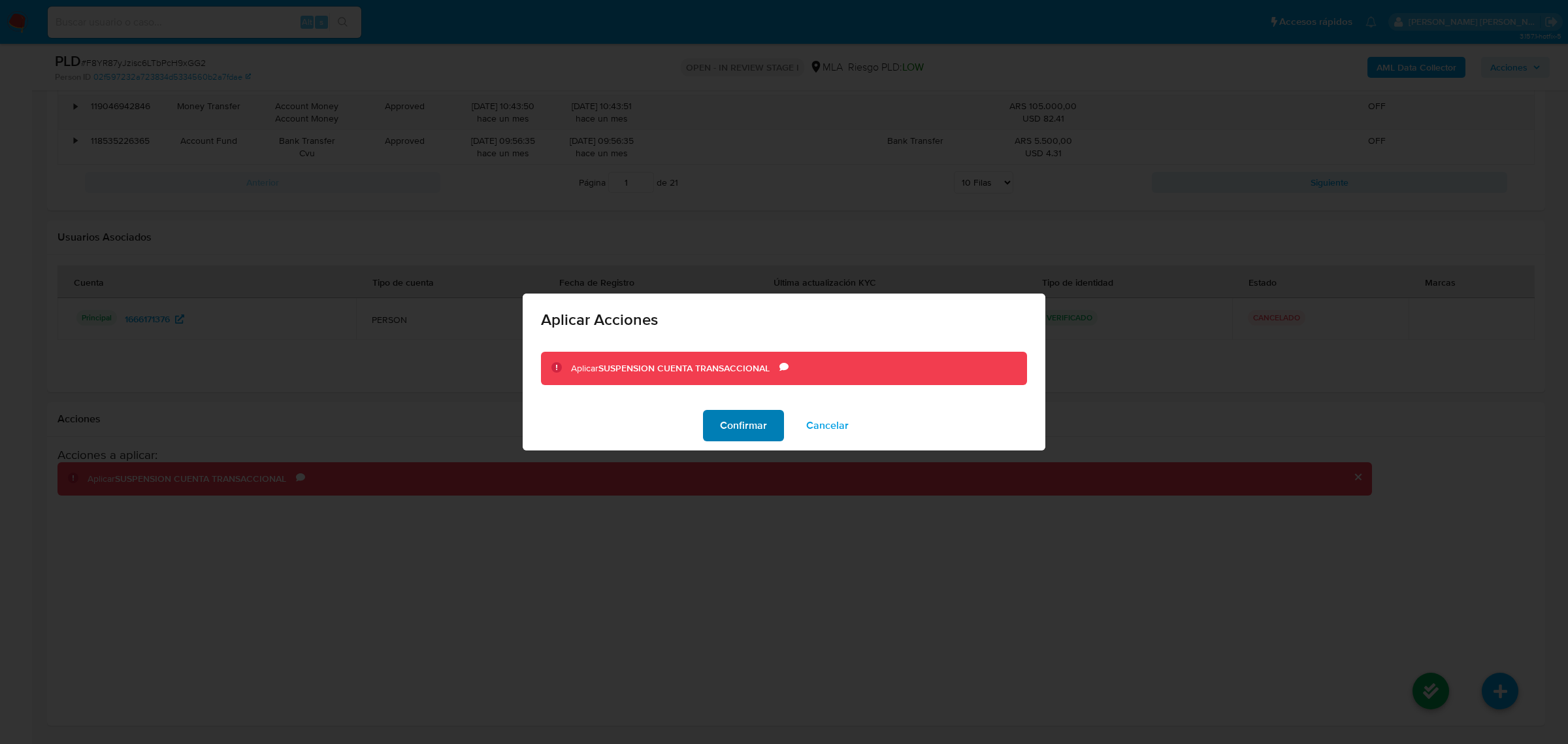
click at [762, 414] on span "Confirmar" at bounding box center [743, 425] width 47 height 28
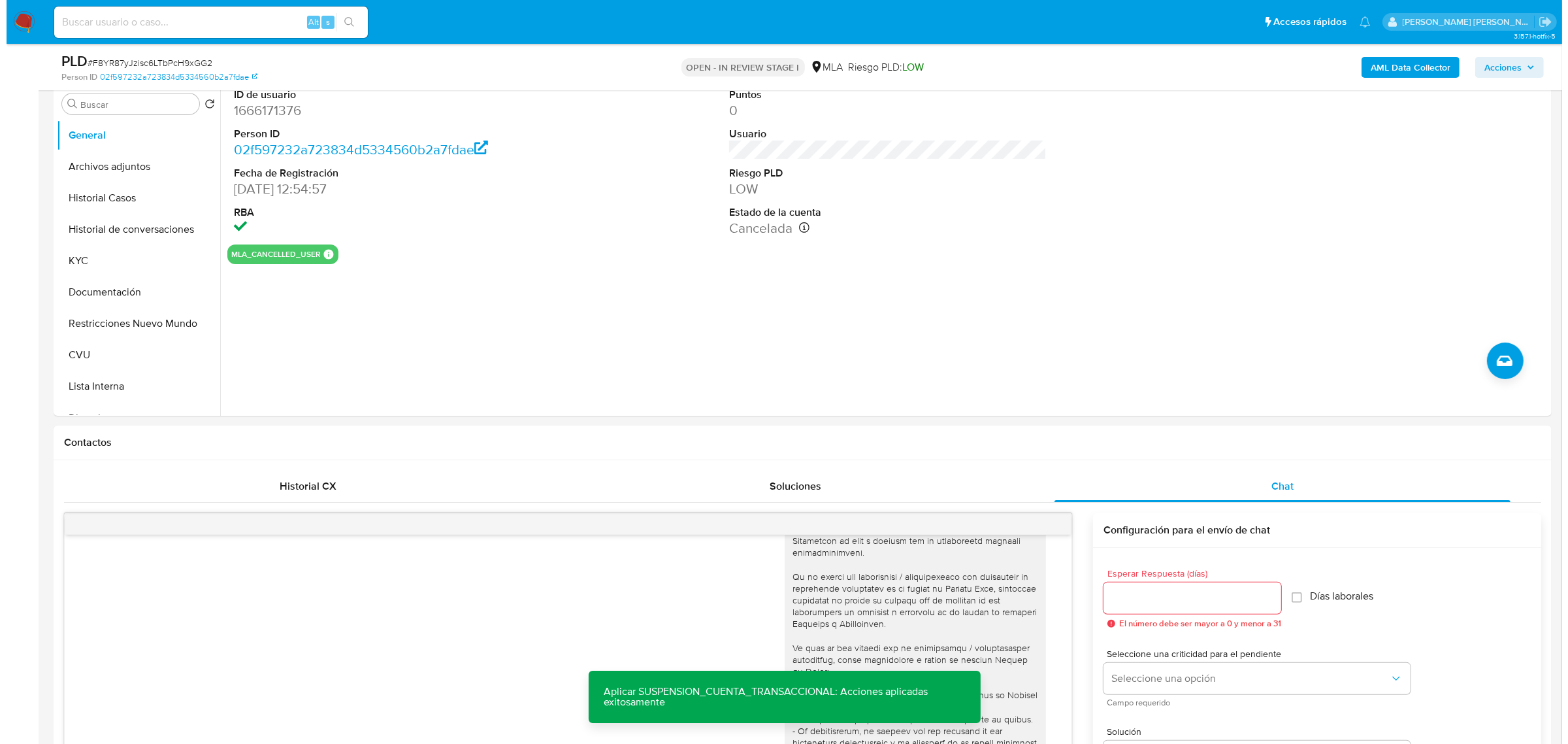
scroll to position [94, 0]
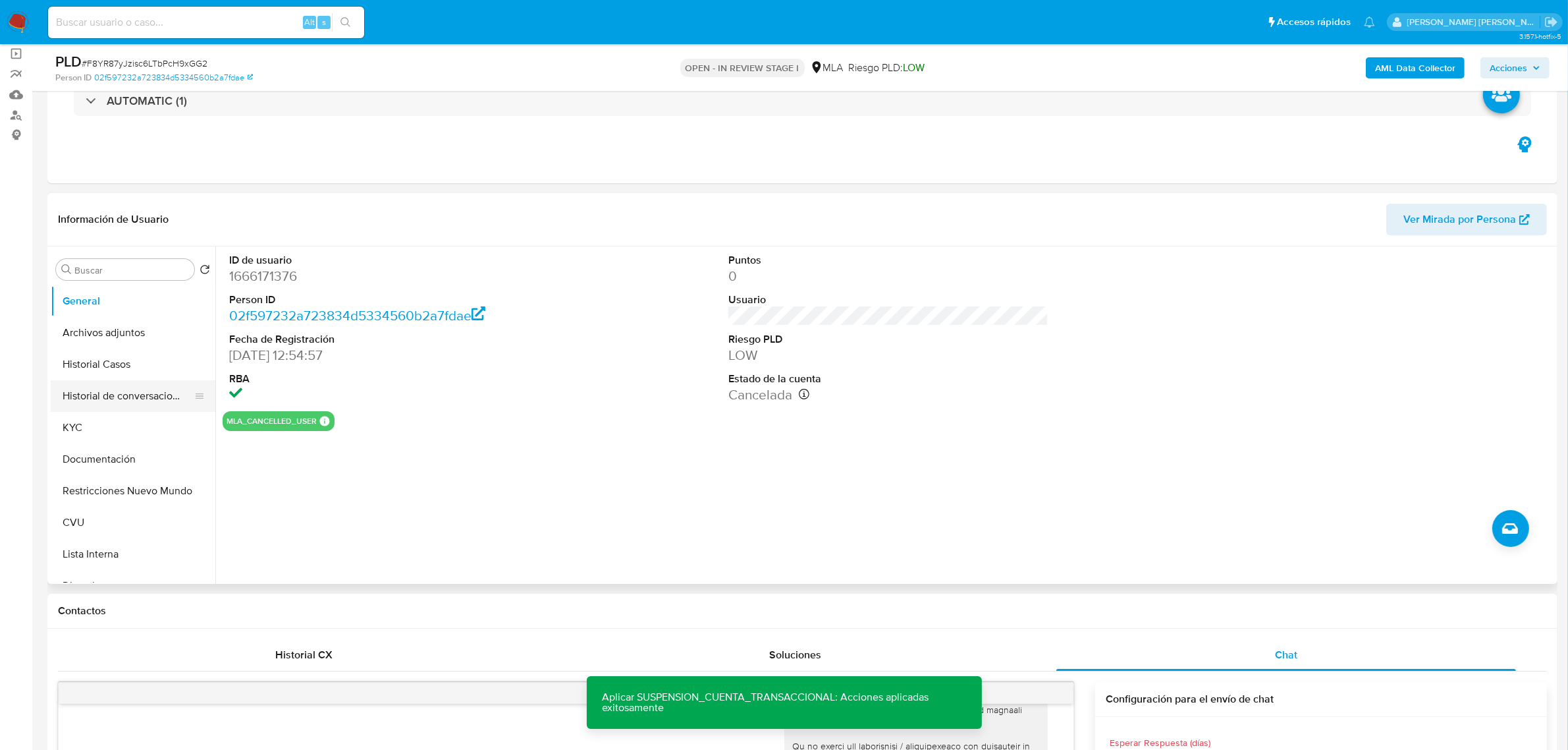
click at [129, 407] on button "Historial de conversaciones" at bounding box center [128, 396] width 154 height 31
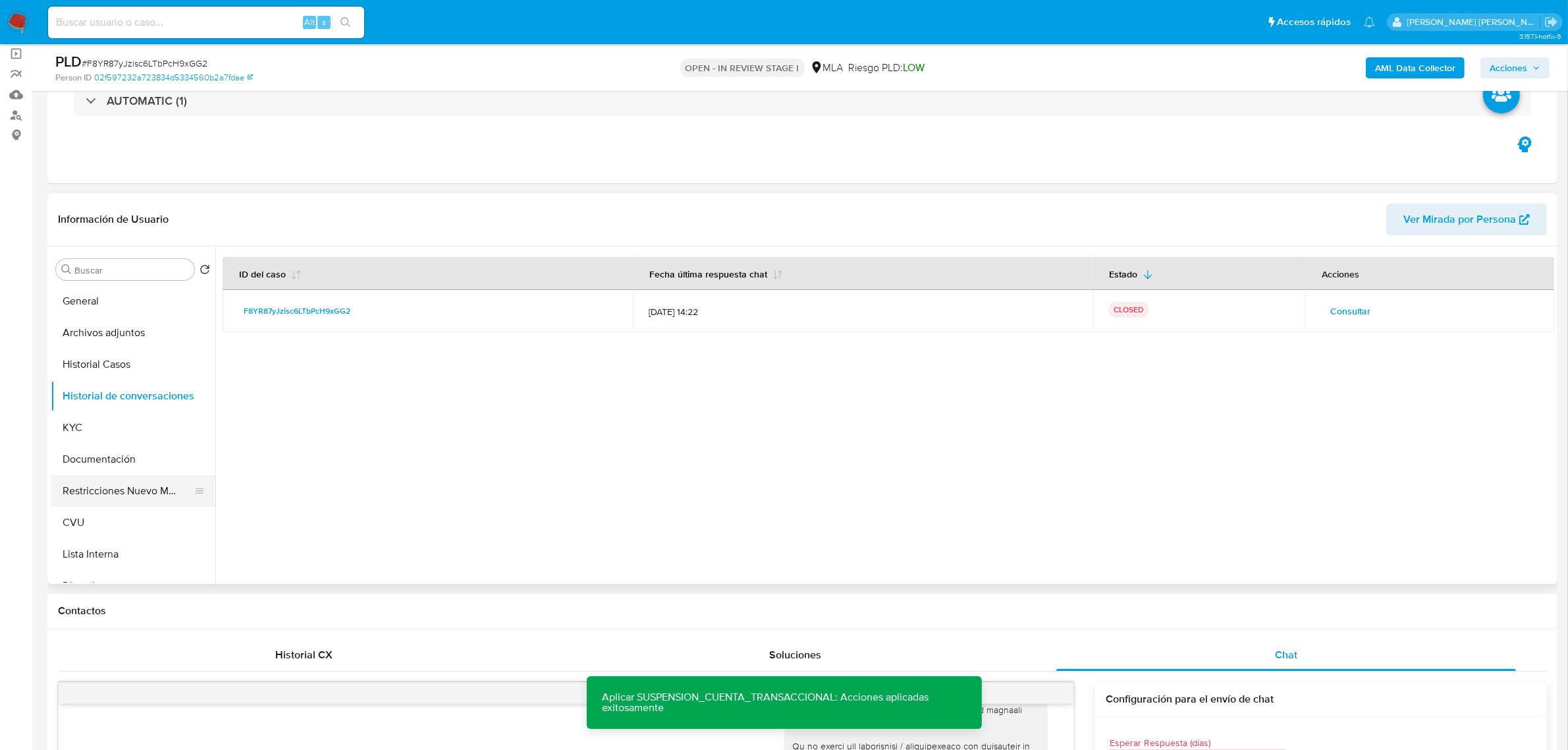
click at [113, 489] on button "Restricciones Nuevo Mundo" at bounding box center [128, 491] width 154 height 31
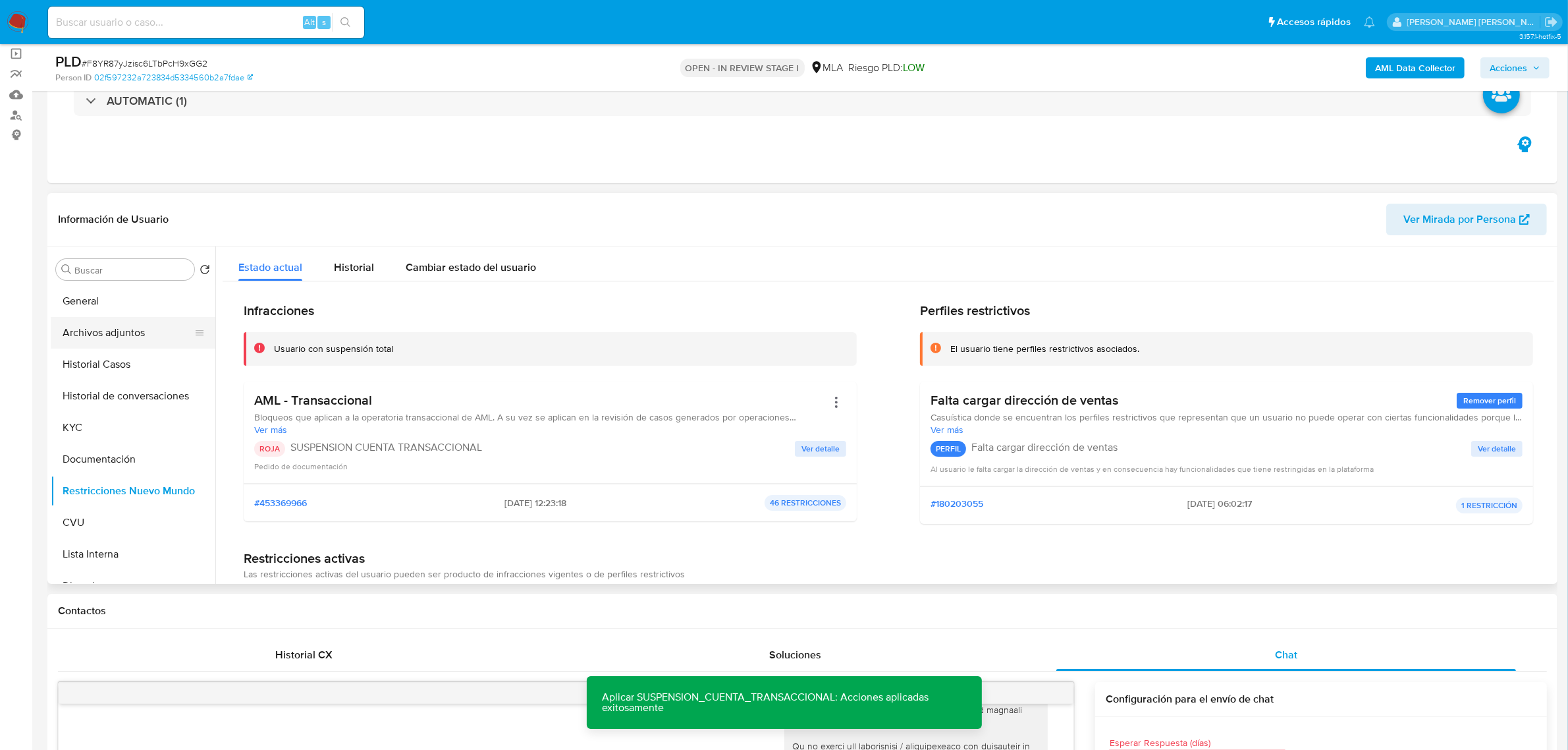
click at [123, 329] on button "Archivos adjuntos" at bounding box center [128, 333] width 154 height 31
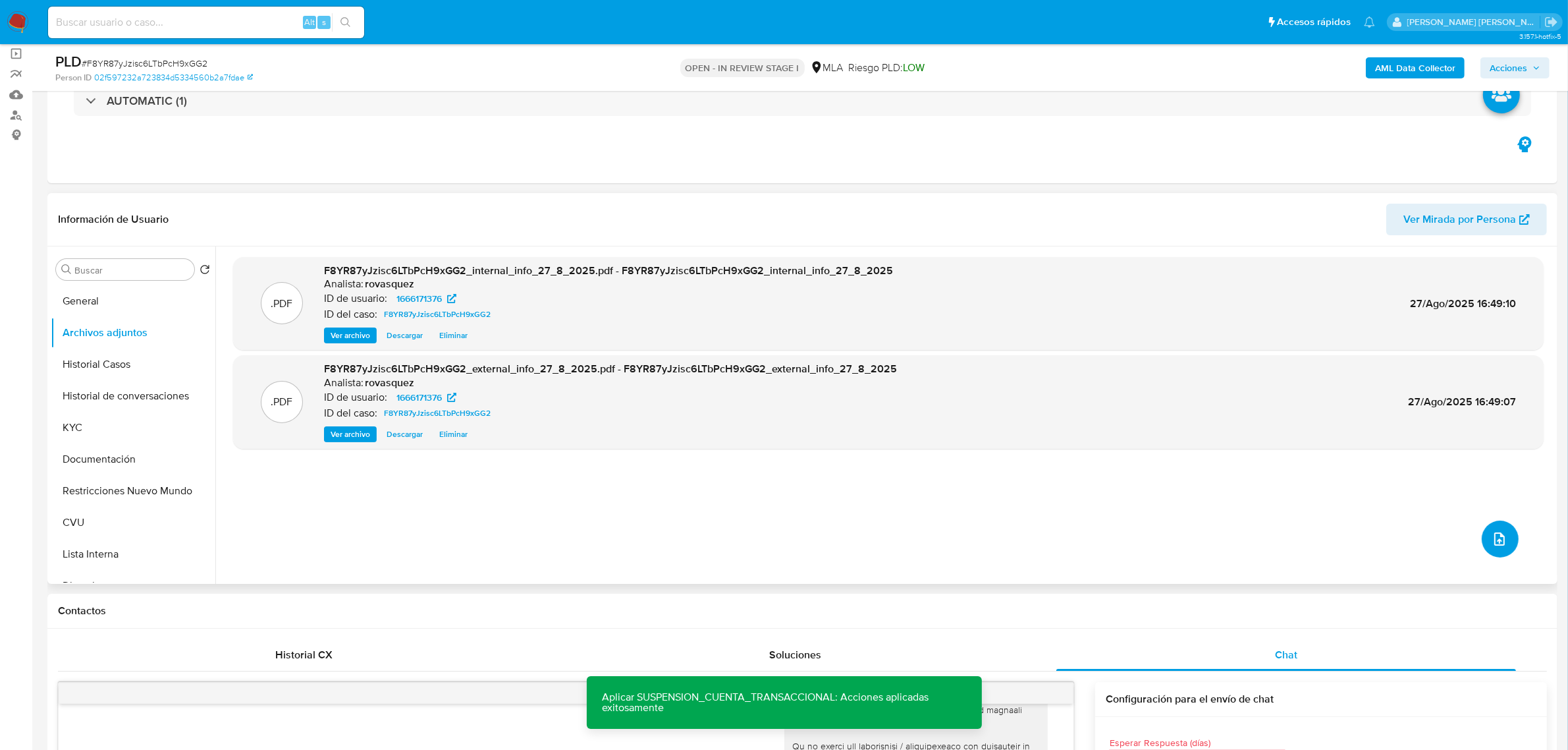
click at [1502, 536] on button "upload-file" at bounding box center [1501, 539] width 37 height 37
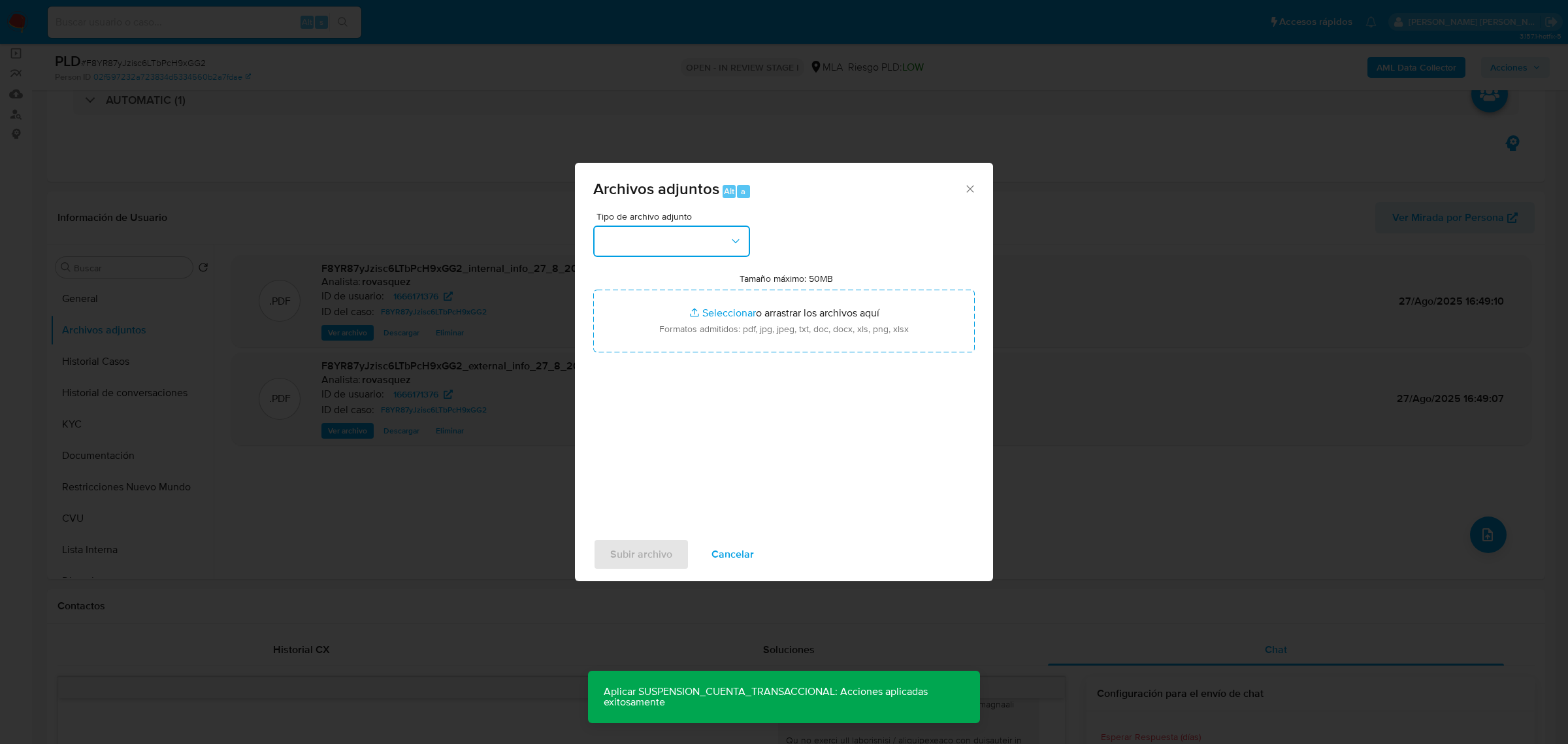
click at [673, 242] on button "button" at bounding box center [672, 241] width 157 height 31
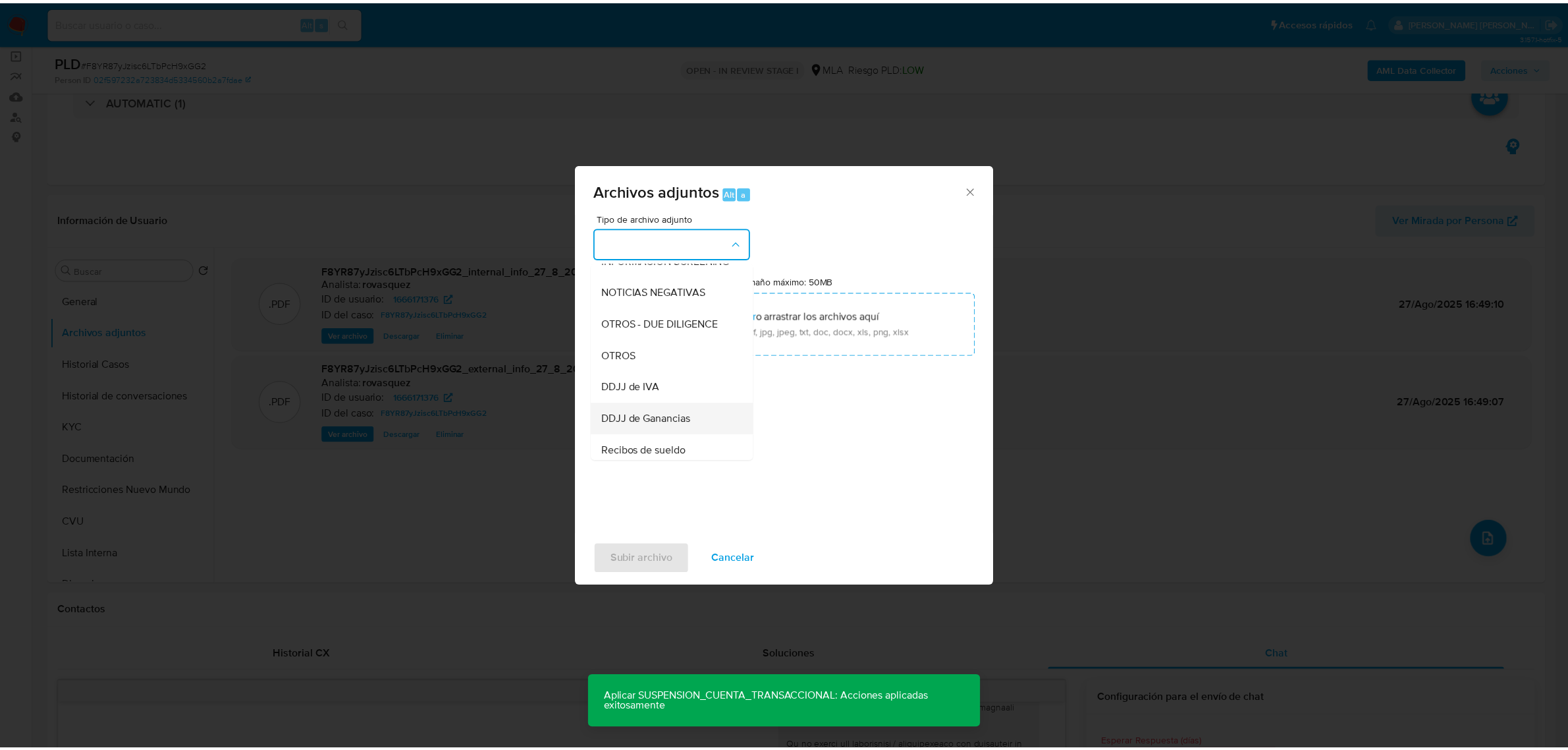
scroll to position [165, 0]
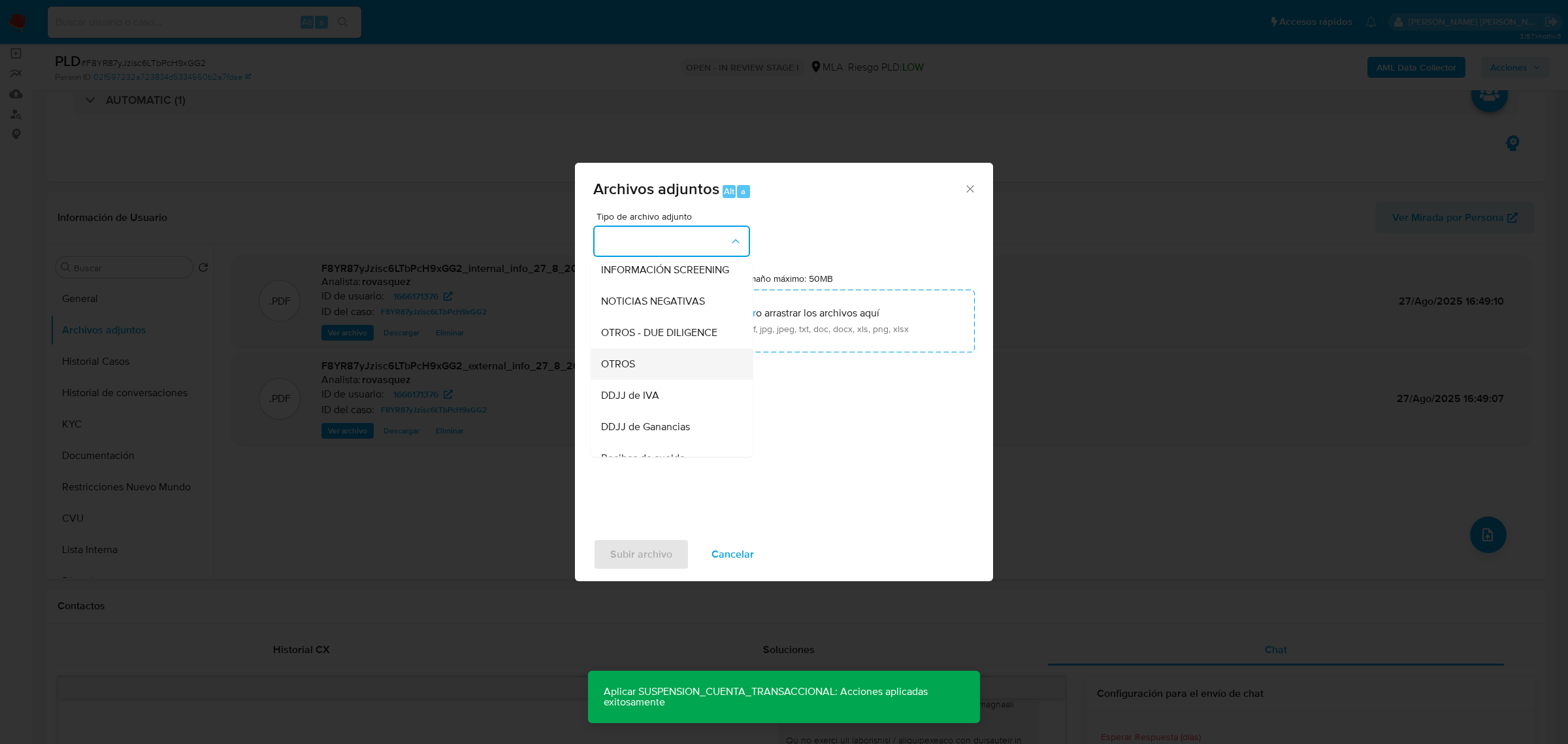
click at [680, 372] on div "OTROS" at bounding box center [667, 363] width 133 height 31
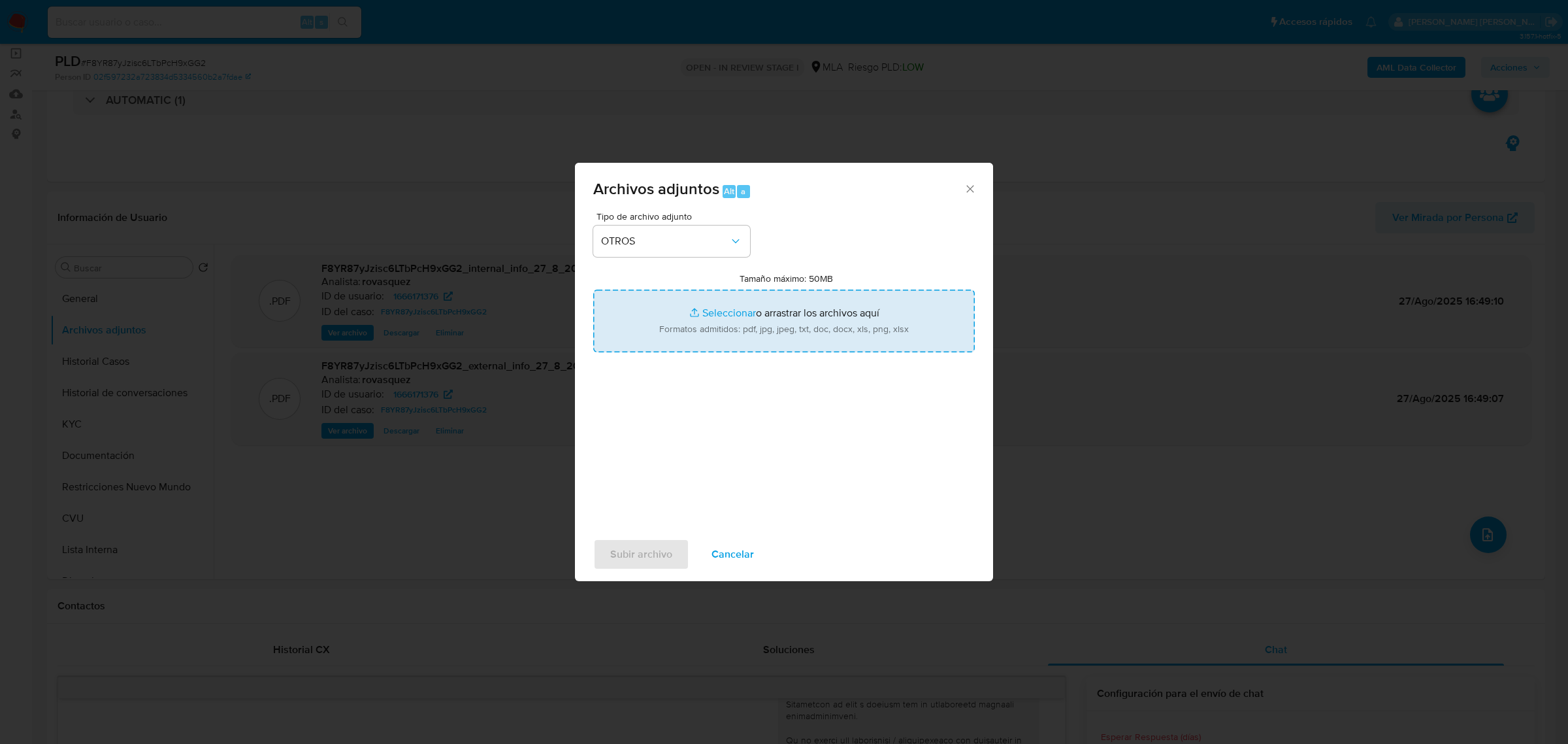
click at [724, 305] on input "Tamaño máximo: 50MB Seleccionar archivos" at bounding box center [784, 321] width 382 height 62
type input "C:\fakepath\Caselog F8YR87yJzisc6LTbPcH9xGG2_2025_08_27_16_00_31.docx"
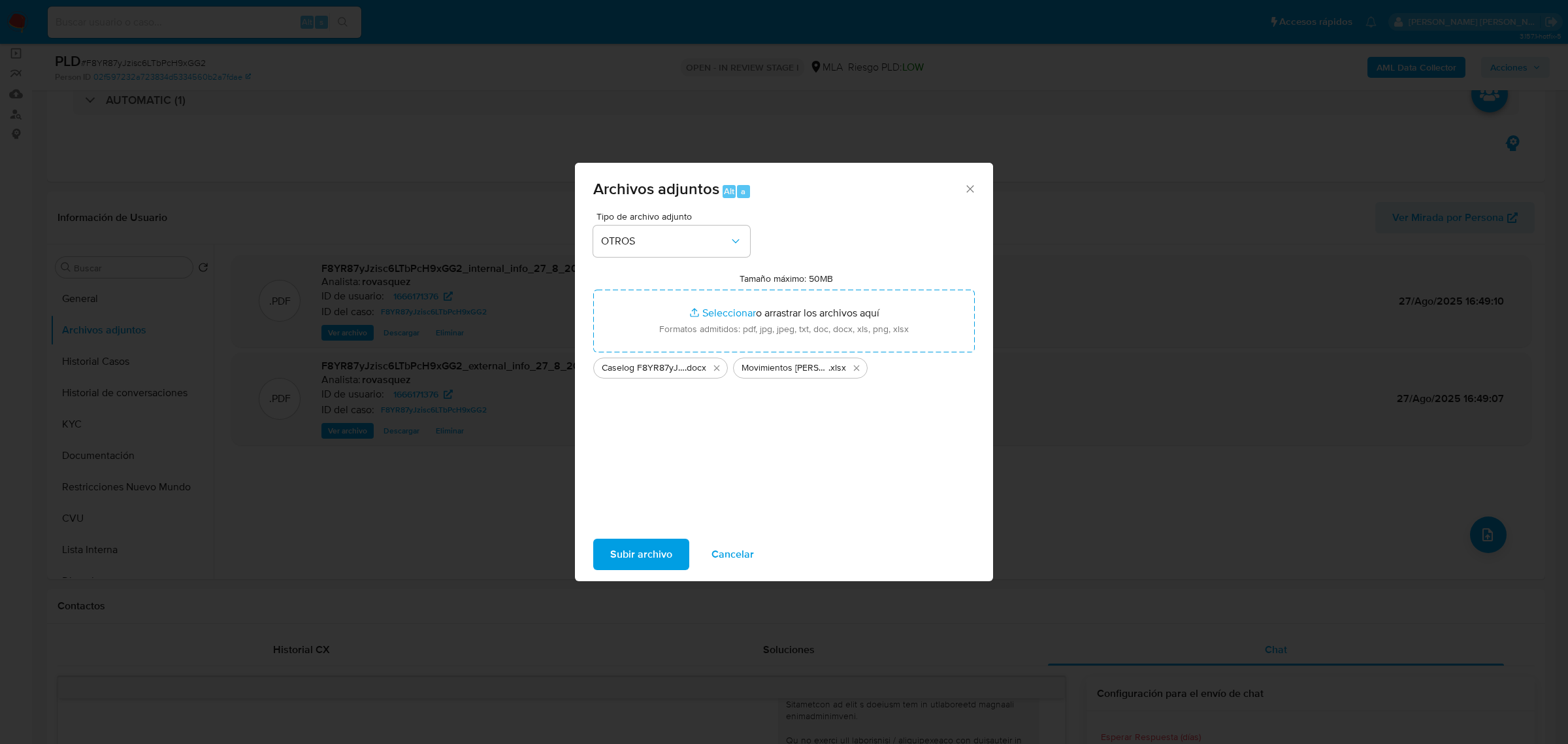
click at [651, 560] on span "Subir archivo" at bounding box center [641, 553] width 62 height 28
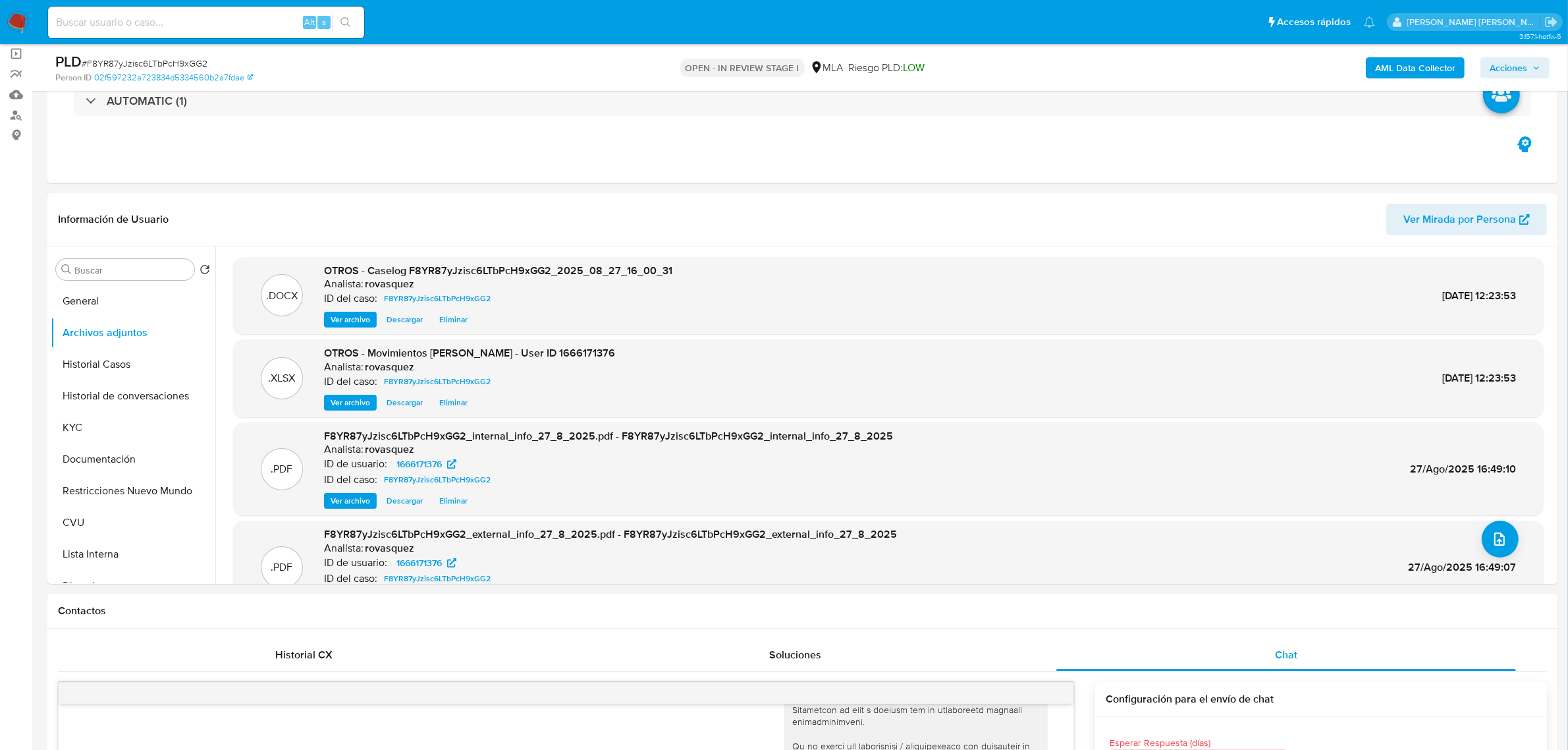
click at [1529, 71] on span "Acciones" at bounding box center [1514, 68] width 51 height 18
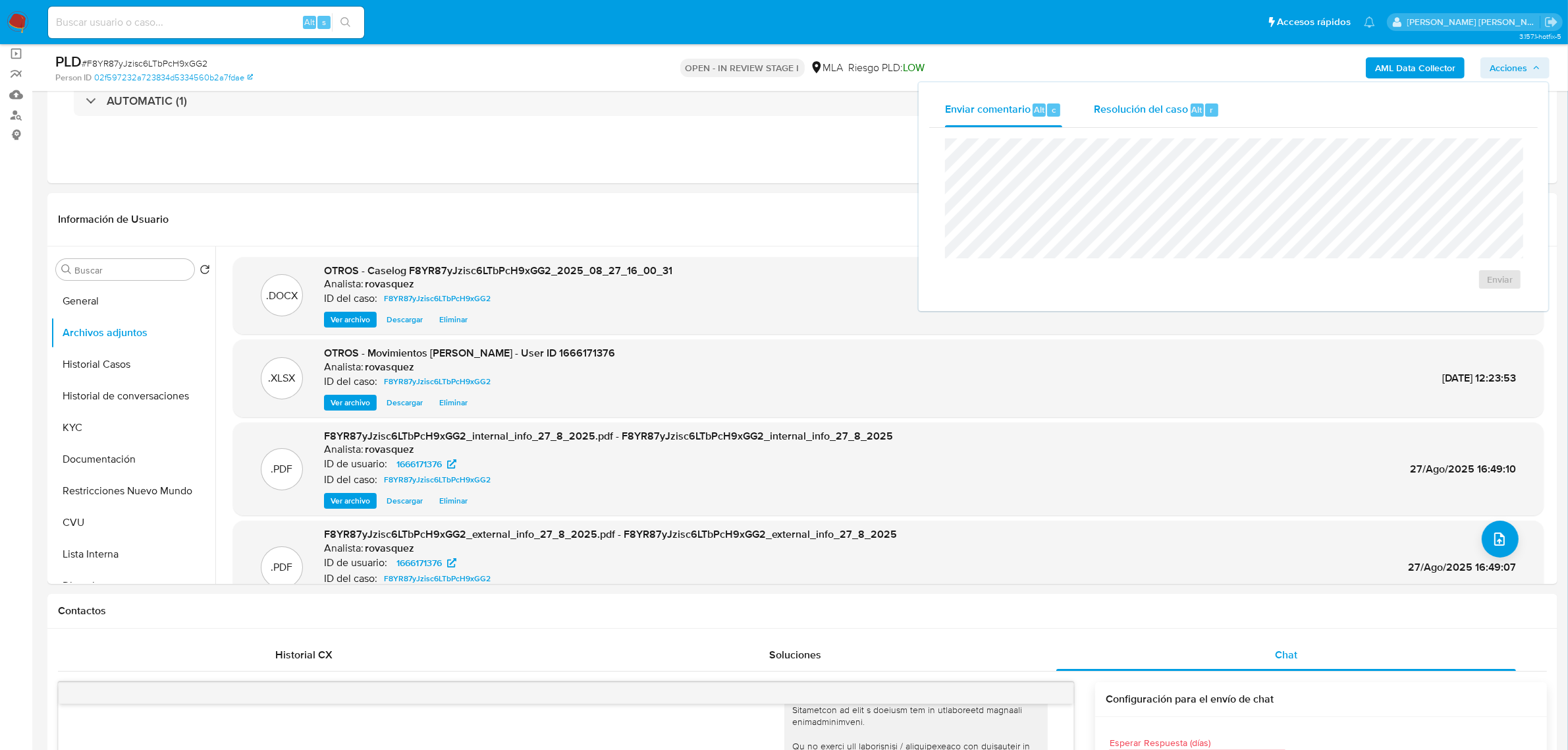
click at [1147, 114] on span "Resolución del caso" at bounding box center [1141, 109] width 94 height 15
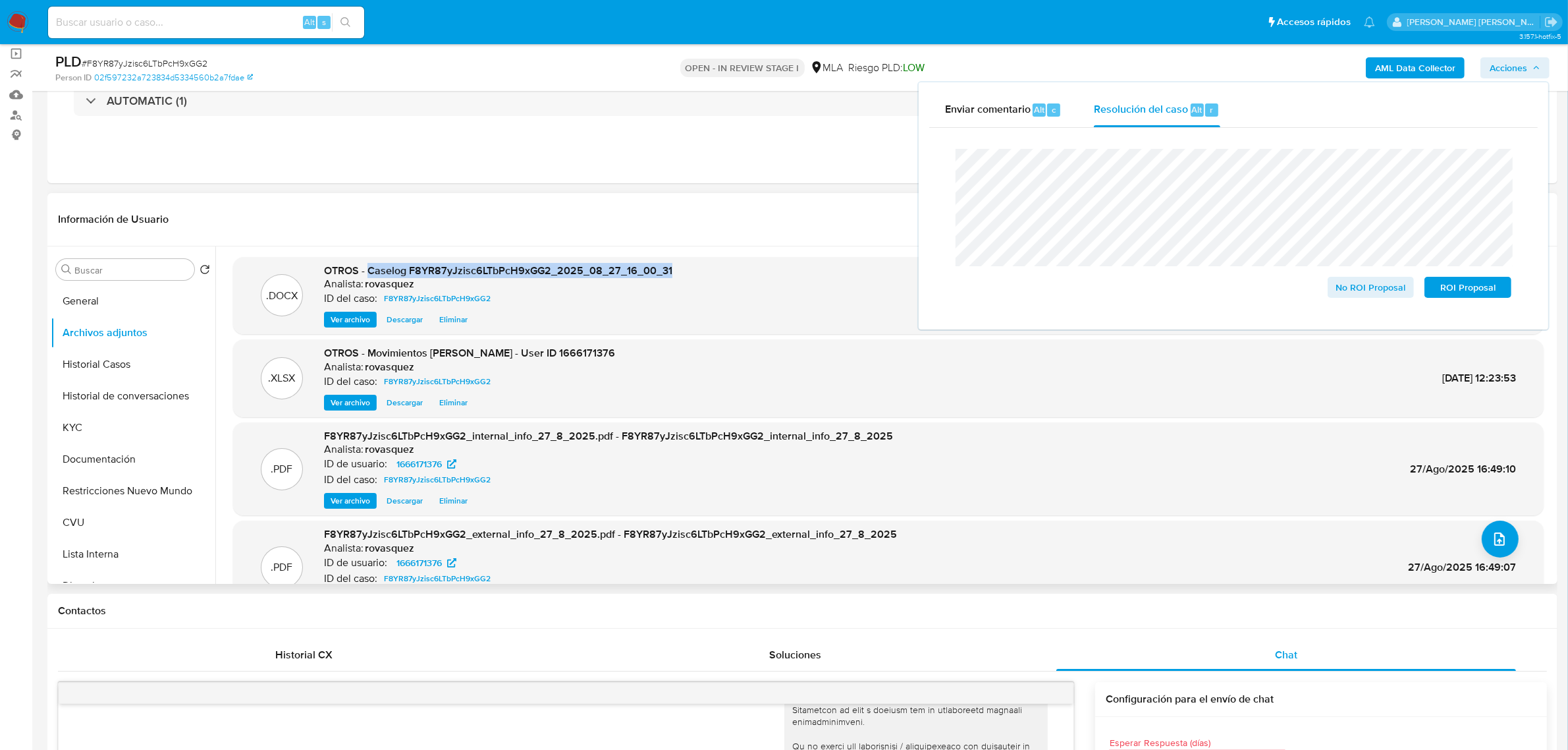
drag, startPoint x: 366, startPoint y: 268, endPoint x: 677, endPoint y: 271, distance: 311.0
click at [677, 271] on div ".DOCX OTROS - Caselog F8YR87yJzisc6LTbPcH9xGG2_2025_08_27_16_00_31 Analista: ro…" at bounding box center [888, 296] width 1297 height 65
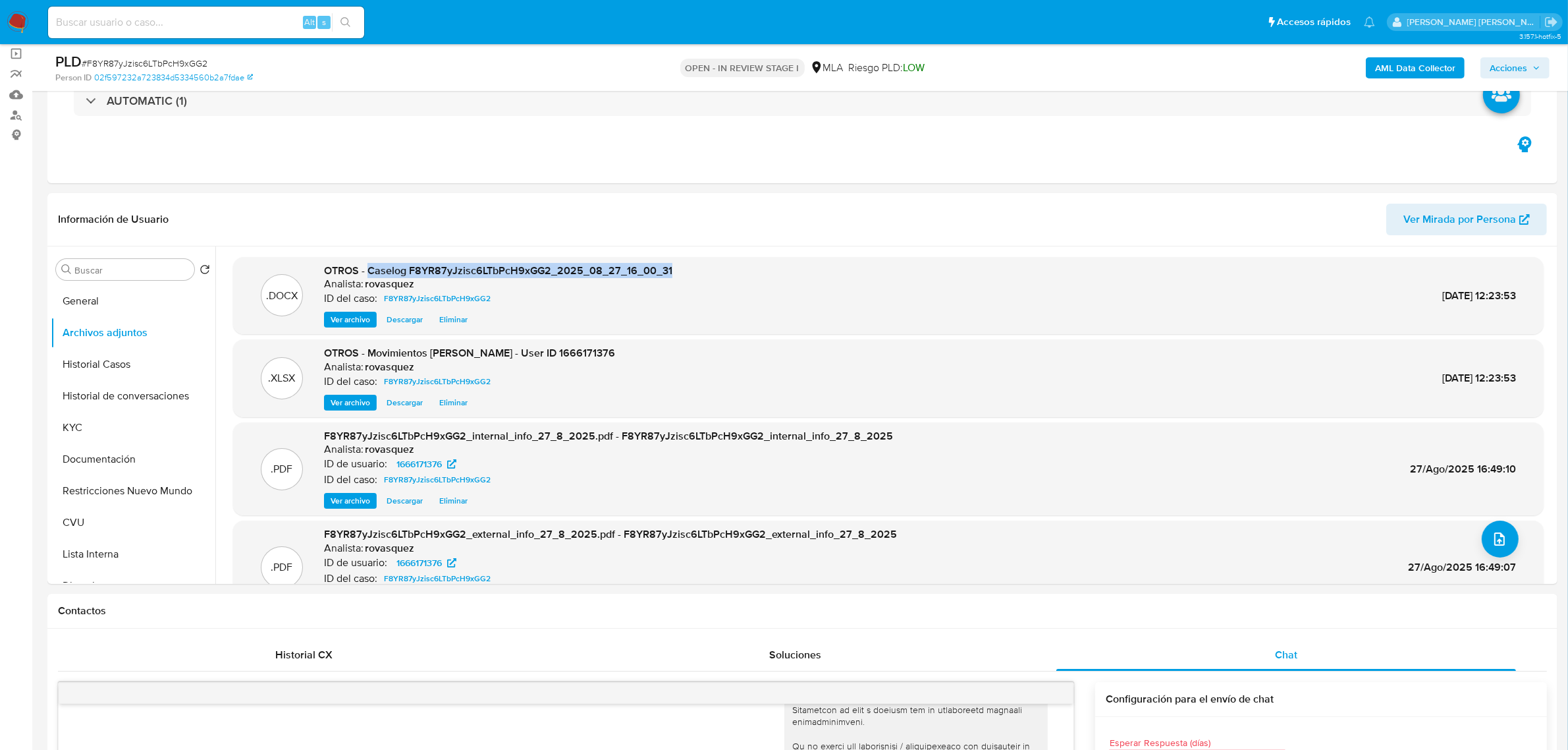
click at [1519, 68] on span "Acciones" at bounding box center [1508, 68] width 38 height 21
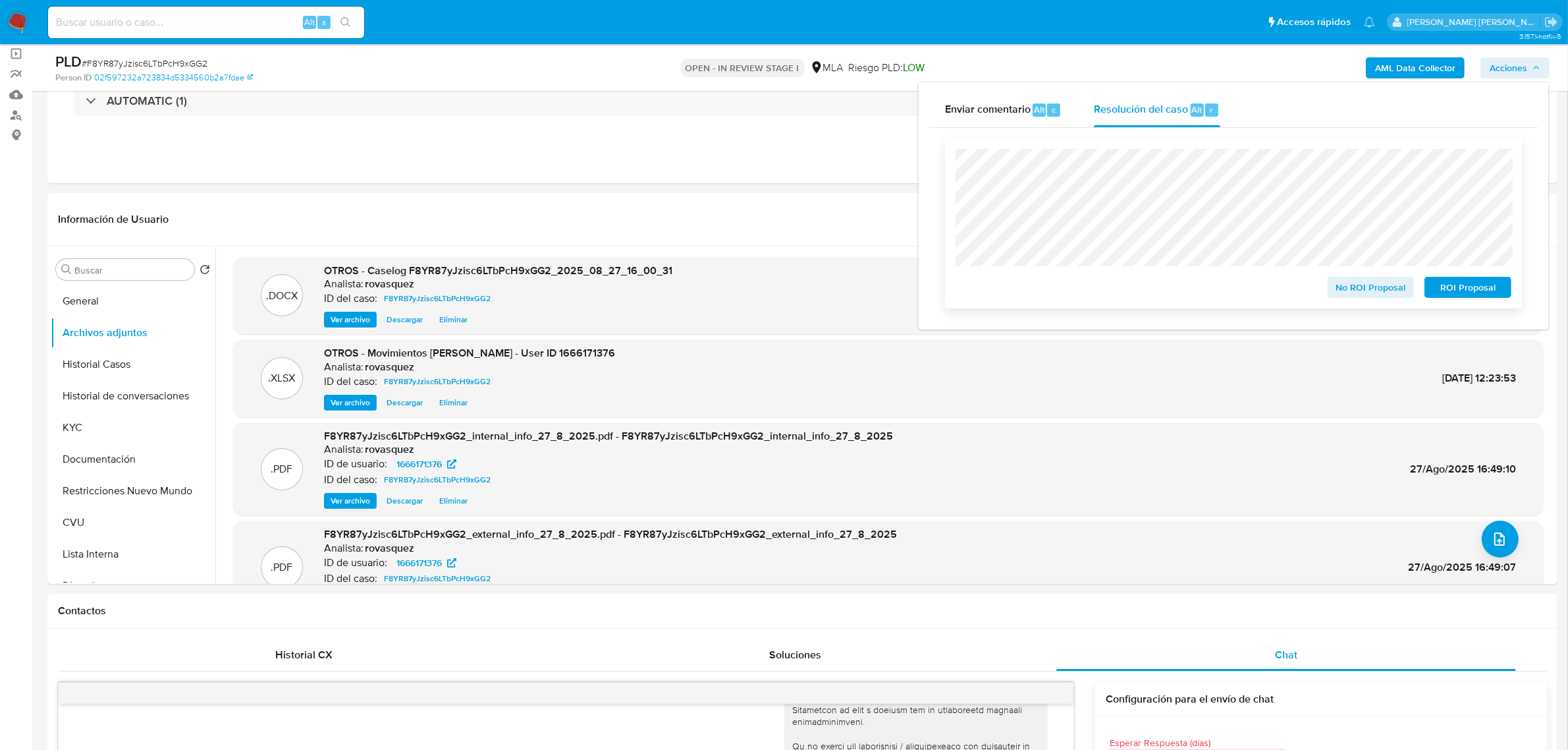
click at [1470, 287] on span "ROI Proposal" at bounding box center [1468, 288] width 68 height 18
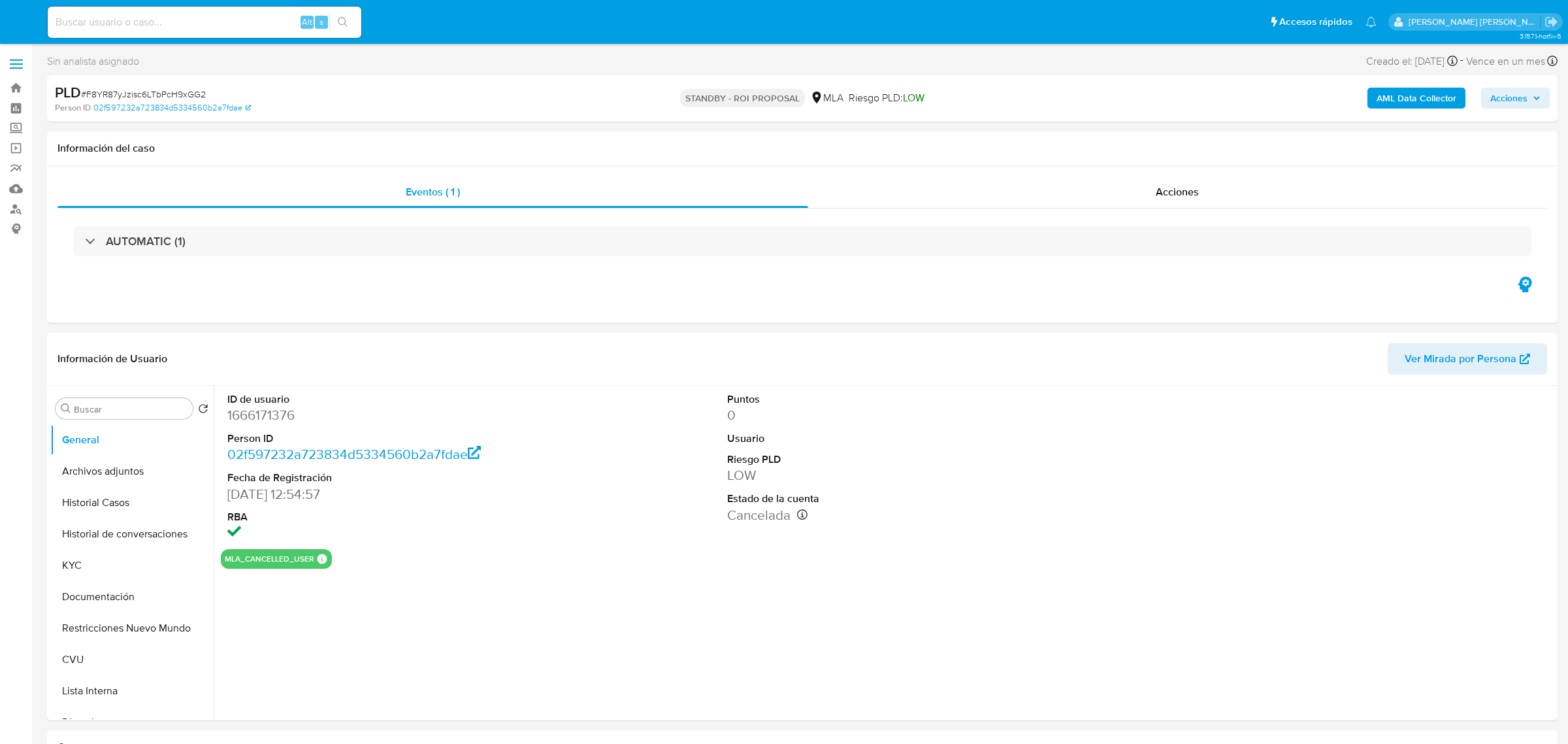
select select "10"
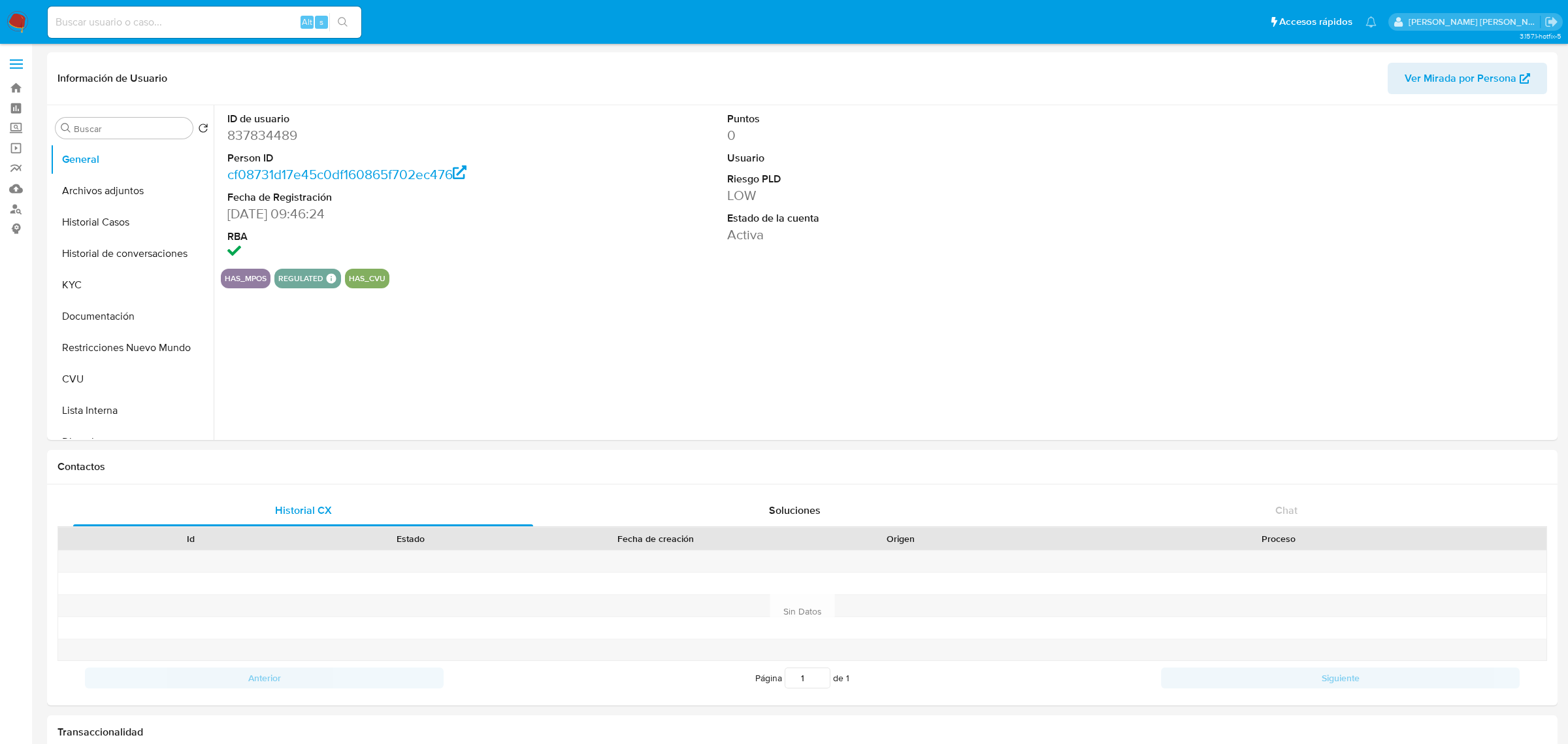
select select "10"
click at [119, 216] on button "Historial Casos" at bounding box center [127, 222] width 153 height 31
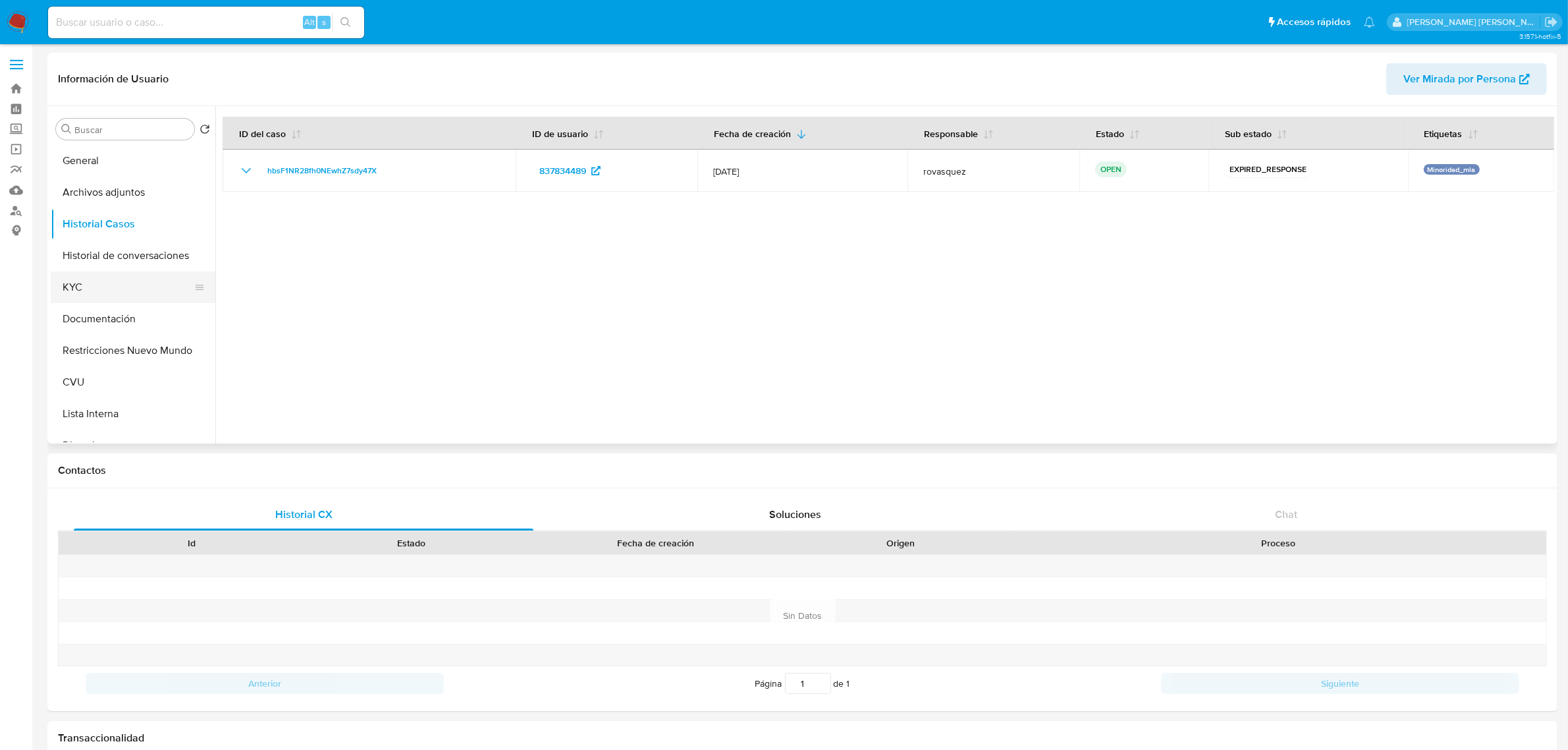
click at [97, 288] on button "KYC" at bounding box center [128, 287] width 154 height 31
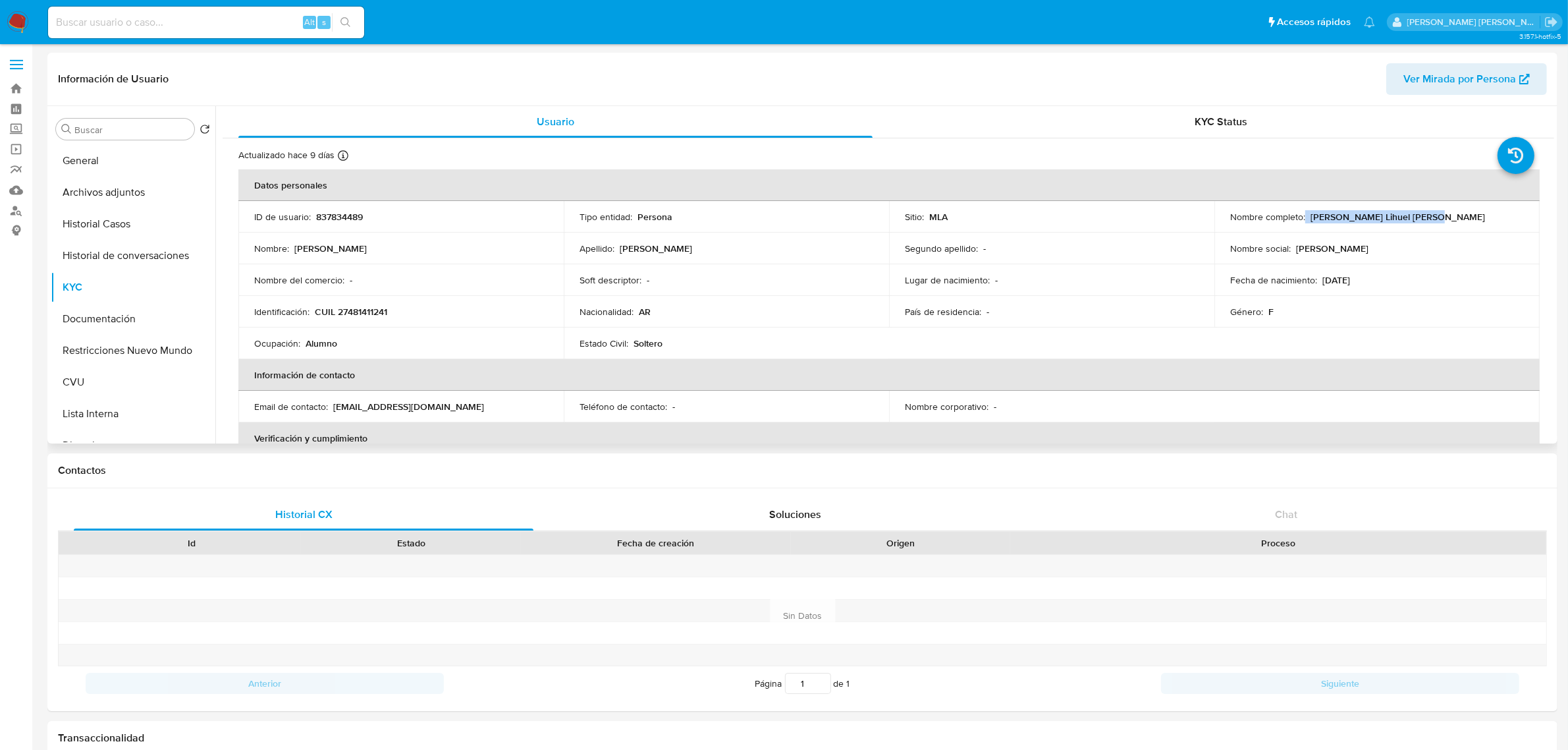
drag, startPoint x: 1301, startPoint y: 217, endPoint x: 1429, endPoint y: 219, distance: 128.0
click at [1429, 219] on div "Nombre completo : Ingrid Marilin Lihuel Ayala" at bounding box center [1378, 216] width 294 height 12
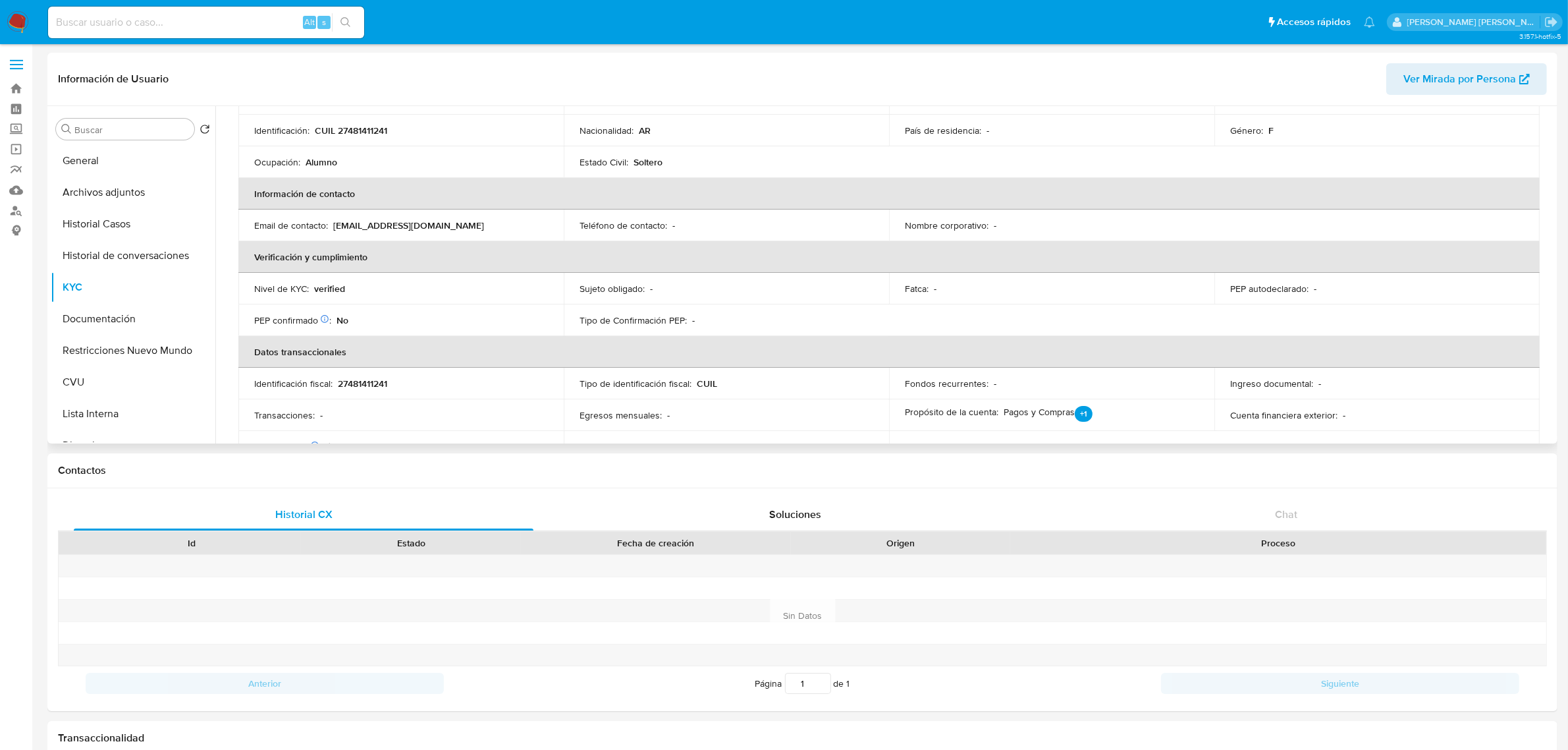
scroll to position [165, 0]
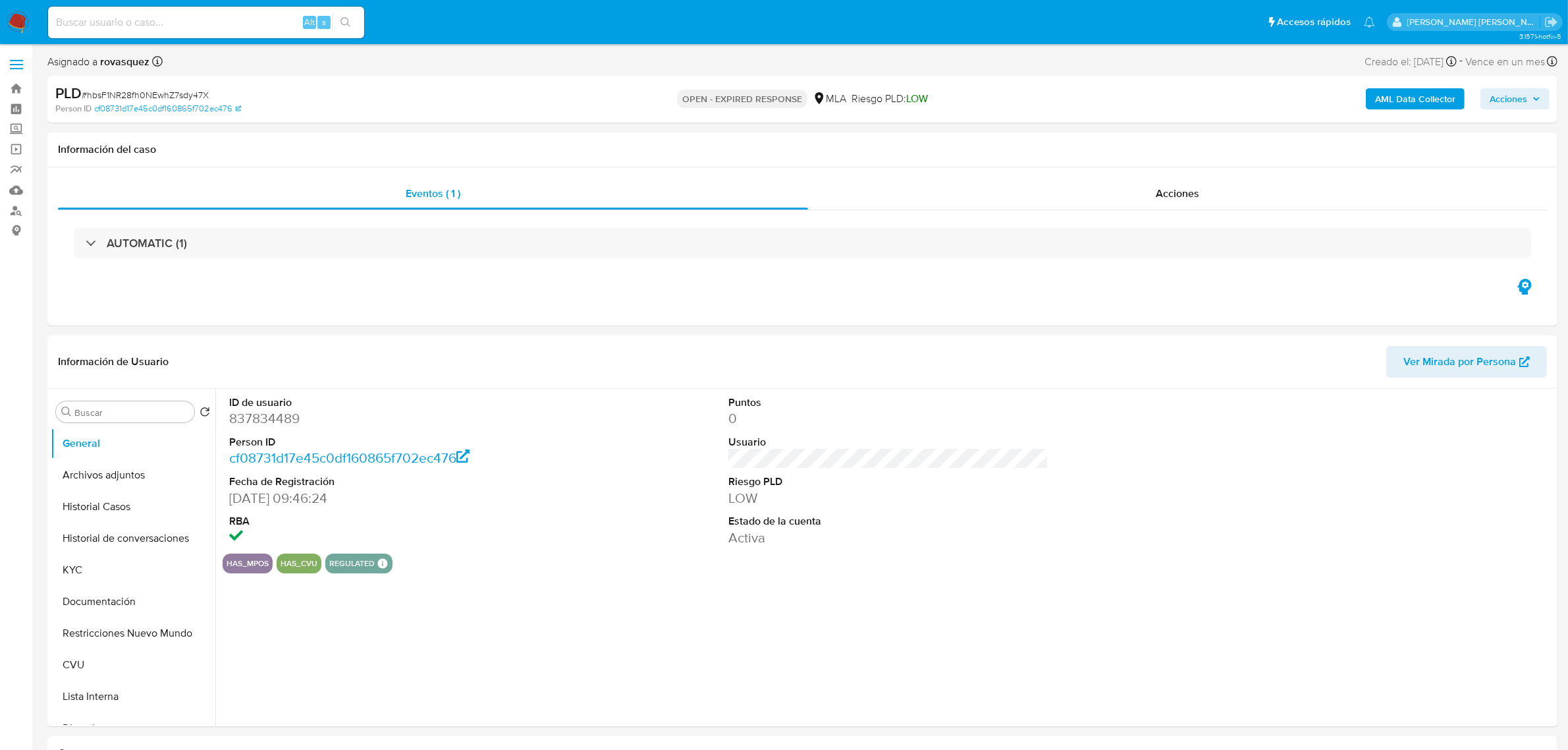
select select "10"
click at [581, 546] on div "ID de usuario 837834489 Person ID cf08731d17e45c0df160865f702ec476 Fecha de Reg…" at bounding box center [888, 471] width 1331 height 165
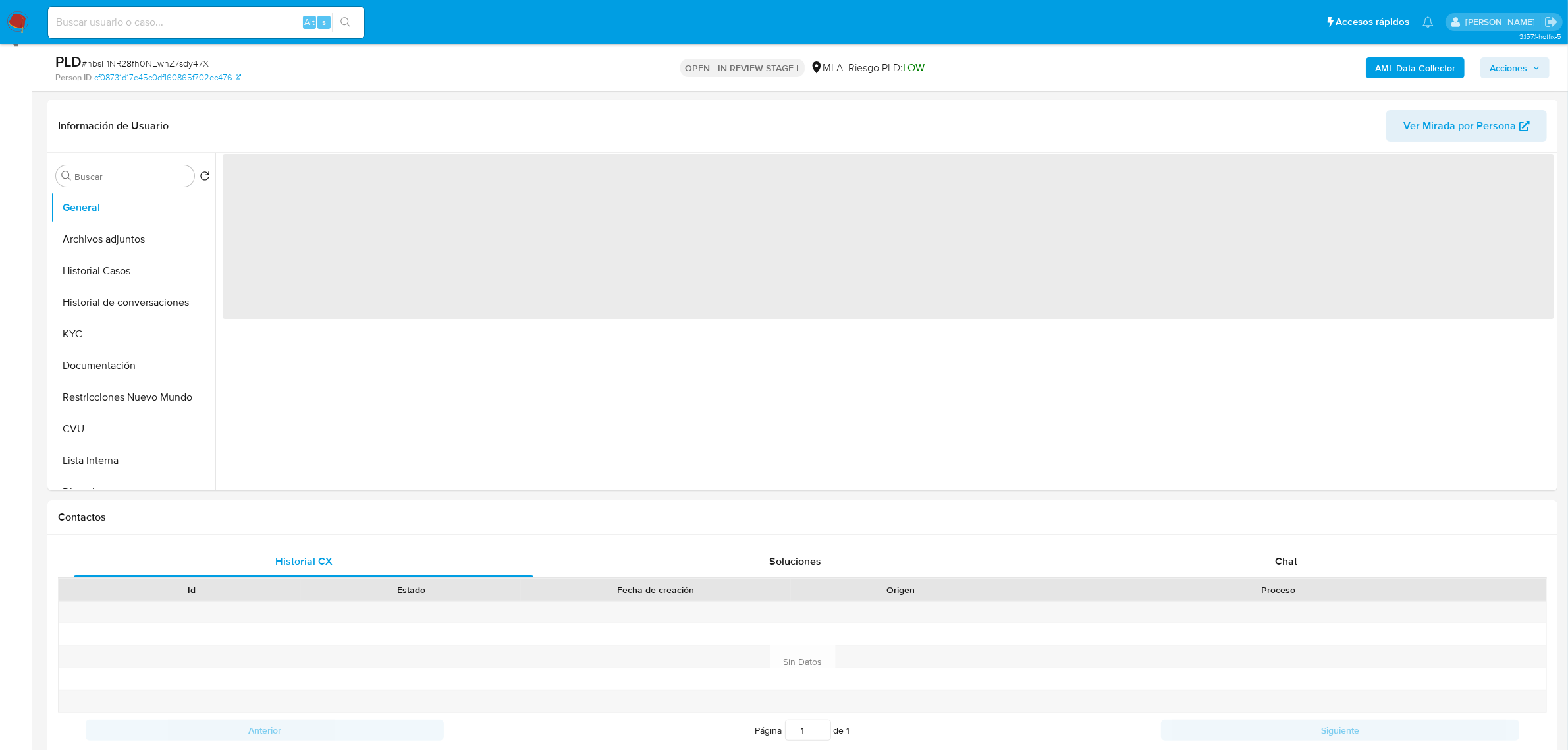
scroll to position [494, 0]
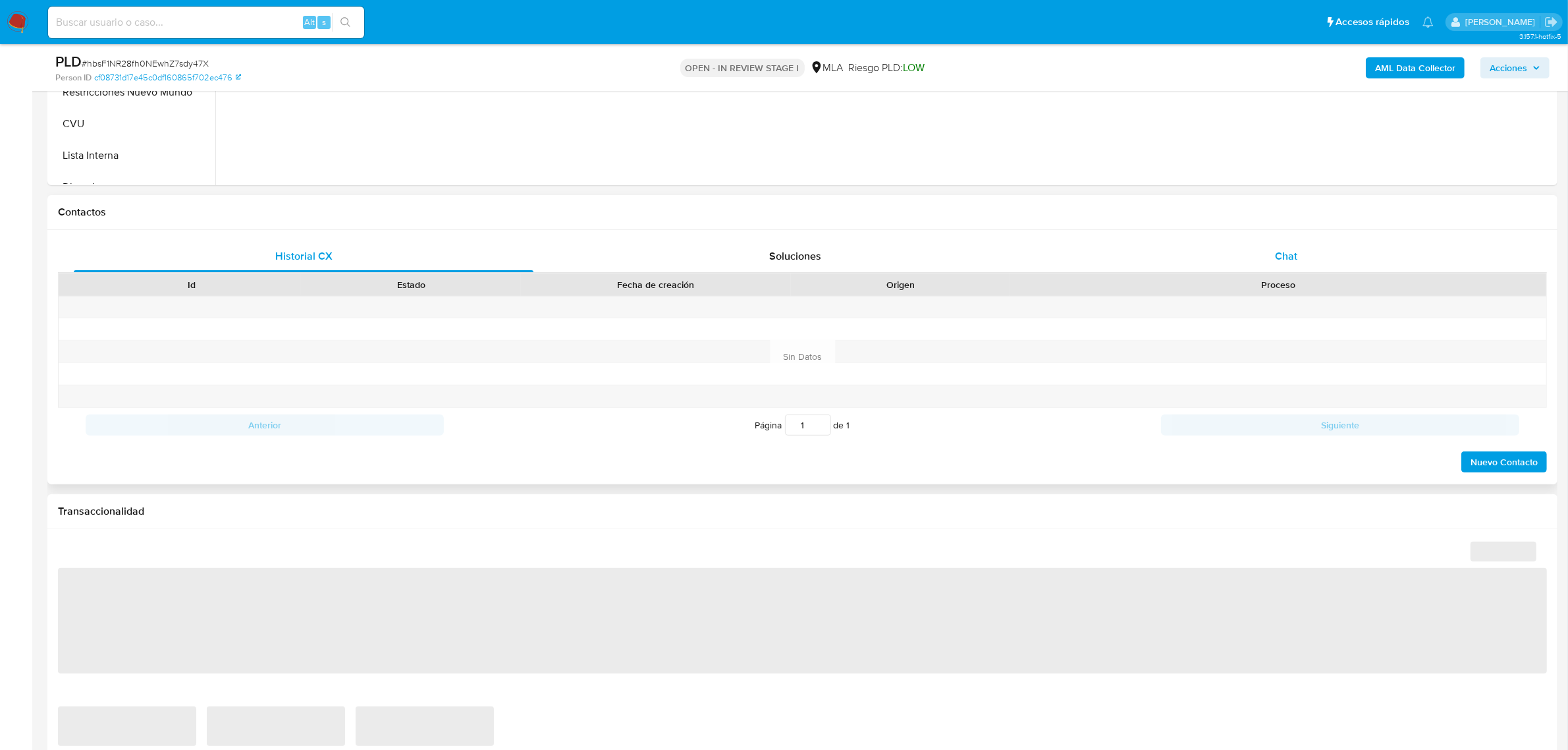
click at [1281, 267] on div "Chat" at bounding box center [1285, 256] width 459 height 31
select select "10"
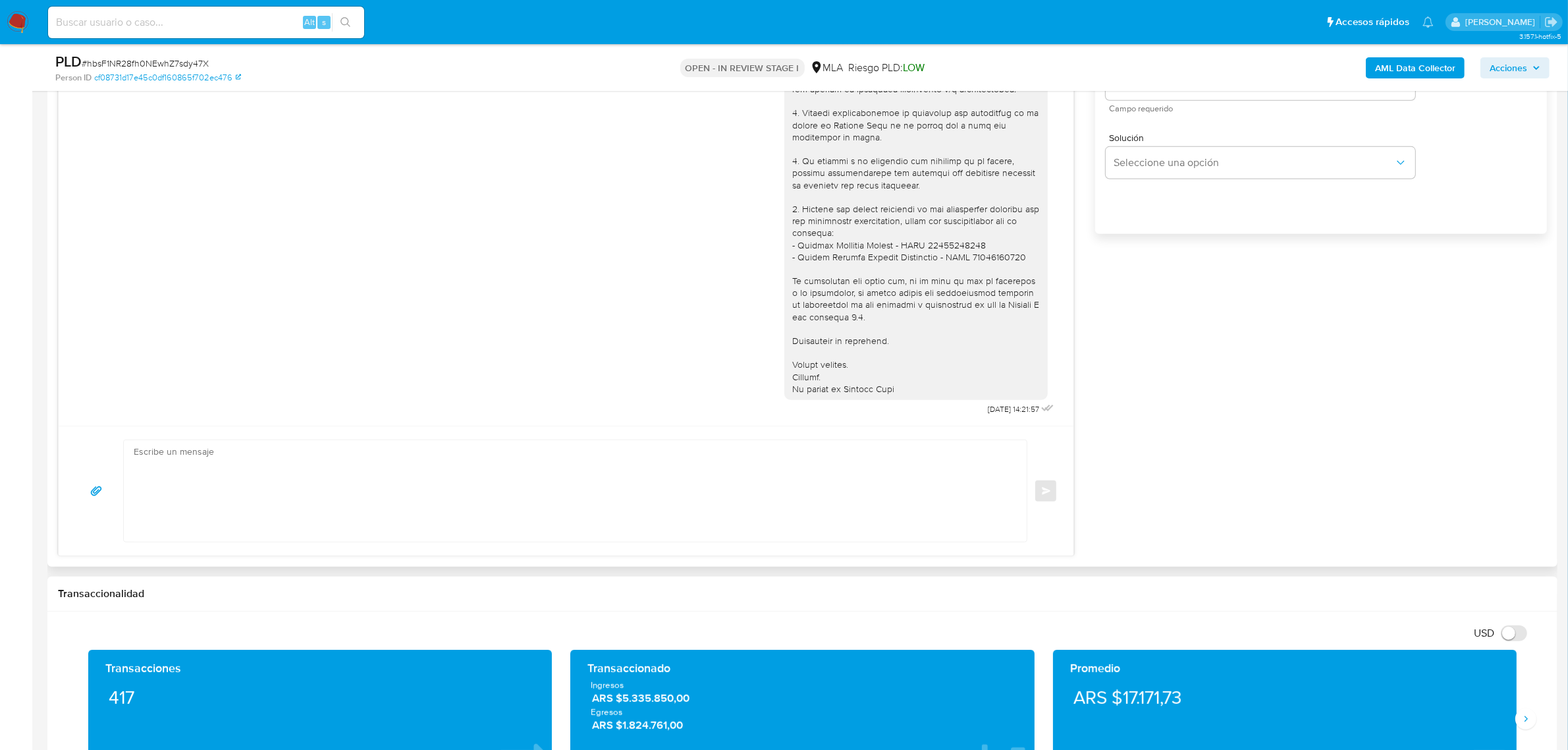
scroll to position [658, 0]
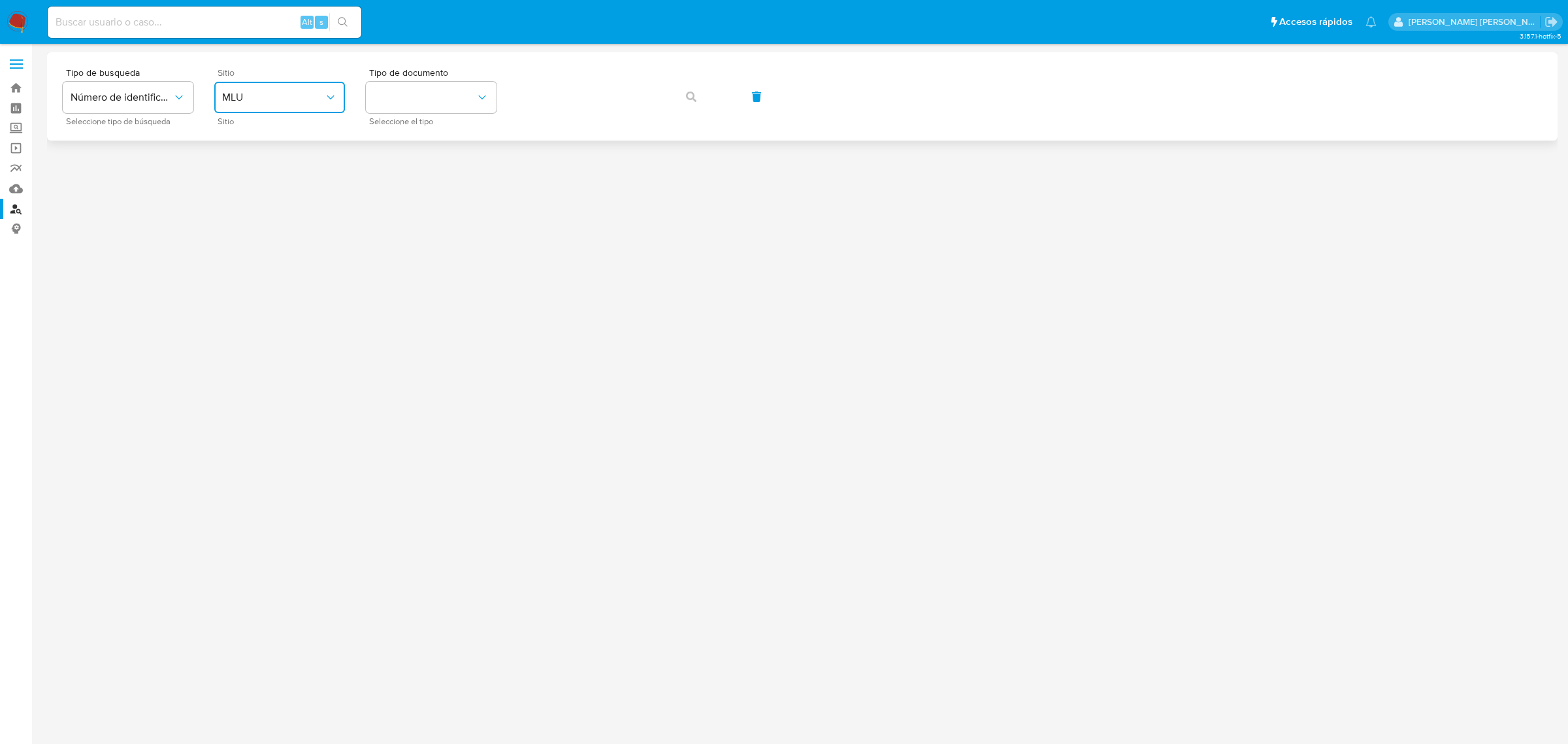
click at [288, 94] on span "MLU" at bounding box center [272, 97] width 102 height 13
click at [299, 155] on div "MLA" at bounding box center [275, 164] width 107 height 31
click at [441, 99] on button "identificationType" at bounding box center [431, 97] width 130 height 31
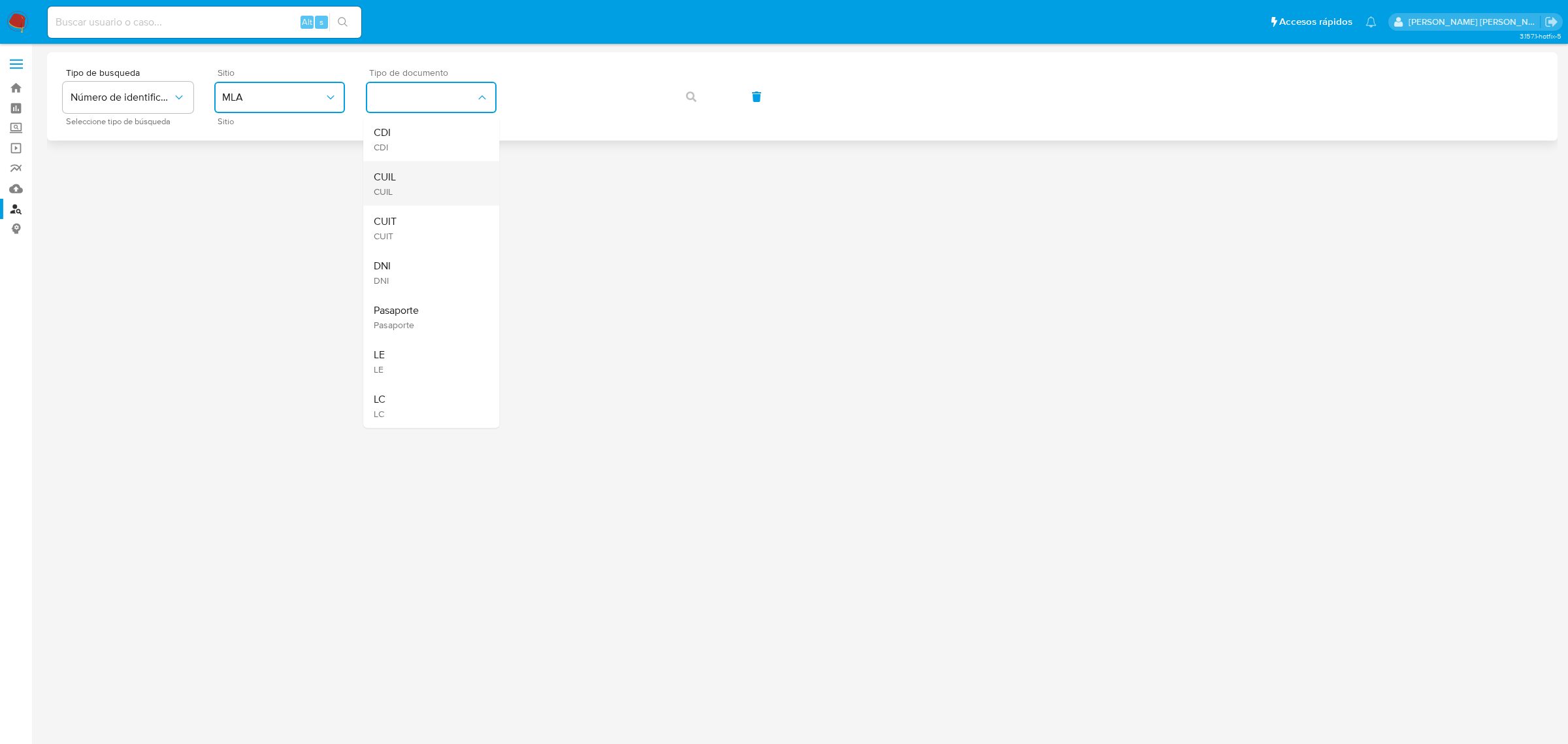
click at [460, 173] on div "CUIL CUIL" at bounding box center [427, 183] width 107 height 44
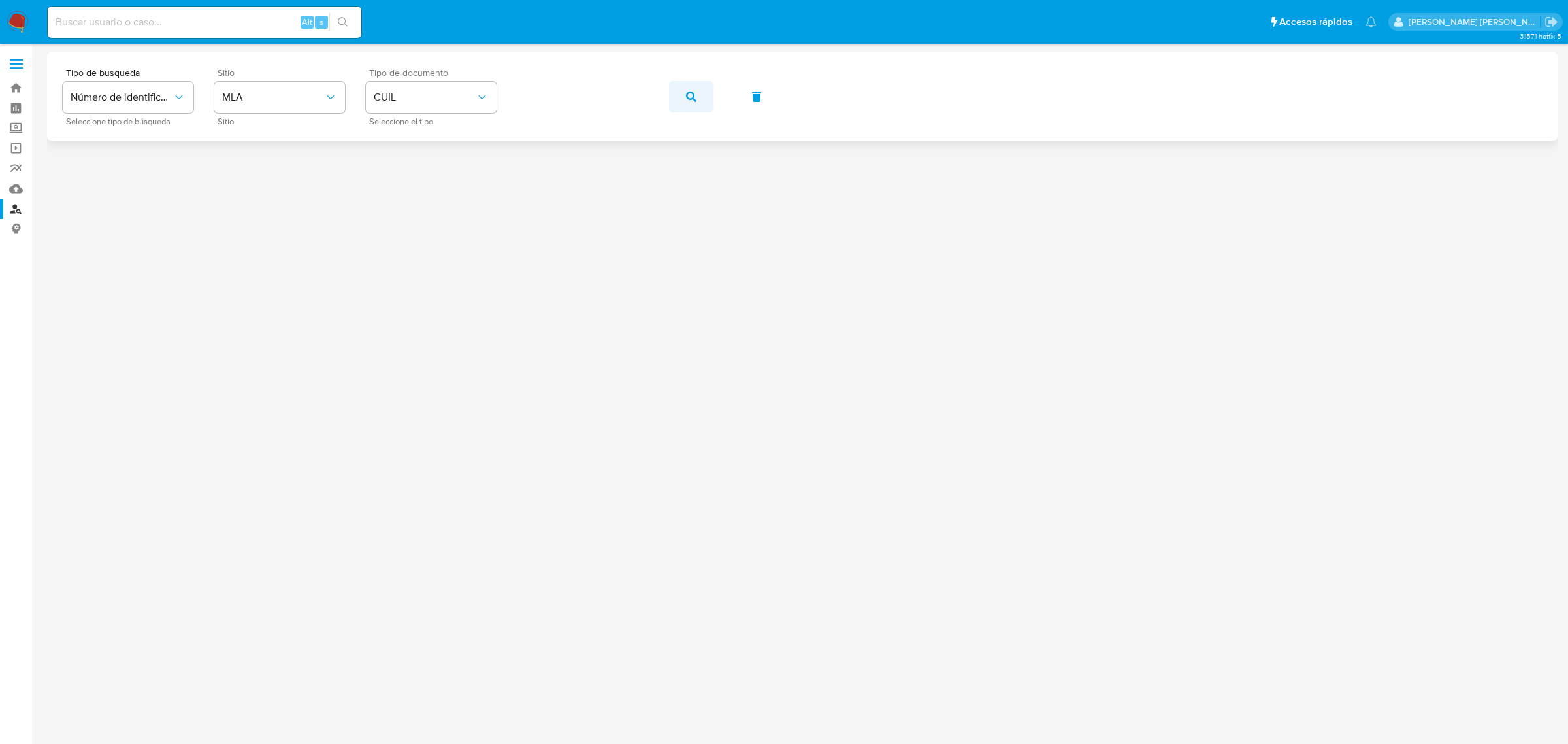
click at [681, 92] on button "button" at bounding box center [691, 96] width 44 height 31
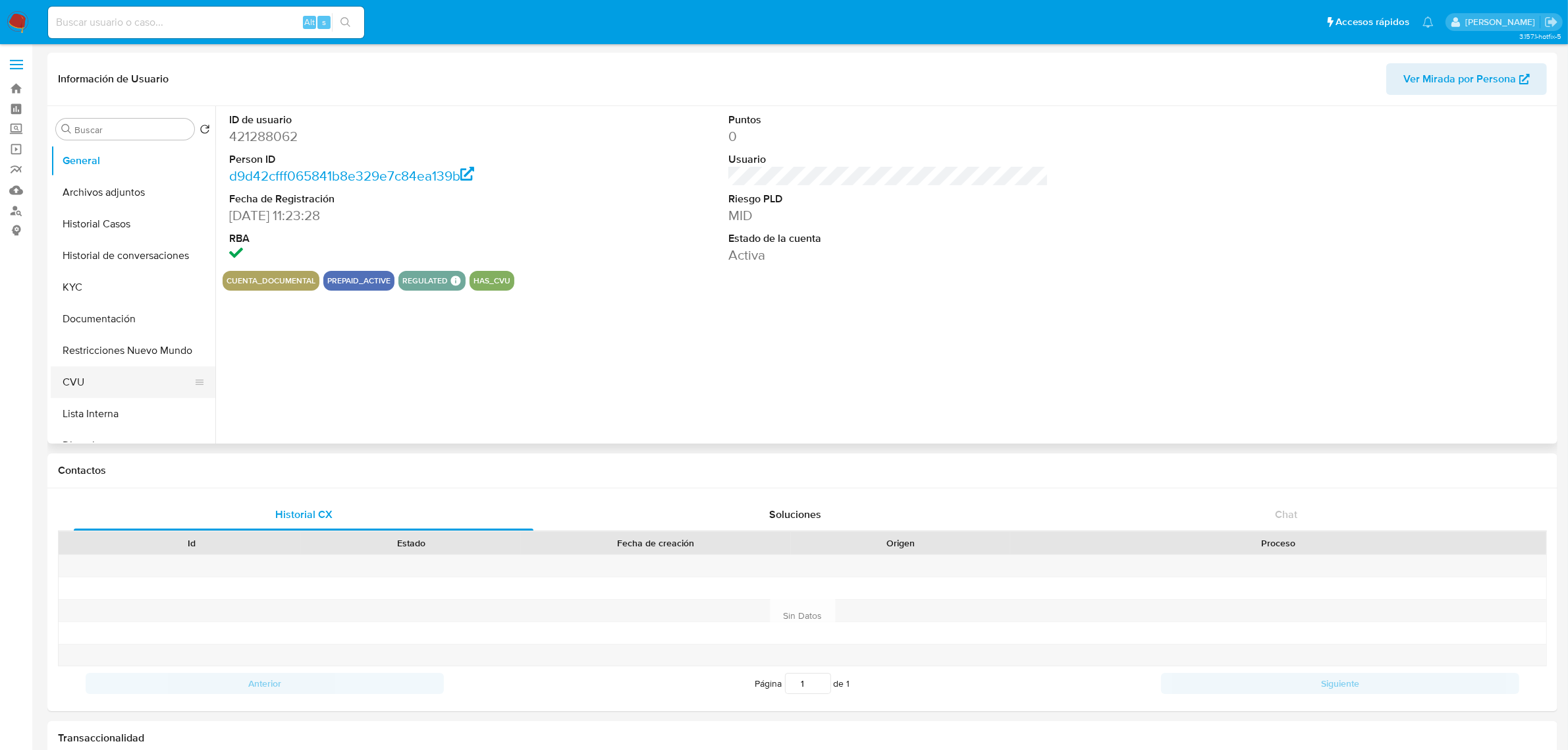
select select "10"
click at [104, 293] on button "KYC" at bounding box center [128, 287] width 154 height 31
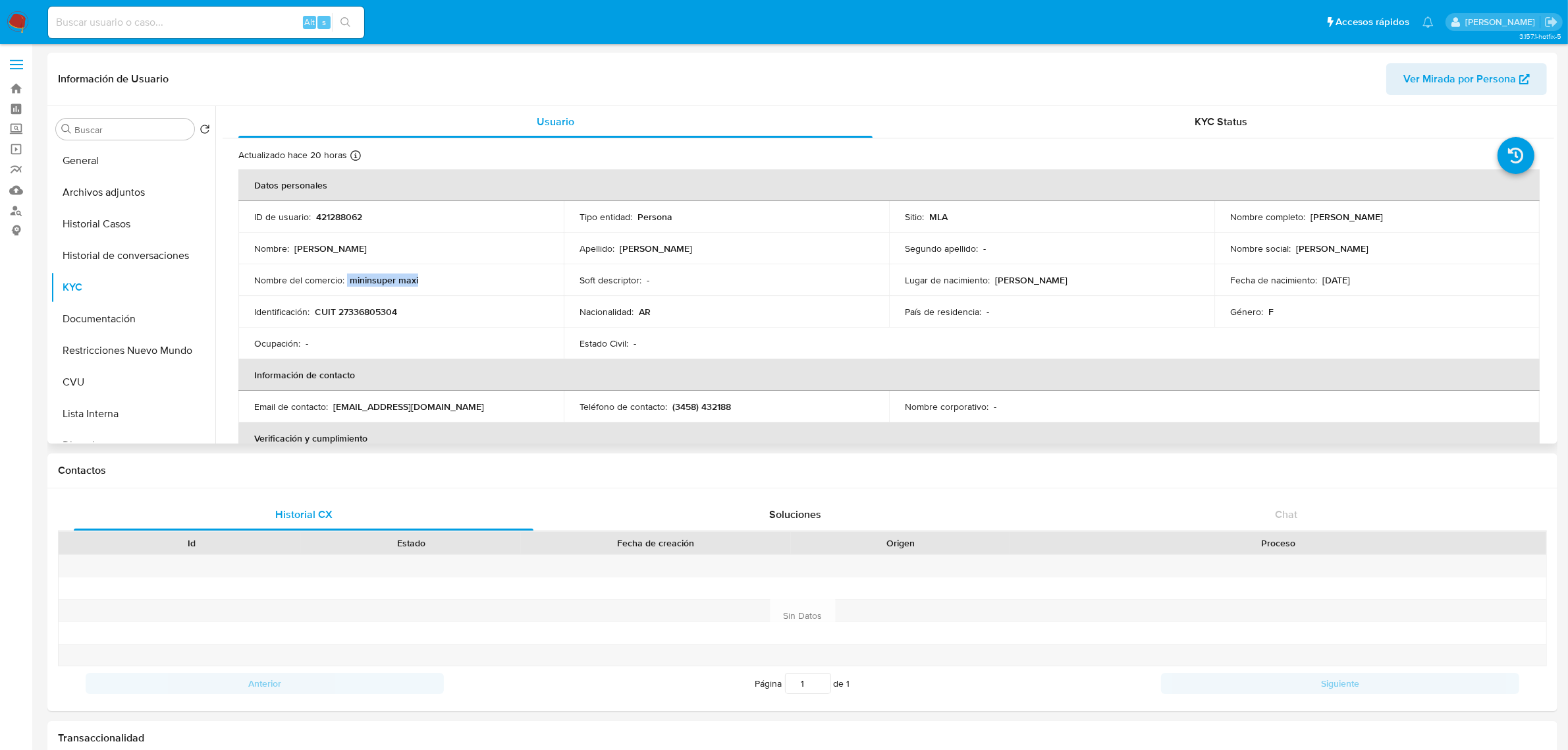
drag, startPoint x: 347, startPoint y: 280, endPoint x: 454, endPoint y: 289, distance: 107.4
click at [454, 289] on td "Nombre del comercio : mininsuper maxi" at bounding box center [401, 280] width 325 height 31
